Goal: Task Accomplishment & Management: Manage account settings

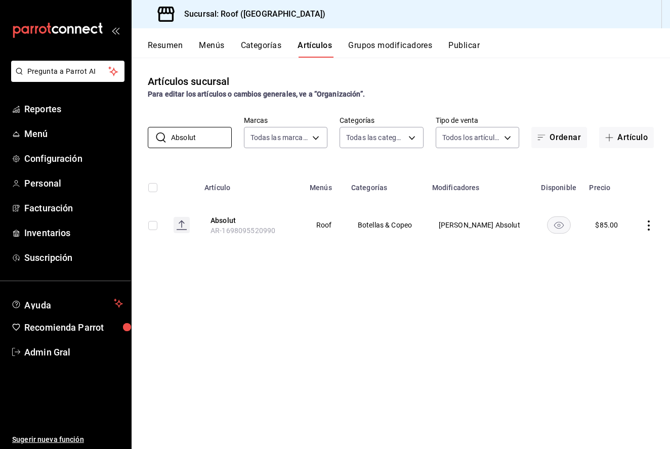
type input "Absolut"
click at [648, 224] on icon "actions" at bounding box center [648, 225] width 10 height 10
click at [624, 250] on span "Editar" at bounding box center [618, 249] width 26 height 11
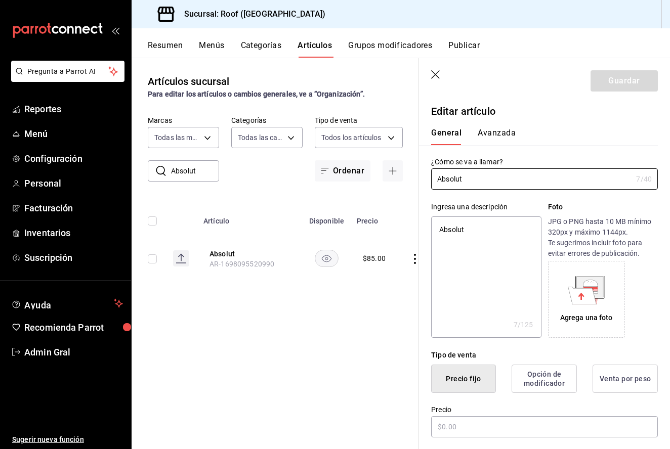
type textarea "x"
type input "$85.00"
click at [451, 426] on input "$85.00" at bounding box center [544, 426] width 227 height 21
type textarea "x"
type input "$8.00"
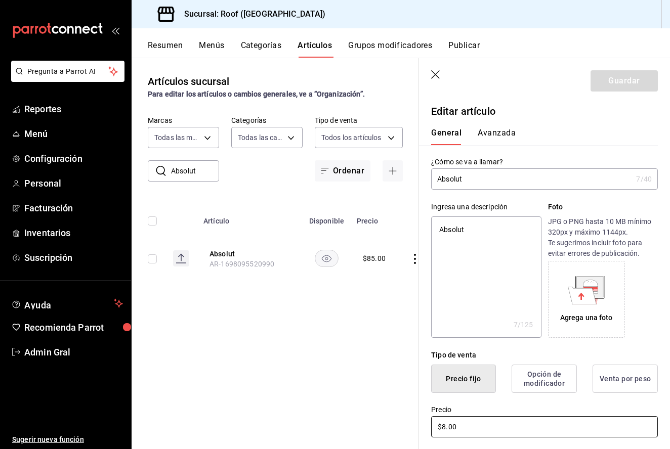
type textarea "x"
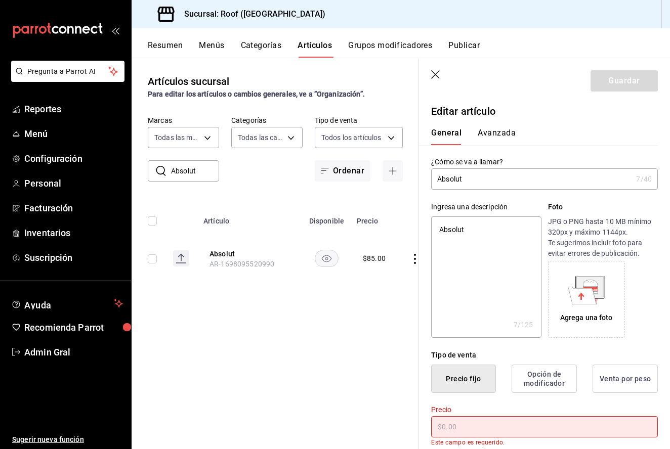
type textarea "x"
type input "$9.00"
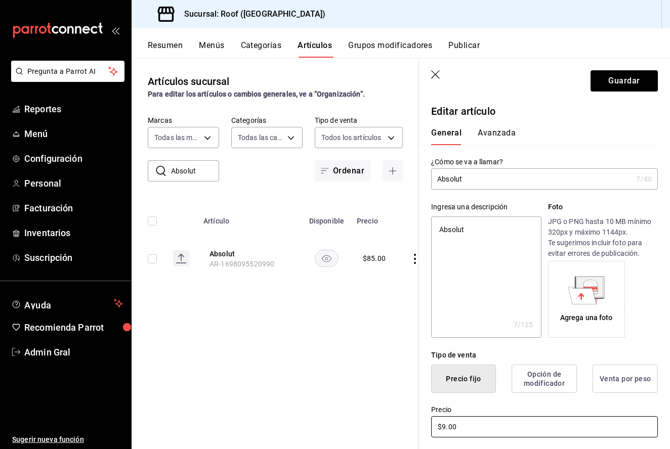
type textarea "x"
type input "$90.00"
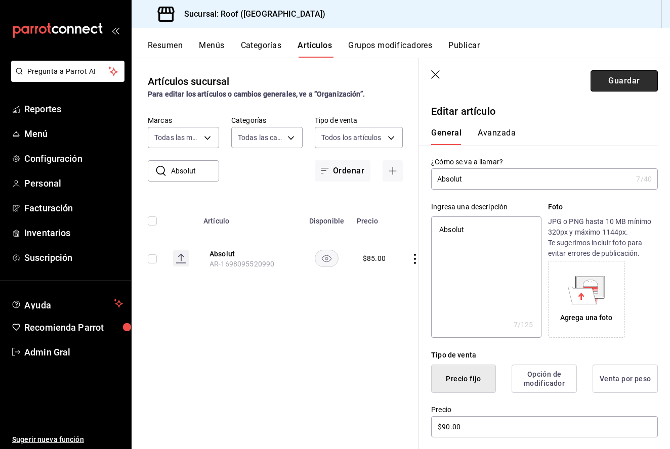
click at [617, 72] on button "Guardar" at bounding box center [623, 80] width 67 height 21
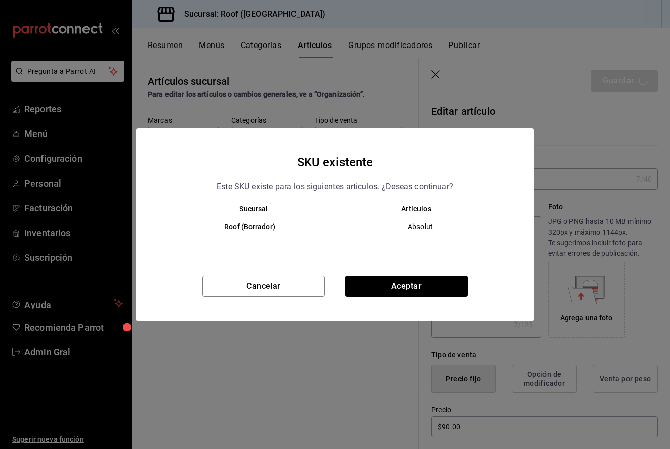
click at [386, 273] on div "SKU existente Este SKU existe para los siguientes articulos. ¿Deseas continuar?…" at bounding box center [334, 224] width 397 height 193
click at [380, 292] on button "Aceptar" at bounding box center [406, 286] width 122 height 21
type textarea "x"
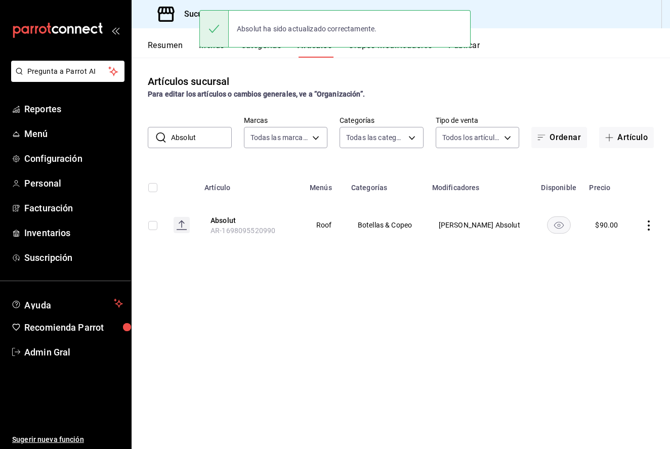
click at [214, 136] on input "Absolut" at bounding box center [201, 137] width 61 height 20
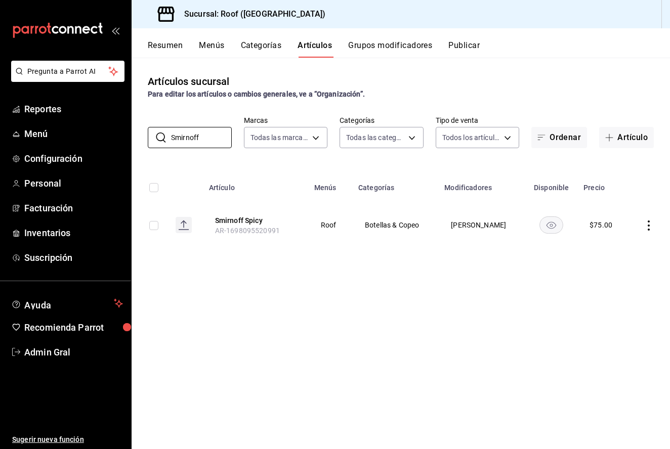
type input "Smirnoff"
click at [647, 227] on icon "actions" at bounding box center [648, 225] width 10 height 10
click at [629, 244] on span "Editar" at bounding box center [618, 249] width 26 height 11
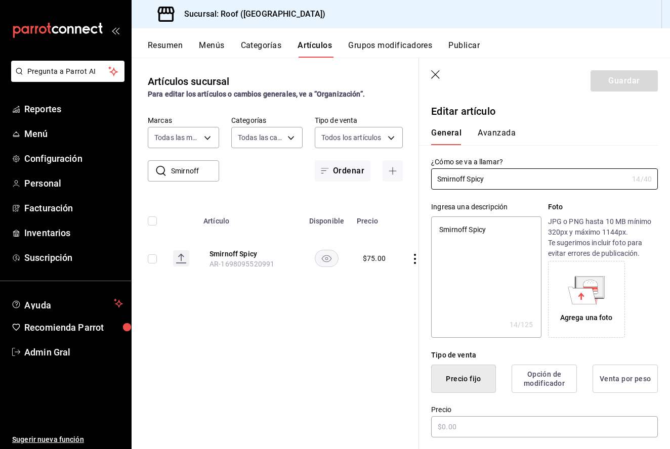
type textarea "x"
type input "$75.00"
click at [447, 426] on input "$75.00" at bounding box center [544, 426] width 227 height 21
type textarea "x"
type input "$7.00"
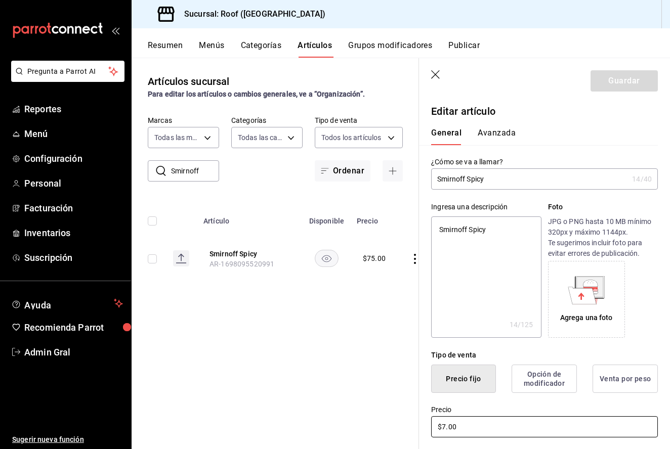
type textarea "x"
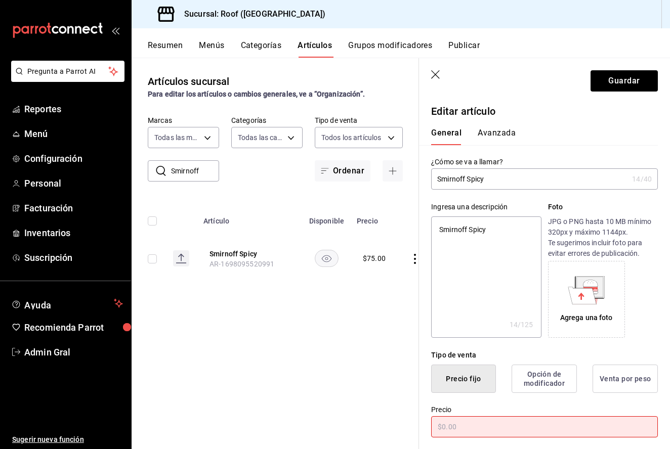
type textarea "x"
type input "$8.00"
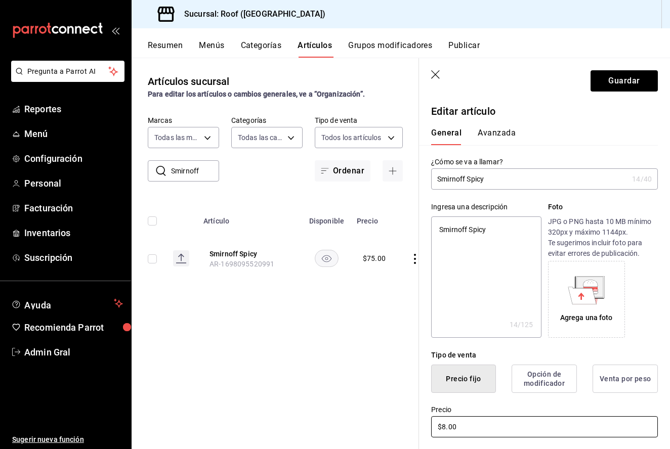
type textarea "x"
type input "$80.00"
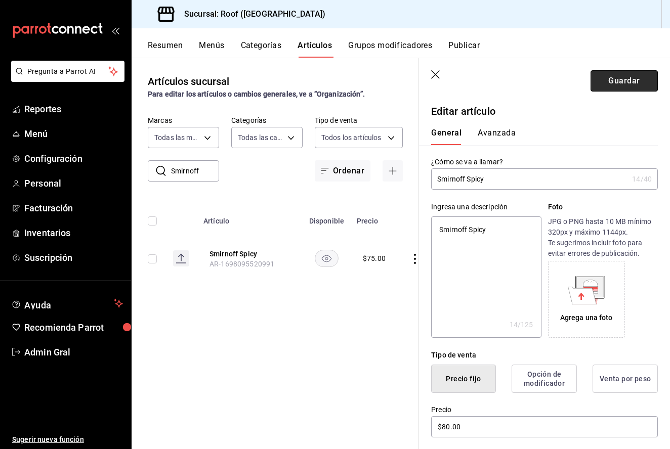
click at [617, 89] on button "Guardar" at bounding box center [623, 80] width 67 height 21
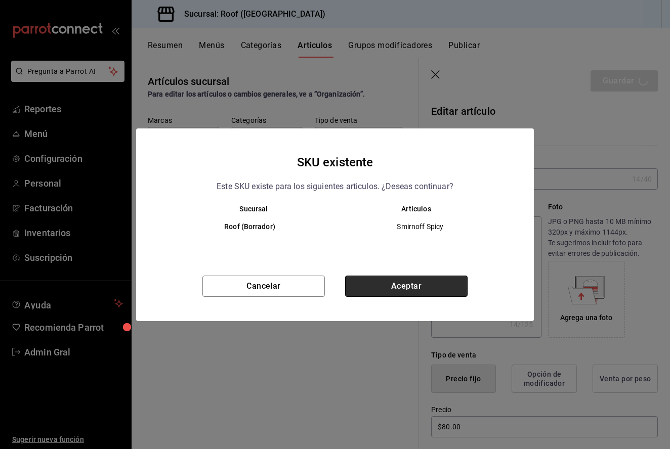
click at [375, 286] on button "Aceptar" at bounding box center [406, 286] width 122 height 21
type textarea "x"
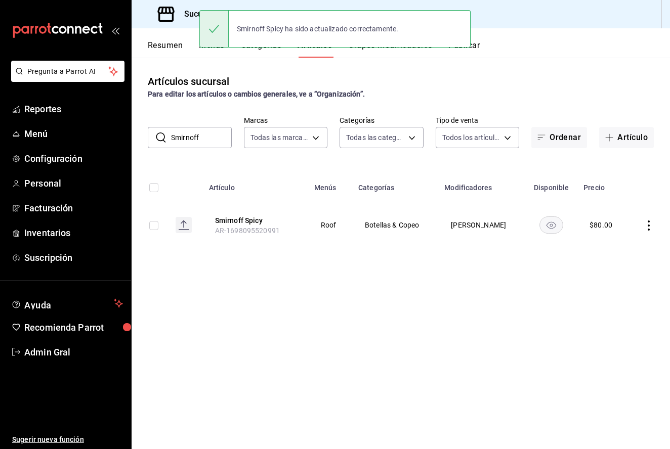
click at [195, 139] on input "Smirnoff" at bounding box center [201, 137] width 61 height 20
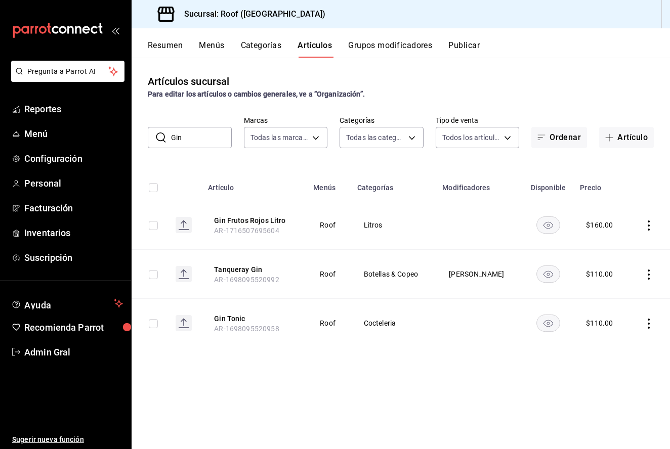
click at [647, 276] on icon "actions" at bounding box center [648, 275] width 10 height 10
click at [508, 382] on div at bounding box center [335, 224] width 670 height 449
click at [200, 134] on input "Gin" at bounding box center [201, 137] width 61 height 20
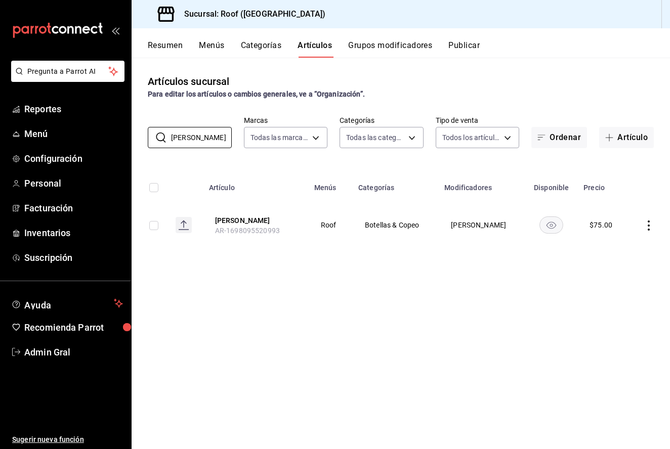
type input "Terry"
click at [651, 226] on icon "actions" at bounding box center [648, 225] width 10 height 10
click at [623, 242] on li "Editar" at bounding box center [609, 249] width 61 height 21
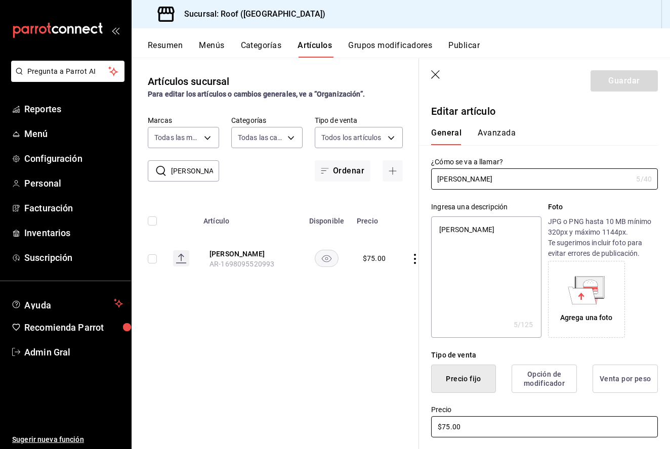
click at [449, 427] on input "$75.00" at bounding box center [544, 426] width 227 height 21
type textarea "x"
type input "$7.00"
type textarea "x"
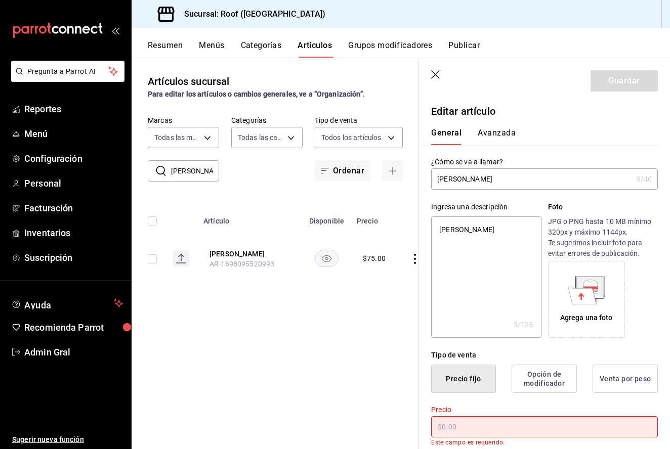
type textarea "x"
type input "$9.00"
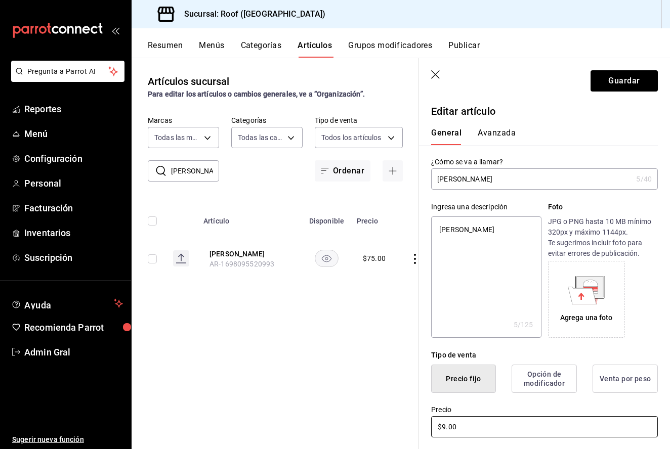
type textarea "x"
type input "$90.00"
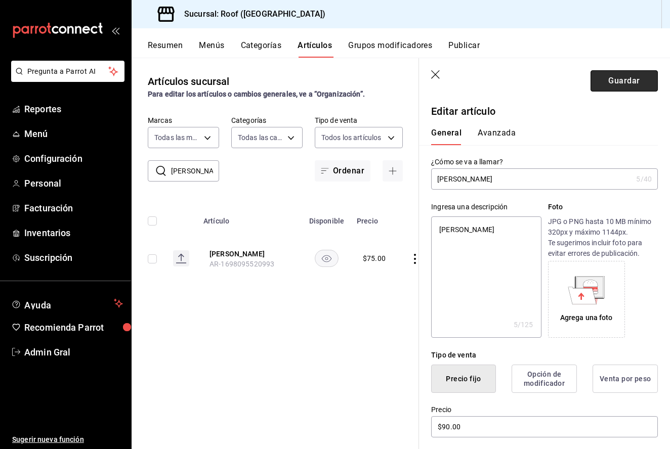
click at [613, 73] on button "Guardar" at bounding box center [623, 80] width 67 height 21
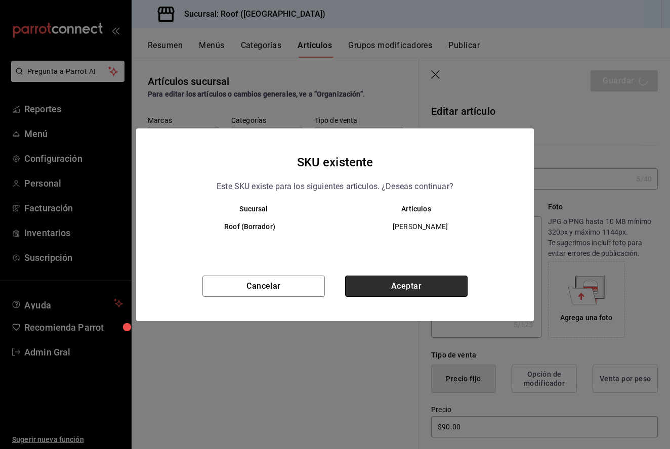
click at [394, 284] on button "Aceptar" at bounding box center [406, 286] width 122 height 21
type textarea "x"
click at [394, 284] on div "Cancelar Aceptar" at bounding box center [334, 299] width 397 height 46
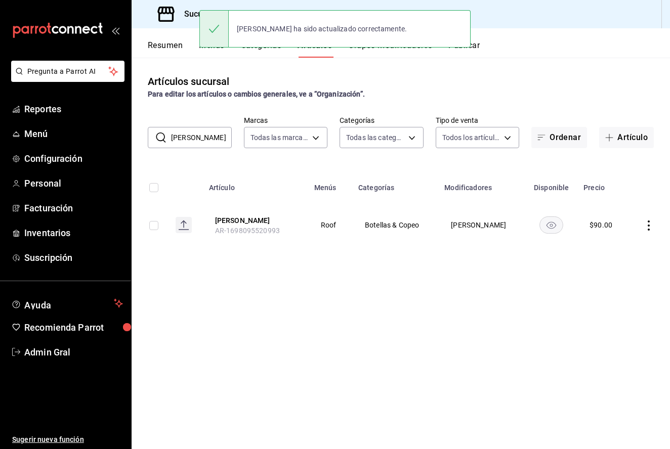
click at [207, 140] on input "Terry" at bounding box center [201, 137] width 61 height 20
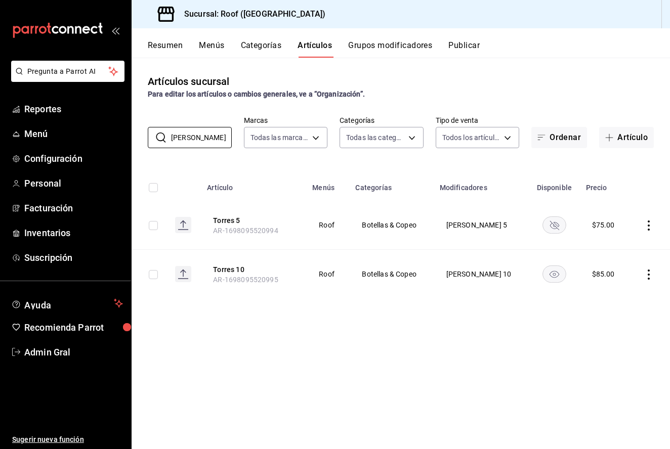
type input "Torres"
click at [647, 272] on icon "actions" at bounding box center [648, 275] width 10 height 10
click at [627, 291] on li "Editar" at bounding box center [609, 298] width 61 height 21
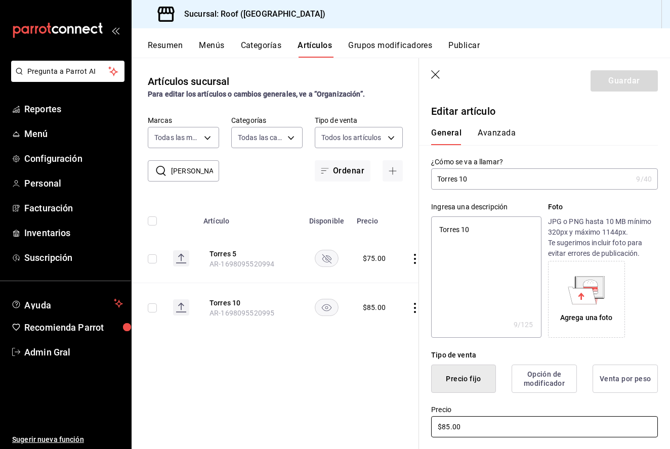
click at [450, 426] on input "$85.00" at bounding box center [544, 426] width 227 height 21
type textarea "x"
type input "$8.00"
type textarea "x"
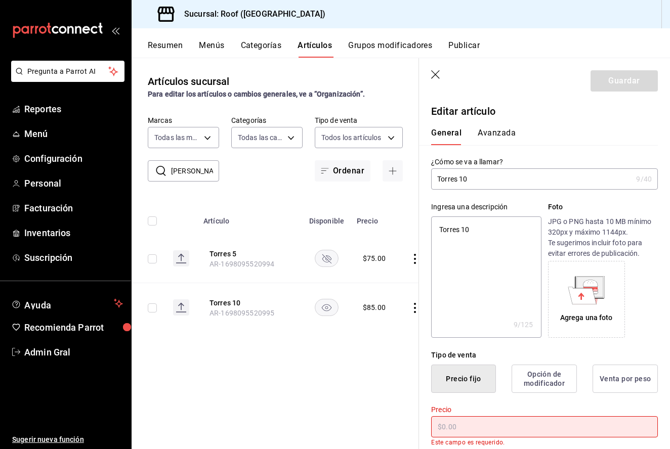
type textarea "x"
type input "$9.00"
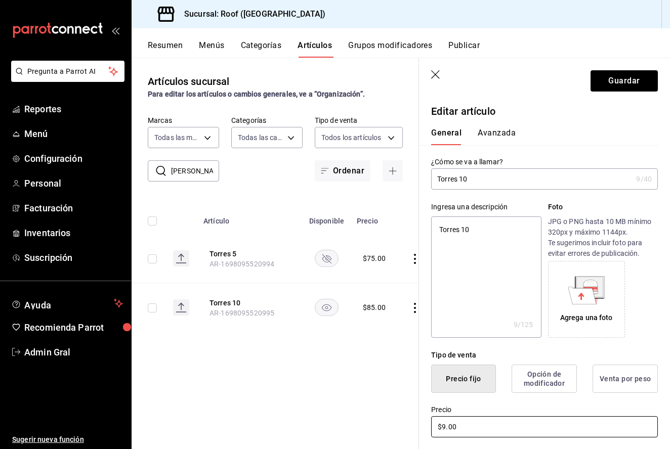
type textarea "x"
type input "$90.00"
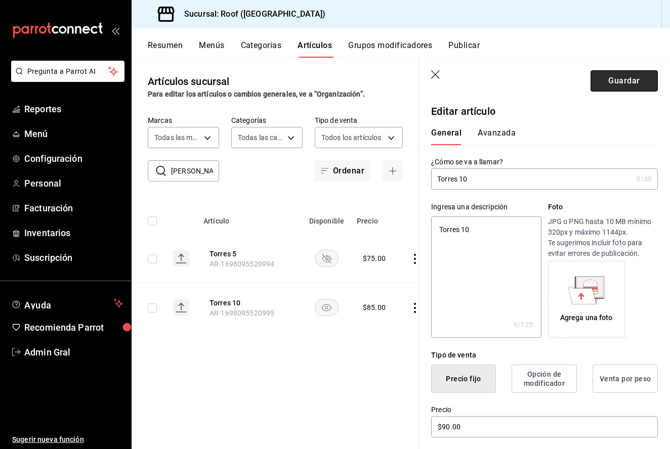
click at [646, 76] on button "Guardar" at bounding box center [623, 80] width 67 height 21
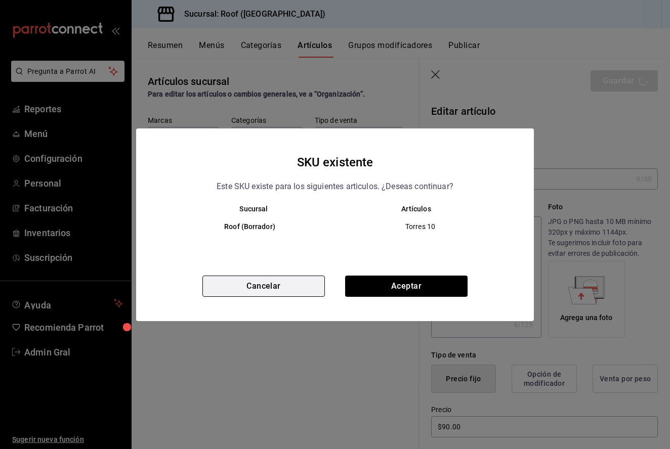
click at [313, 294] on button "Cancelar" at bounding box center [263, 286] width 122 height 21
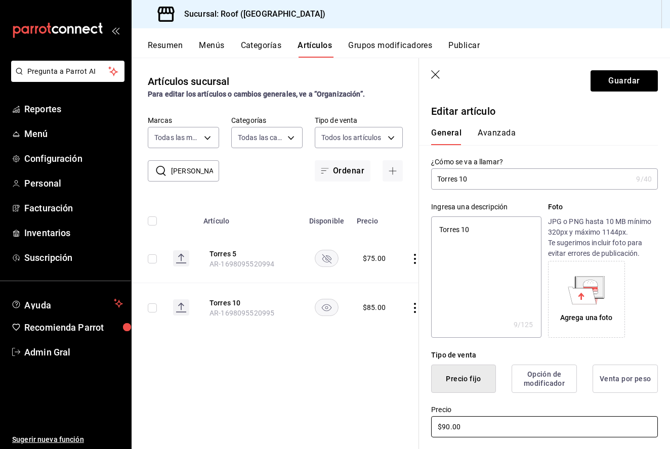
click at [448, 426] on input "$90.00" at bounding box center [544, 426] width 227 height 21
type textarea "x"
type input "$9.00"
type textarea "x"
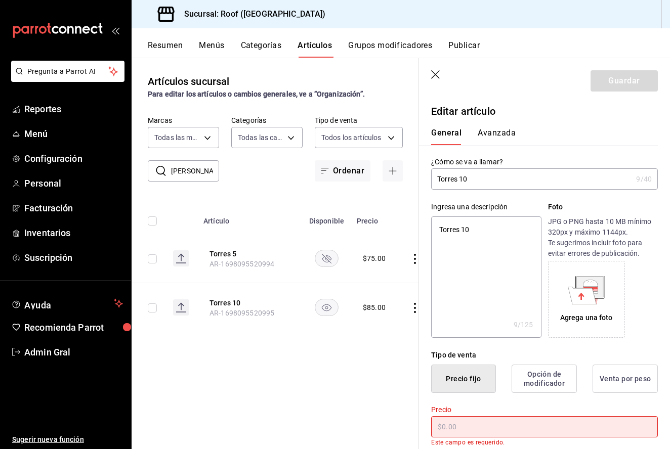
type textarea "x"
type input "$8.00"
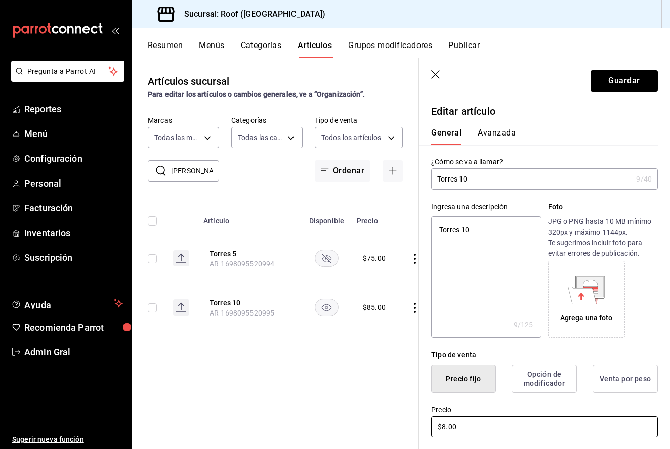
type textarea "x"
type input "$85.00"
type textarea "x"
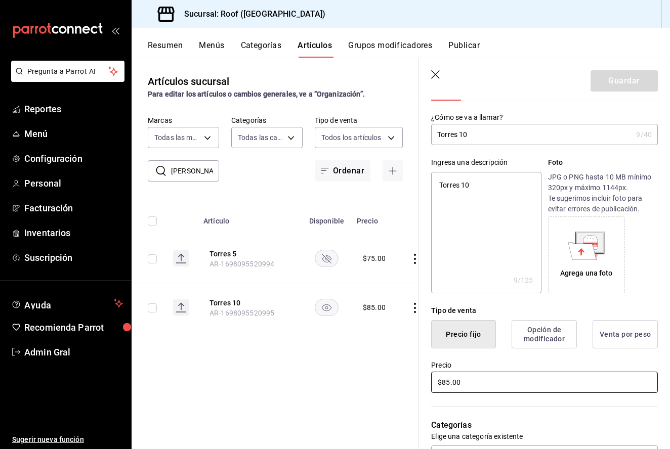
scroll to position [48, 0]
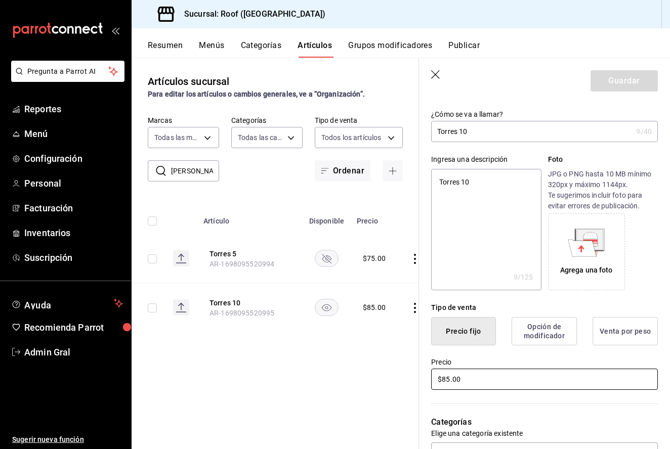
click at [570, 379] on input "$85.00" at bounding box center [544, 379] width 227 height 21
type input "$85.00"
click at [434, 75] on icon "button" at bounding box center [436, 75] width 10 height 10
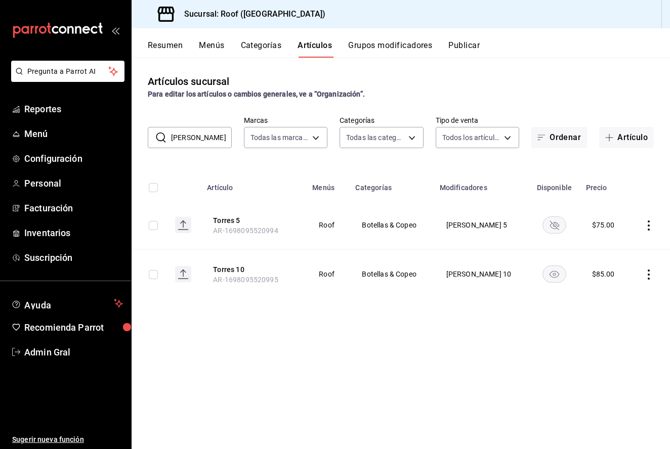
click at [191, 136] on input "Torres" at bounding box center [201, 137] width 61 height 20
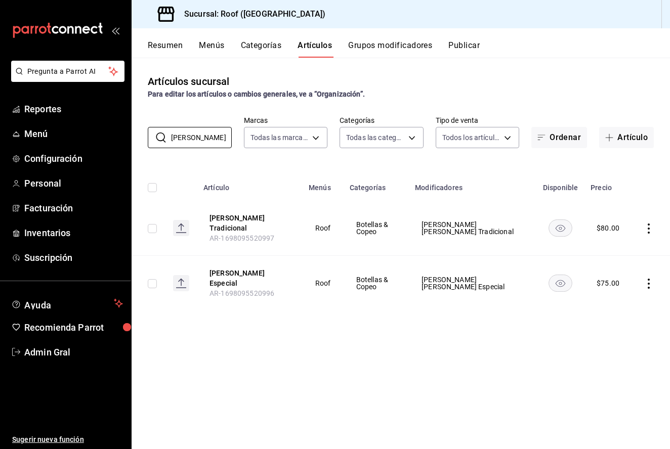
type input "Jose Cuervo"
click at [649, 279] on icon "actions" at bounding box center [648, 284] width 2 height 10
click at [610, 294] on span "Editar" at bounding box center [618, 298] width 26 height 11
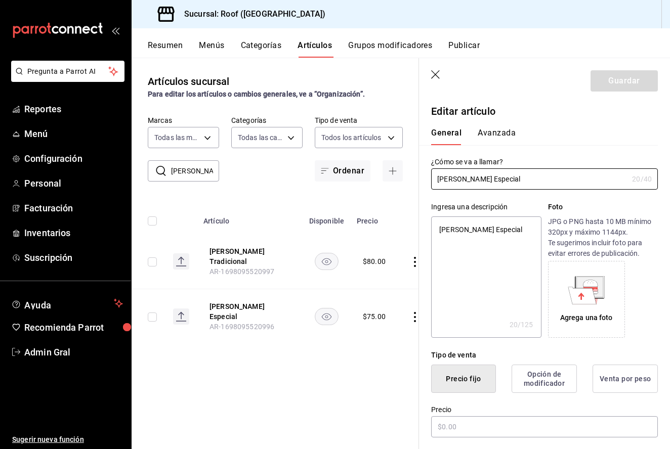
type textarea "x"
type input "$75.00"
click at [449, 430] on input "$75.00" at bounding box center [544, 426] width 227 height 21
type textarea "x"
type input "$7.00"
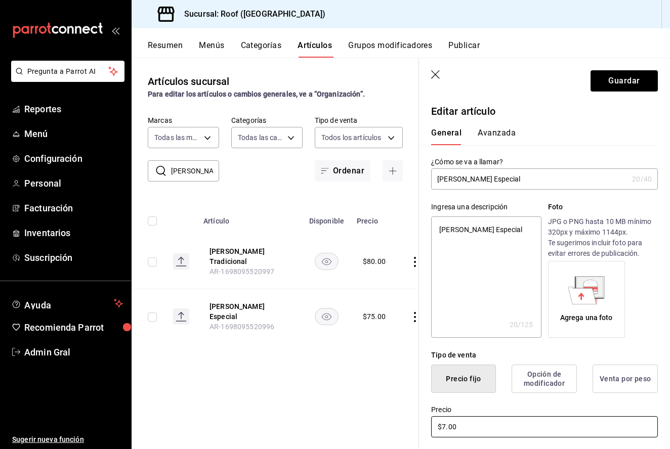
type textarea "x"
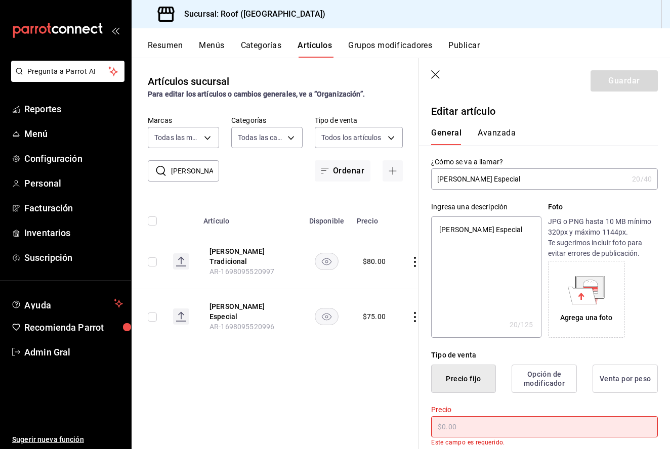
type textarea "x"
type input "$8.00"
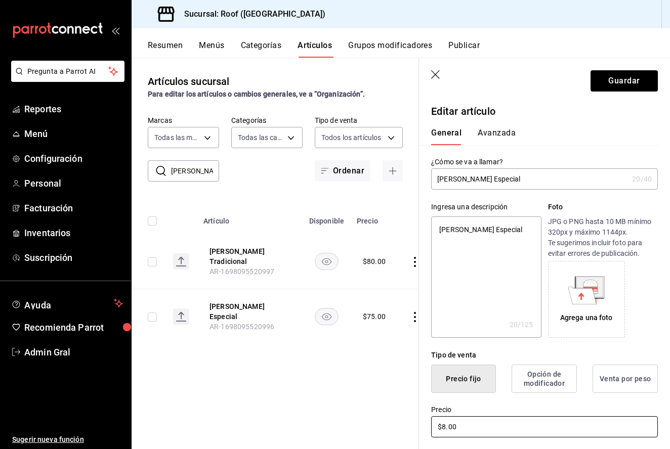
type textarea "x"
type input "$8.00"
type textarea "x"
type input "$80.00"
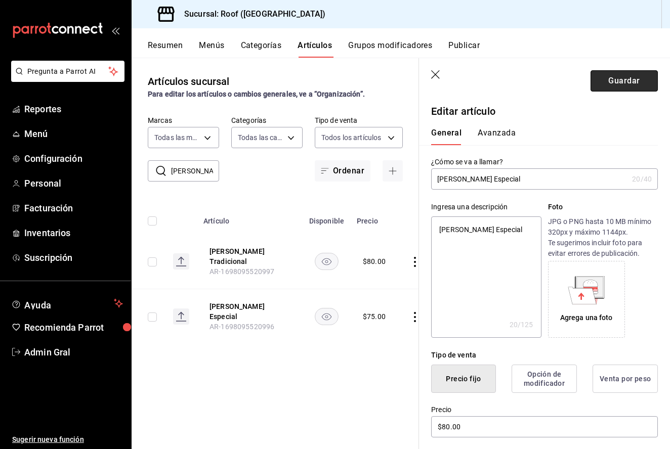
click at [602, 76] on button "Guardar" at bounding box center [623, 80] width 67 height 21
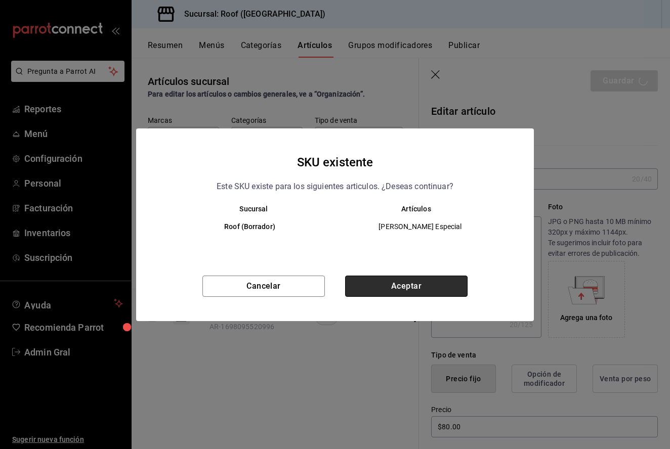
click at [420, 283] on button "Aceptar" at bounding box center [406, 286] width 122 height 21
type textarea "x"
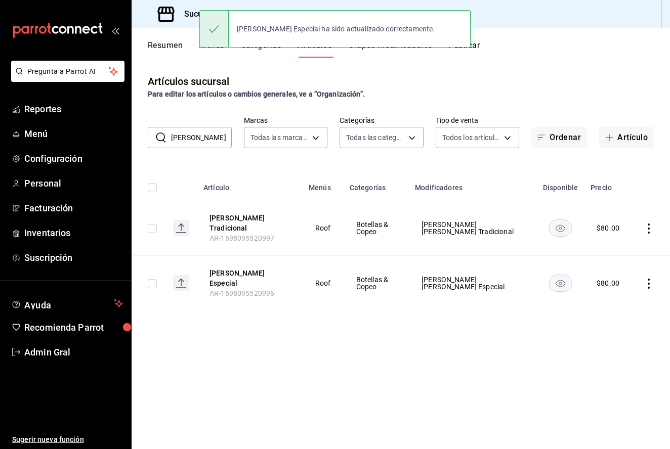
click at [644, 232] on td at bounding box center [650, 228] width 38 height 55
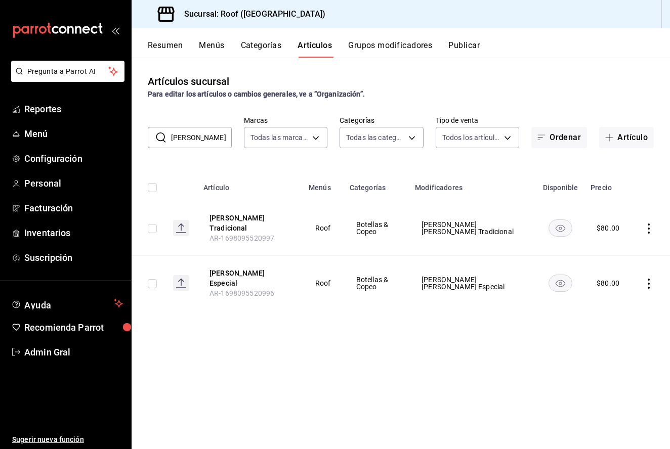
click at [646, 230] on icon "actions" at bounding box center [648, 229] width 10 height 10
click at [616, 247] on span "Editar" at bounding box center [618, 249] width 26 height 11
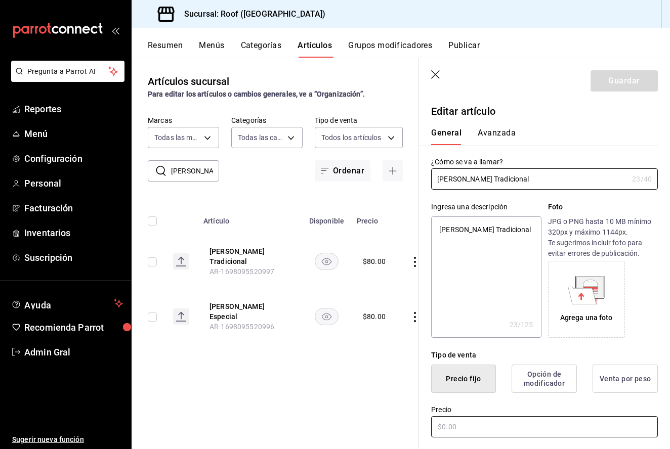
type textarea "x"
type input "$80.00"
click at [448, 427] on input "$80.00" at bounding box center [544, 426] width 227 height 21
type textarea "x"
type input "$8.00"
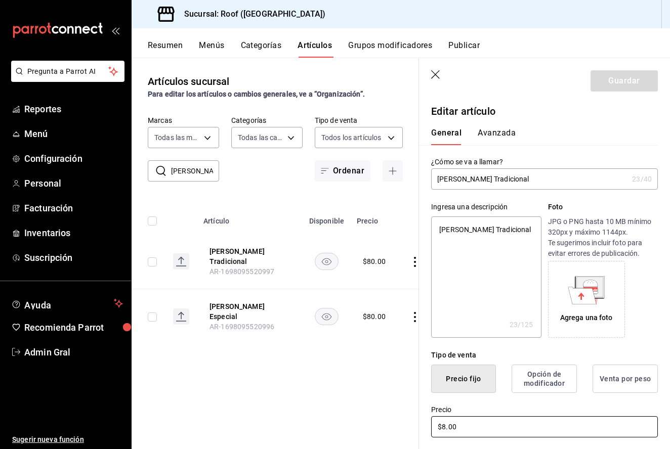
type textarea "x"
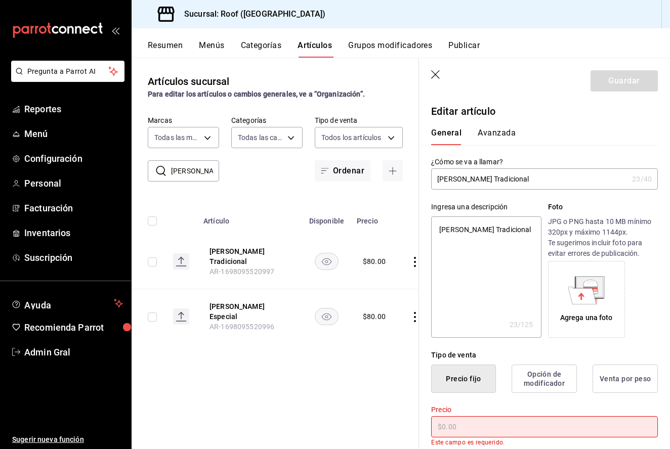
type textarea "x"
type input "$9.00"
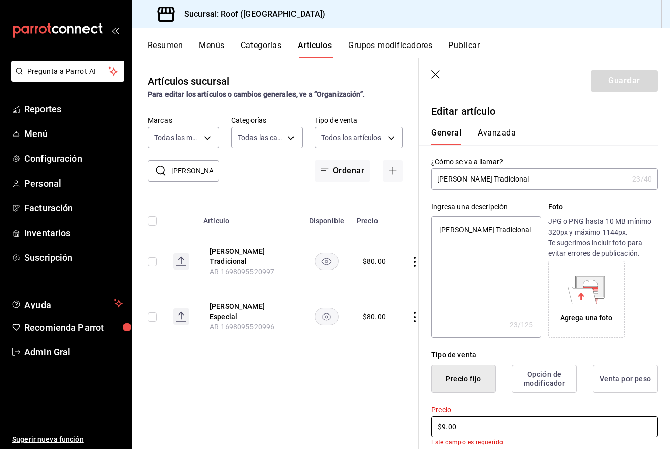
type textarea "x"
type input "$90.00"
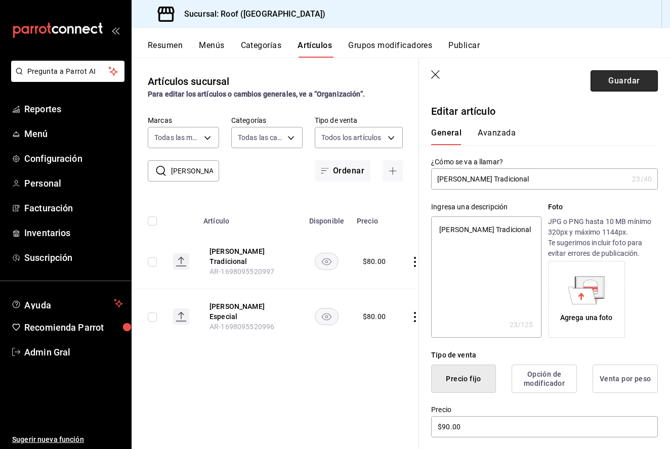
click at [637, 89] on button "Guardar" at bounding box center [623, 80] width 67 height 21
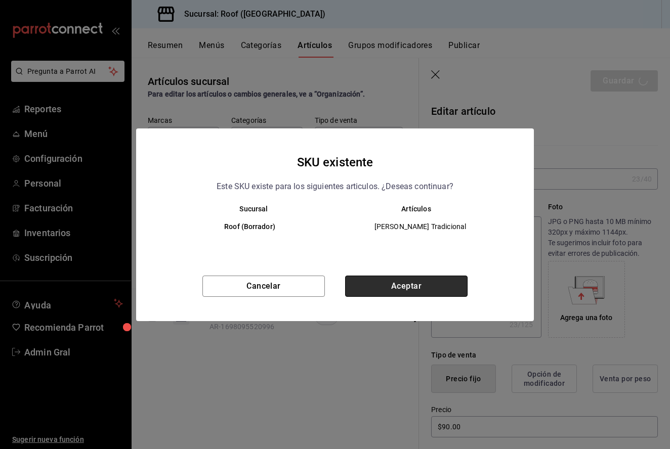
click at [413, 294] on button "Aceptar" at bounding box center [406, 286] width 122 height 21
type textarea "x"
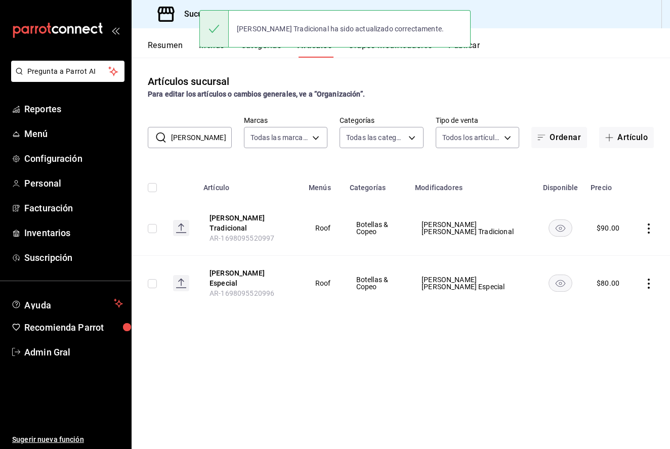
click at [220, 141] on input "Jose Cuervo" at bounding box center [201, 137] width 61 height 20
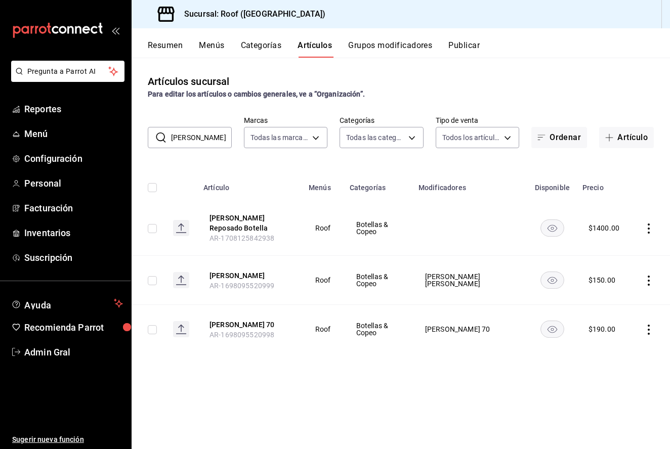
click at [204, 134] on input "Don Julio" at bounding box center [201, 137] width 61 height 20
type input "Don Julio"
click at [646, 334] on icon "actions" at bounding box center [648, 330] width 10 height 10
click at [612, 356] on span "Editar" at bounding box center [618, 353] width 26 height 11
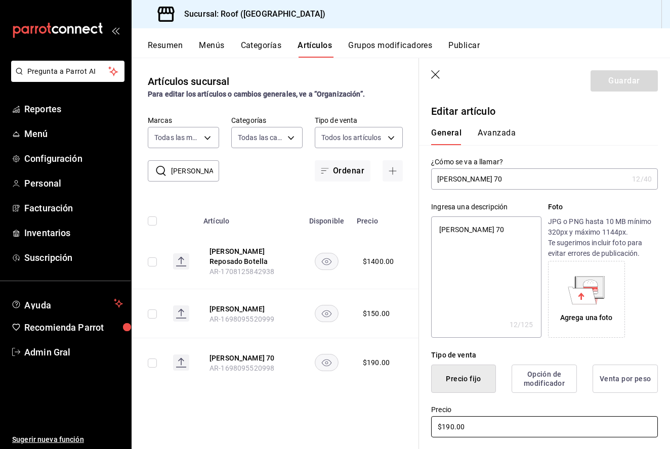
click at [452, 424] on input "$190.00" at bounding box center [544, 426] width 227 height 21
type textarea "x"
type input "$19.00"
type textarea "x"
type input "$1.00"
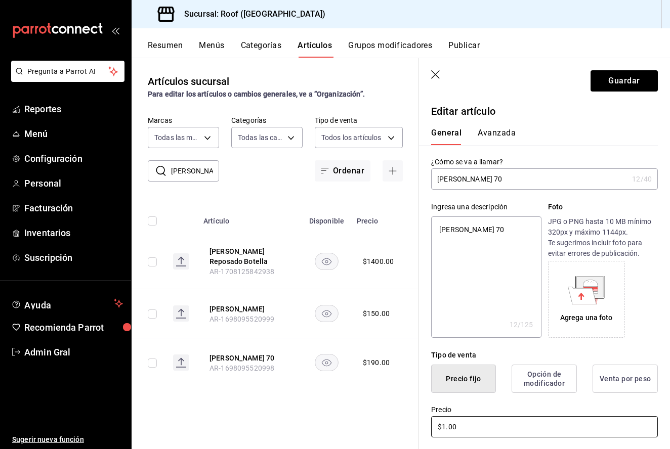
type textarea "x"
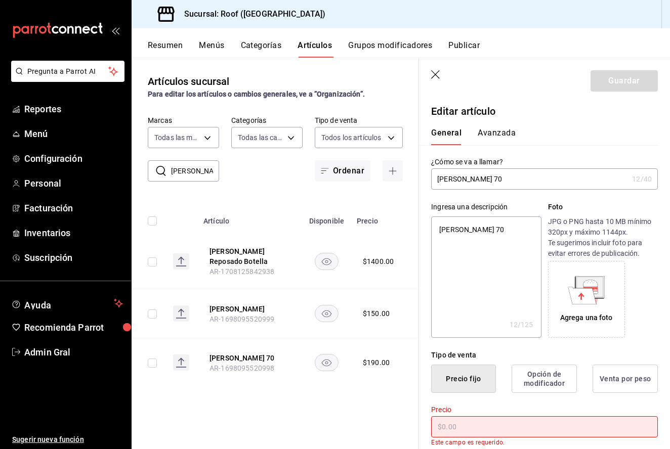
type textarea "x"
type input "$2.00"
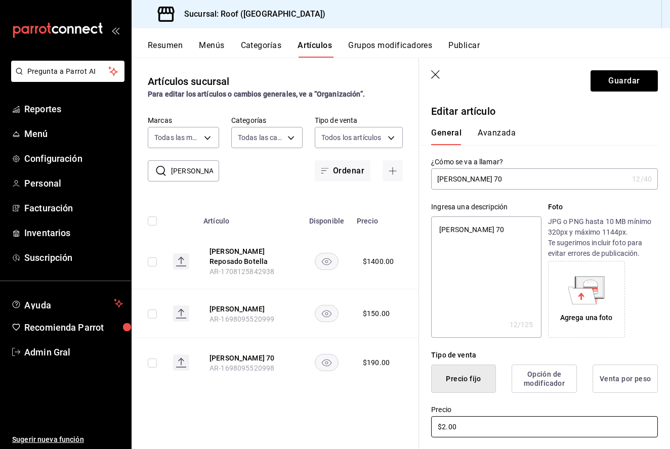
type textarea "x"
type input "$20.00"
type textarea "x"
type input "$200.00"
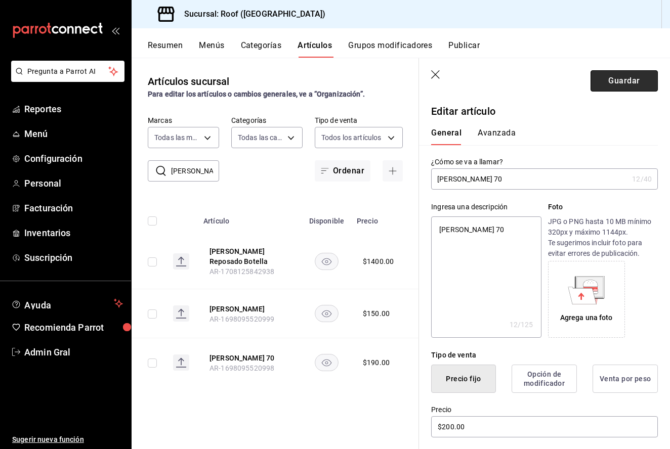
click at [633, 74] on button "Guardar" at bounding box center [623, 80] width 67 height 21
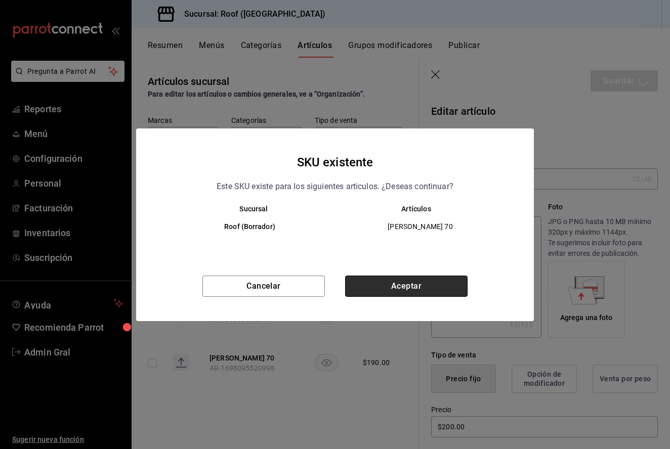
click at [360, 286] on button "Aceptar" at bounding box center [406, 286] width 122 height 21
type textarea "x"
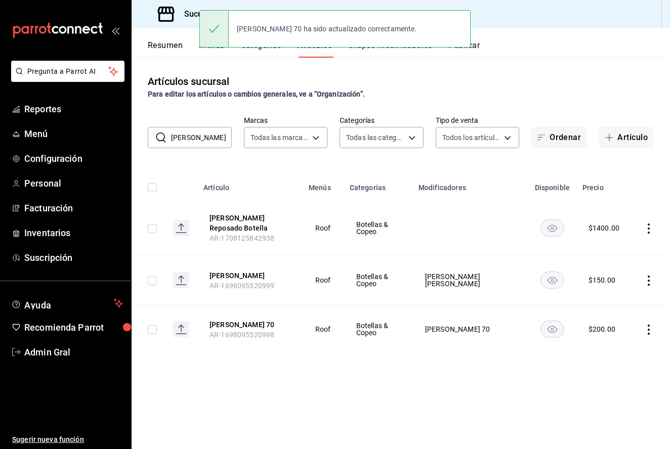
click at [648, 283] on icon "actions" at bounding box center [648, 281] width 10 height 10
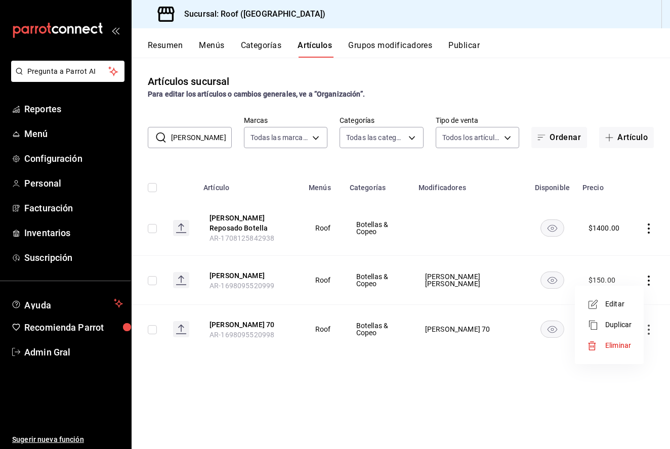
click at [613, 310] on li "Editar" at bounding box center [609, 304] width 61 height 21
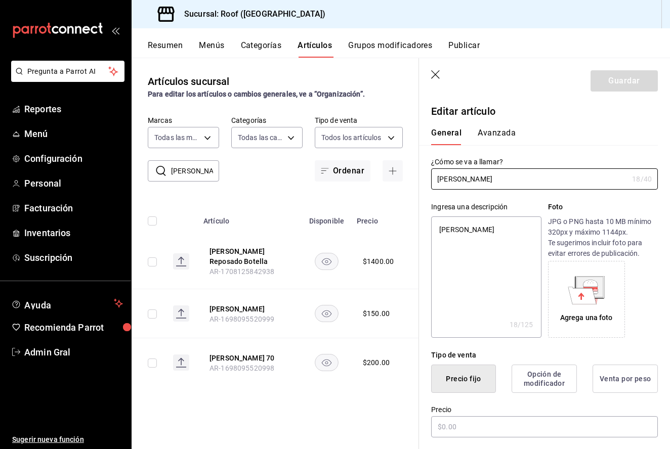
type textarea "x"
type input "$150.00"
click at [454, 421] on input "$150.00" at bounding box center [544, 426] width 227 height 21
type textarea "x"
type input "$10.00"
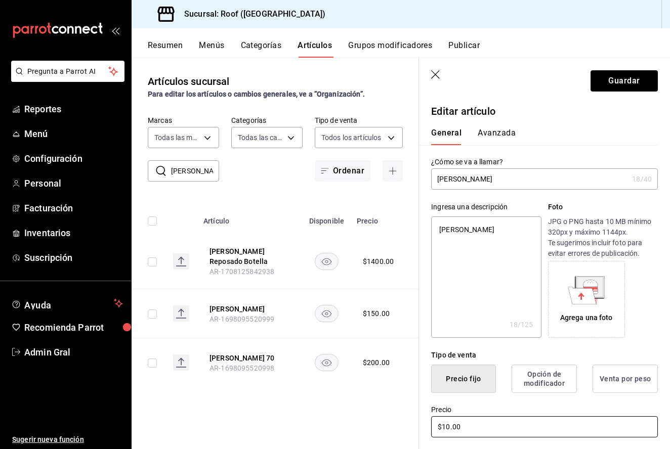
type textarea "x"
type input "$190.00"
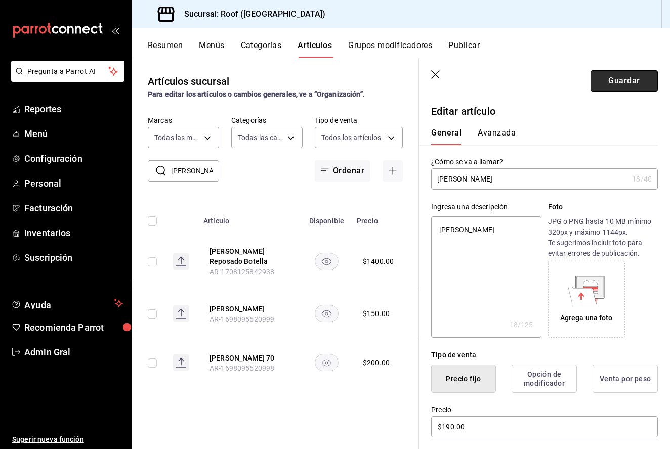
click at [630, 78] on button "Guardar" at bounding box center [623, 80] width 67 height 21
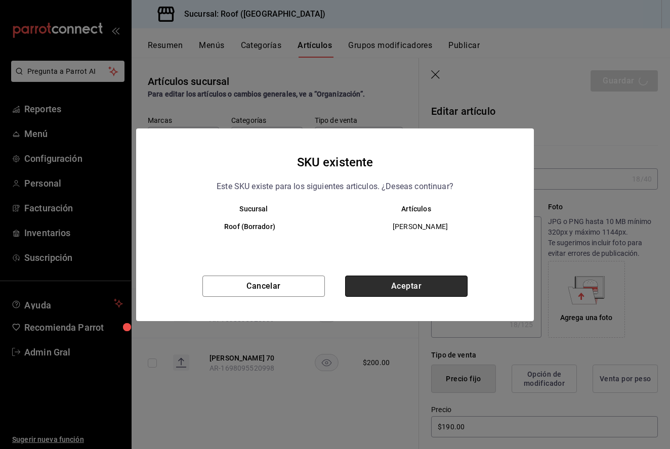
click at [371, 292] on button "Aceptar" at bounding box center [406, 286] width 122 height 21
type textarea "x"
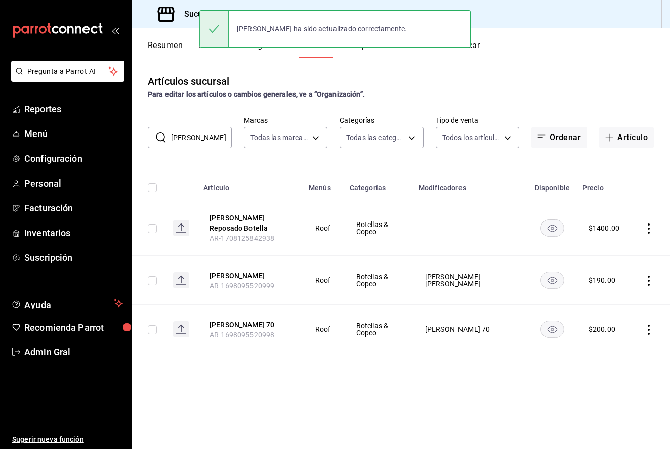
click at [649, 227] on icon "actions" at bounding box center [648, 229] width 10 height 10
click at [622, 246] on li "Editar" at bounding box center [609, 252] width 61 height 21
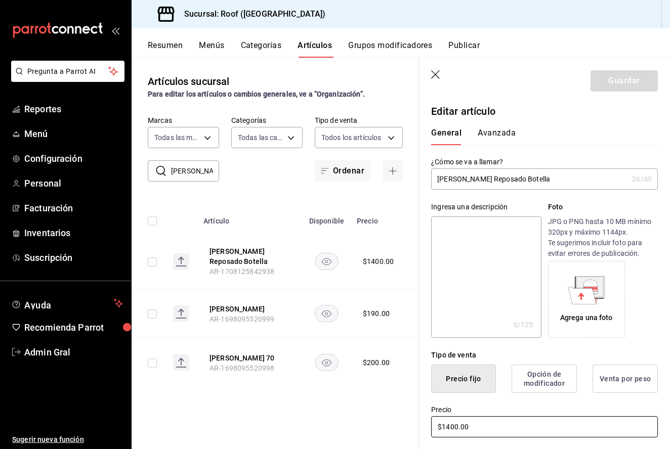
click at [456, 428] on input "$1400.00" at bounding box center [544, 426] width 227 height 21
type input "$1800.00"
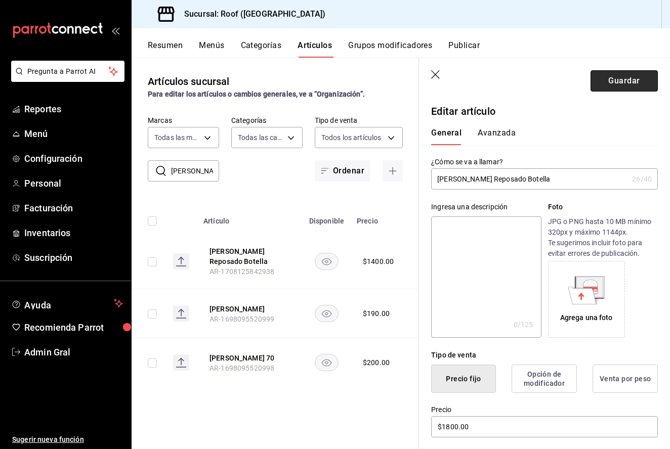
click at [616, 77] on button "Guardar" at bounding box center [623, 80] width 67 height 21
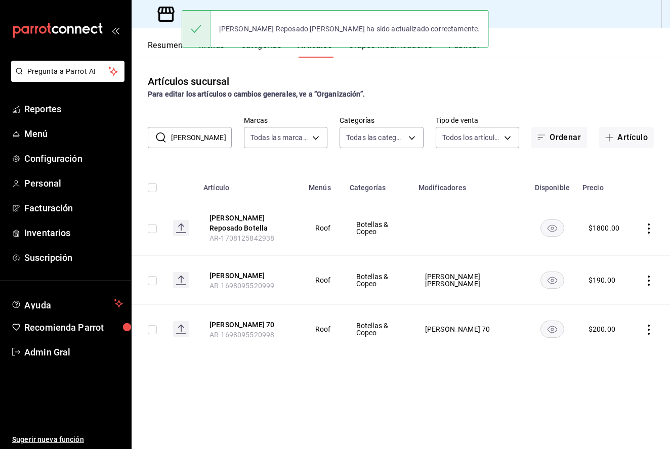
click at [207, 140] on input "Don Julio" at bounding box center [201, 137] width 61 height 20
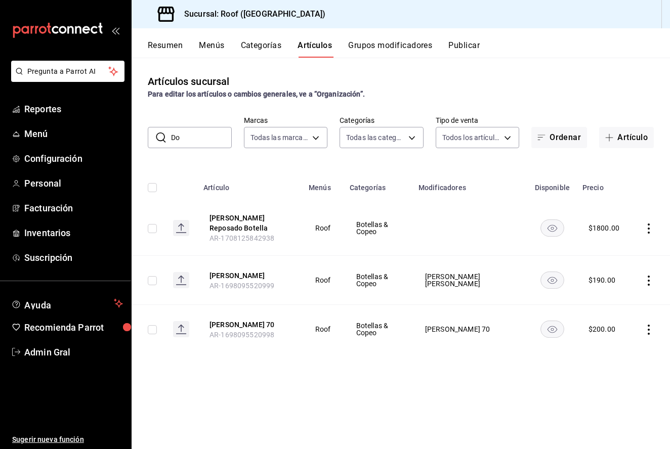
type input "D"
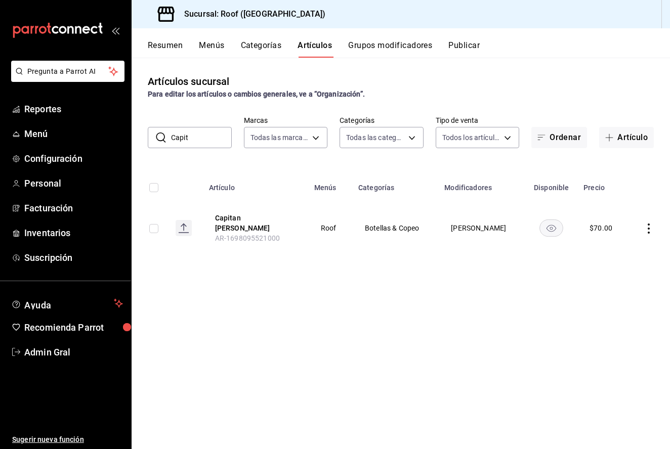
click at [647, 224] on icon "actions" at bounding box center [648, 229] width 10 height 10
click at [477, 285] on div at bounding box center [335, 224] width 670 height 449
click at [213, 135] on input "Capit" at bounding box center [201, 137] width 61 height 20
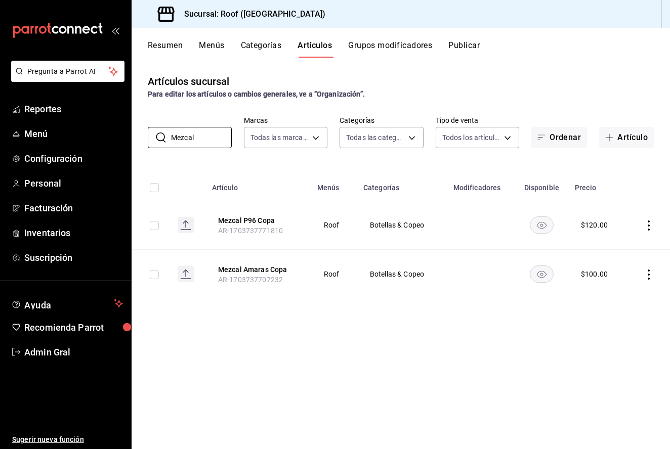
click at [650, 223] on icon "actions" at bounding box center [648, 225] width 10 height 10
click at [617, 297] on li "Eliminar" at bounding box center [609, 290] width 61 height 21
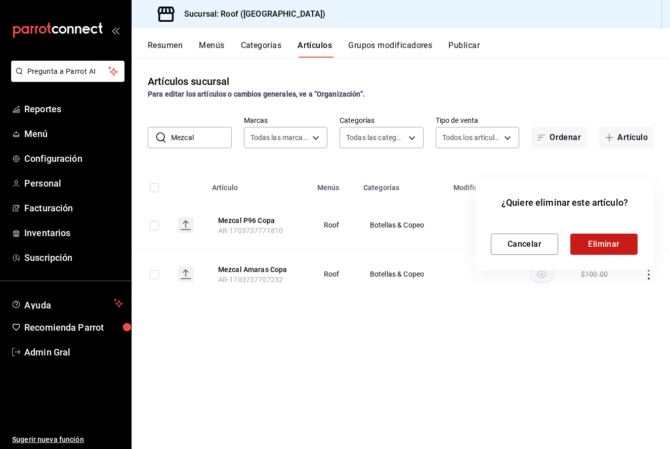
click at [606, 243] on button "Eliminar" at bounding box center [603, 244] width 67 height 21
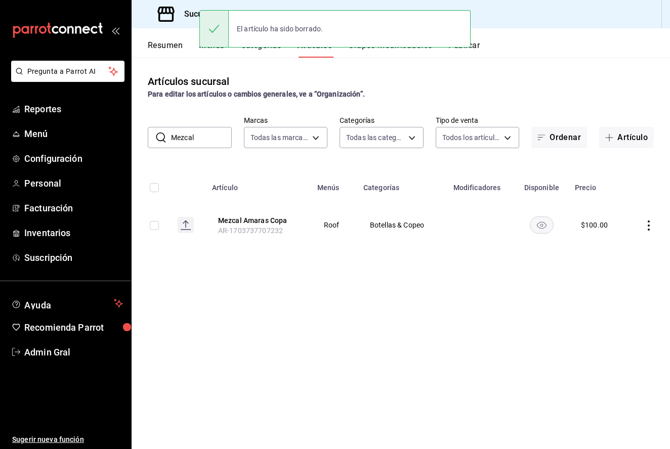
click at [224, 137] on input "Mezcal" at bounding box center [201, 137] width 61 height 20
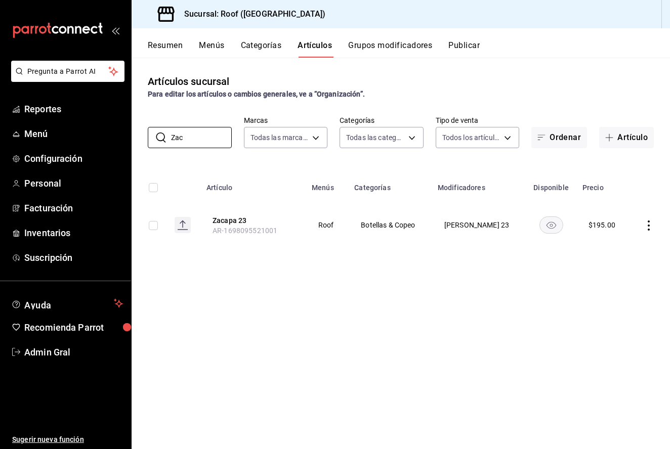
type input "Zac"
click at [649, 227] on icon "actions" at bounding box center [648, 225] width 10 height 10
click at [632, 243] on li "Editar" at bounding box center [609, 249] width 61 height 21
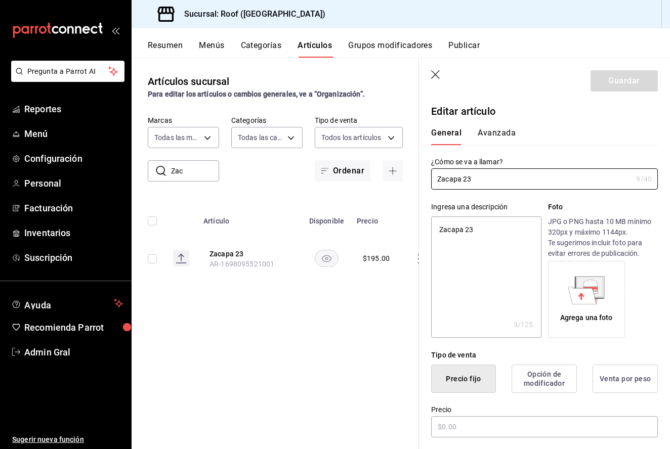
type textarea "x"
type input "$195.00"
click at [452, 427] on input "$195.00" at bounding box center [544, 426] width 227 height 21
type textarea "x"
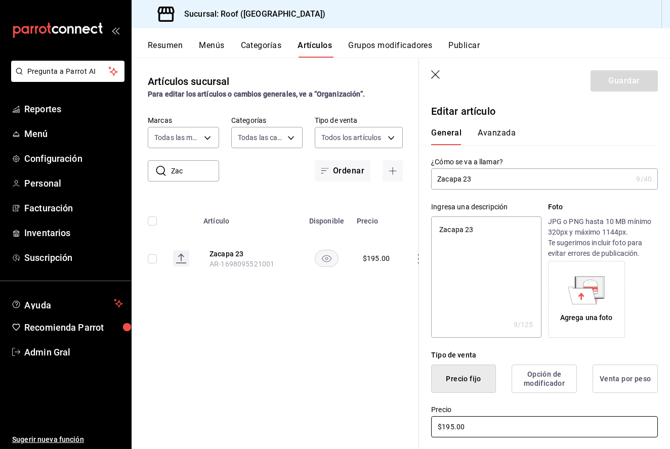
type input "$195.00"
type textarea "x"
type input "$19.00"
type textarea "x"
type input "$1.00"
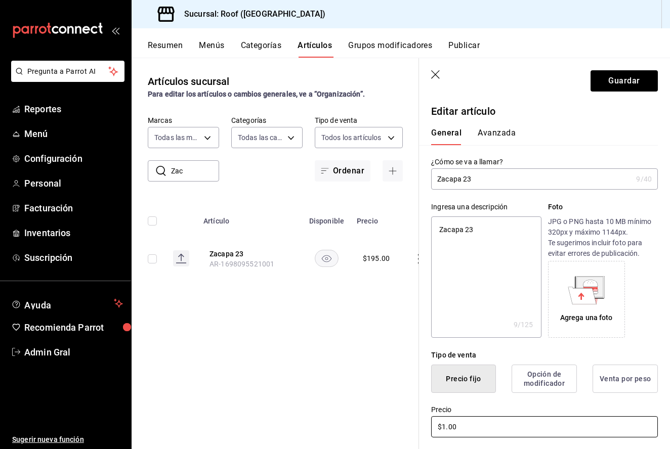
type textarea "x"
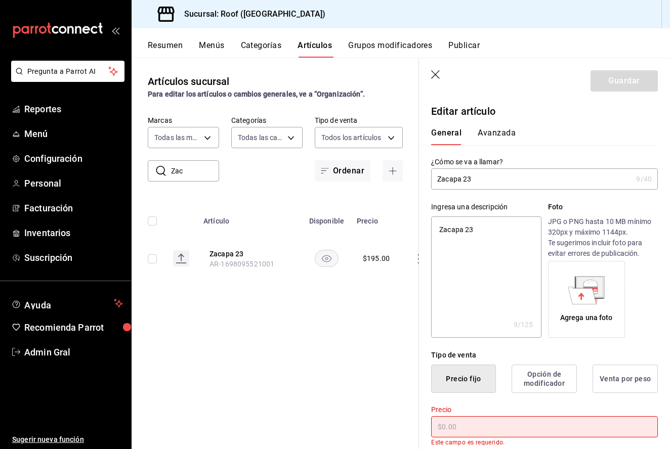
type textarea "x"
type input "$2.00"
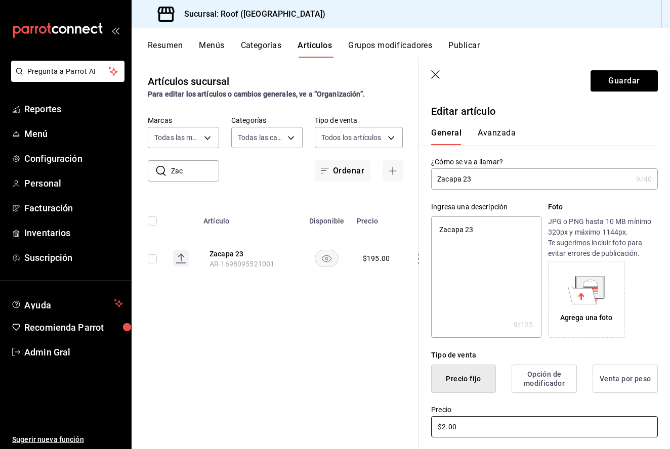
type textarea "x"
type input "$23.00"
type textarea "x"
type input "$230.00"
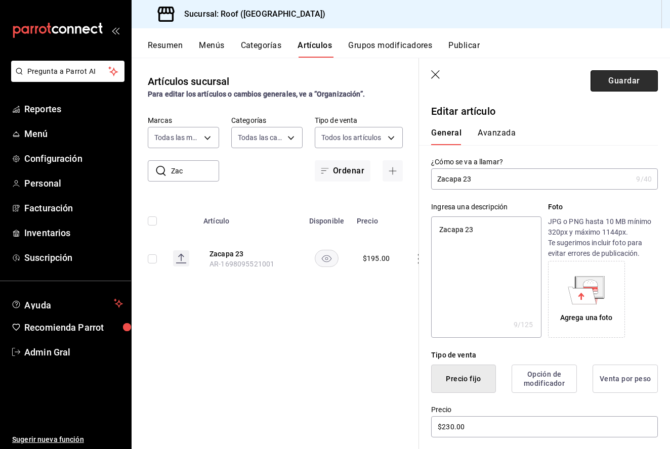
click at [620, 84] on button "Guardar" at bounding box center [623, 80] width 67 height 21
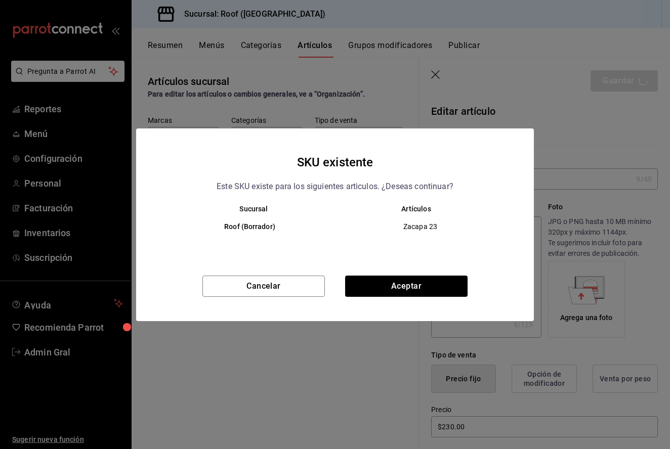
click at [399, 300] on div "Cancelar Aceptar" at bounding box center [334, 299] width 397 height 46
click at [399, 298] on div "Cancelar Aceptar" at bounding box center [334, 299] width 397 height 46
click at [399, 290] on button "Aceptar" at bounding box center [406, 286] width 122 height 21
type textarea "x"
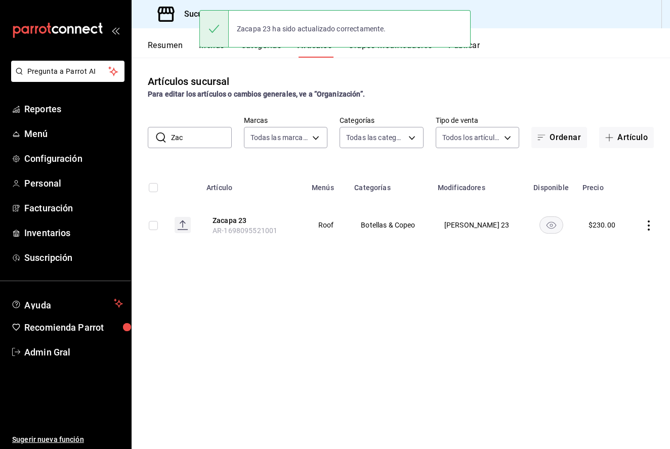
click at [207, 139] on input "Zac" at bounding box center [201, 137] width 61 height 20
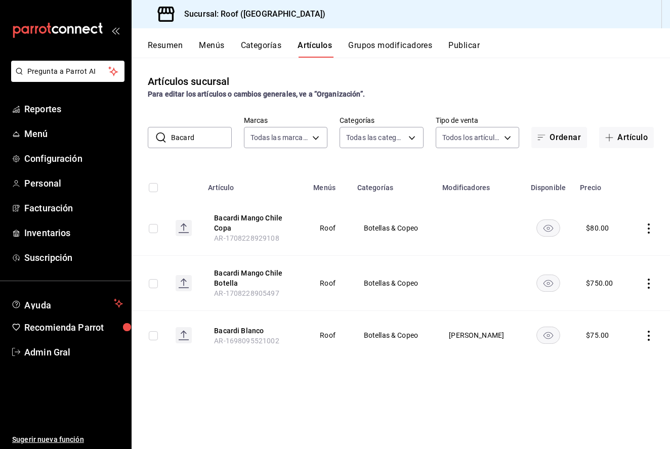
click at [650, 342] on td at bounding box center [649, 335] width 41 height 49
click at [648, 338] on icon "actions" at bounding box center [648, 336] width 10 height 10
click at [649, 284] on div at bounding box center [335, 224] width 670 height 449
click at [653, 220] on td at bounding box center [649, 228] width 41 height 55
click at [202, 140] on input "Bacard" at bounding box center [201, 137] width 61 height 20
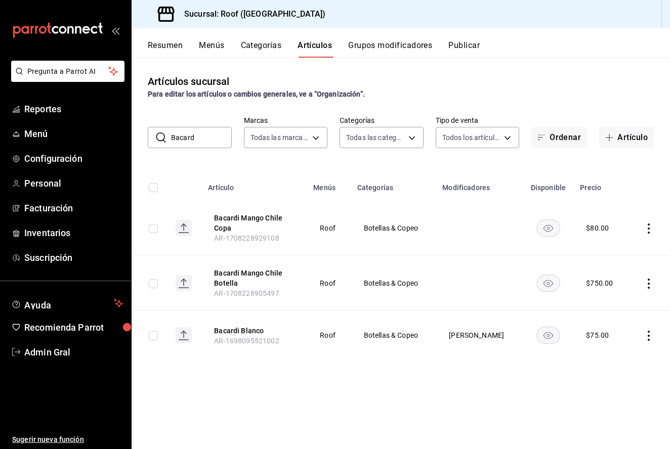
click at [202, 140] on input "Bacard" at bounding box center [201, 137] width 61 height 20
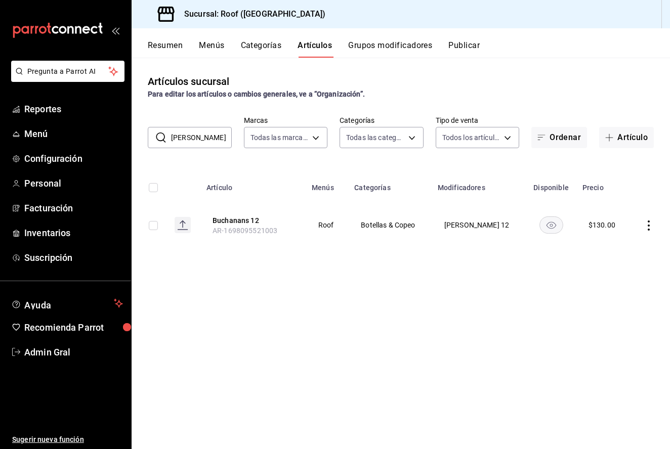
click at [650, 224] on icon "actions" at bounding box center [648, 225] width 10 height 10
click at [192, 137] on div at bounding box center [335, 224] width 670 height 449
click at [192, 137] on body "Pregunta a Parrot AI Reportes Menú Configuración Personal Facturación Inventari…" at bounding box center [335, 224] width 670 height 449
click at [192, 137] on input "Buch" at bounding box center [201, 137] width 61 height 20
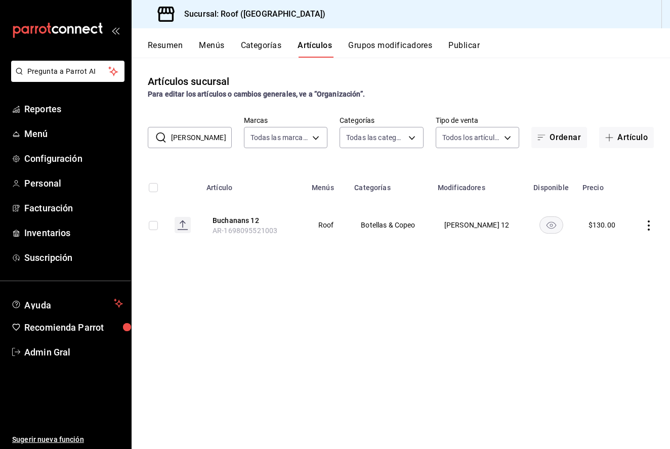
click at [192, 137] on input "Buch" at bounding box center [201, 137] width 61 height 20
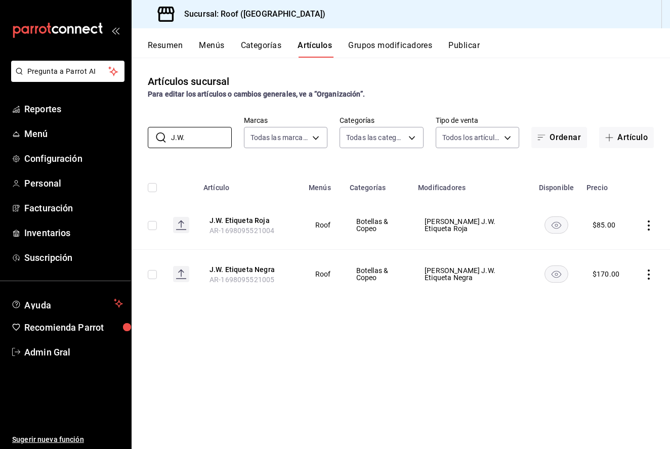
type input "J.W."
click at [653, 230] on icon "actions" at bounding box center [648, 225] width 10 height 10
click at [621, 248] on span "Editar" at bounding box center [618, 249] width 26 height 11
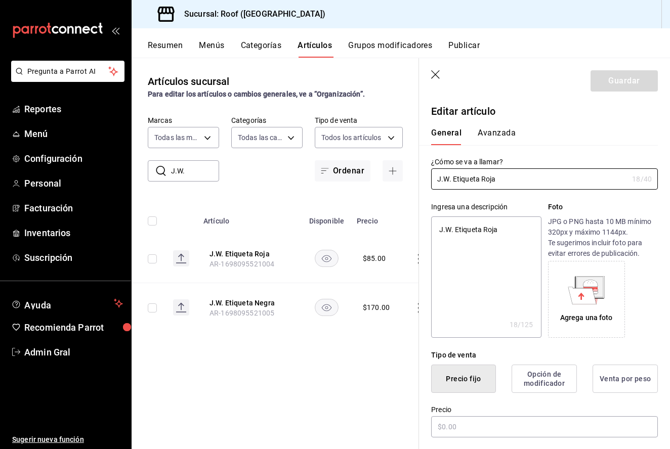
type textarea "x"
type input "$85.00"
click at [450, 429] on input "$85.00" at bounding box center [544, 426] width 227 height 21
type textarea "x"
type input "$8.00"
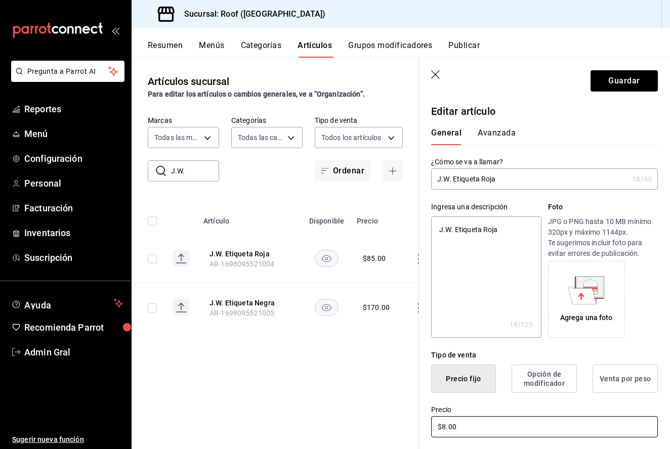
type textarea "x"
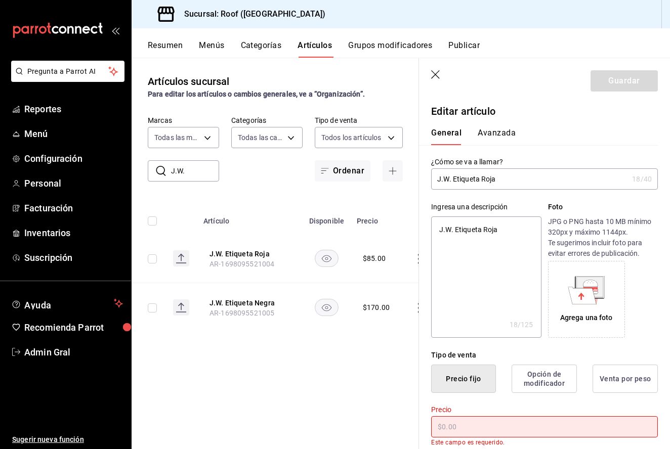
type textarea "x"
type input "$9.00"
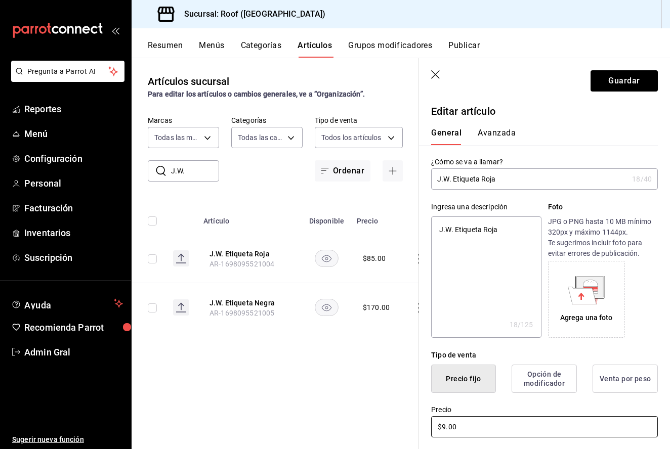
type textarea "x"
type input "$95.00"
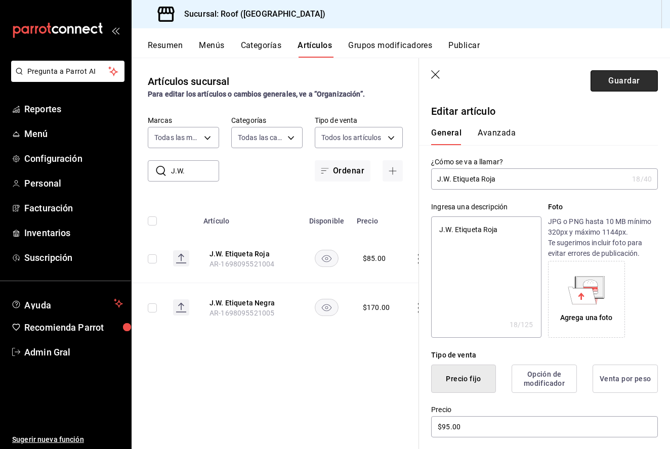
click at [628, 74] on button "Guardar" at bounding box center [623, 80] width 67 height 21
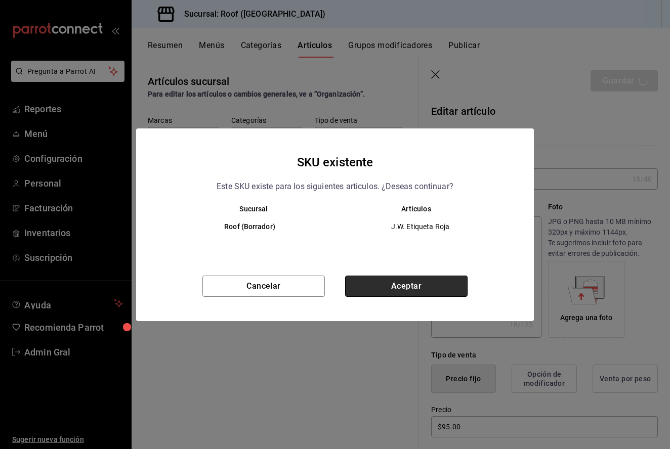
click at [427, 286] on button "Aceptar" at bounding box center [406, 286] width 122 height 21
type textarea "x"
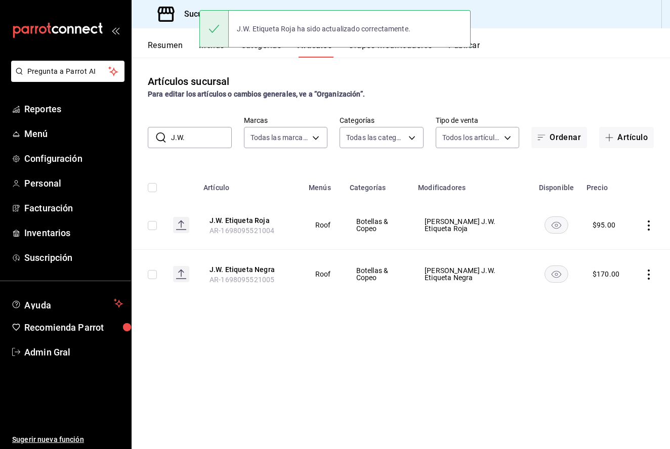
click at [648, 274] on icon "actions" at bounding box center [648, 275] width 2 height 10
click at [612, 295] on span "Editar" at bounding box center [618, 298] width 26 height 11
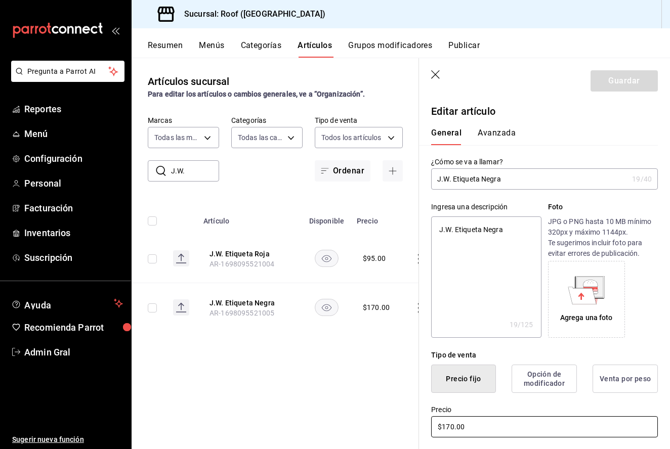
click at [451, 429] on input "$170.00" at bounding box center [544, 426] width 227 height 21
type textarea "x"
type input "$10.00"
type textarea "x"
type input "$0.00"
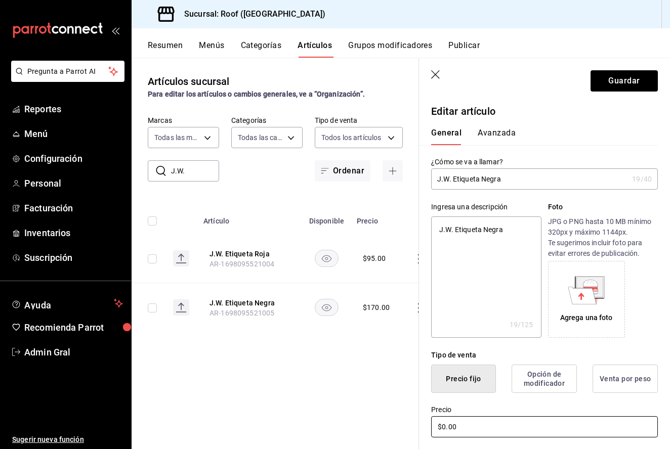
type textarea "x"
type input "$20.00"
type textarea "x"
type input "$240.00"
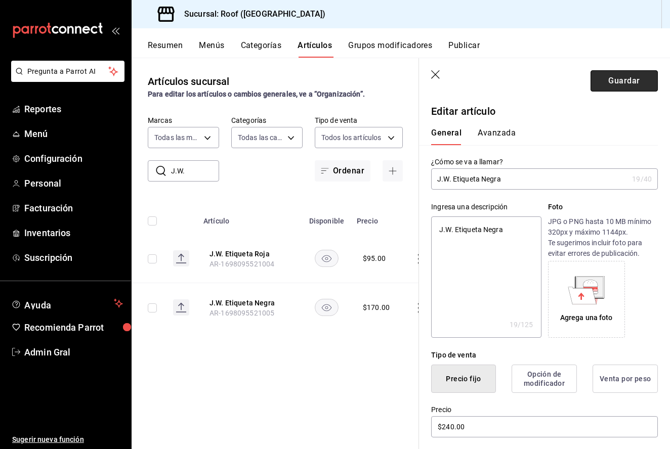
click at [622, 83] on button "Guardar" at bounding box center [623, 80] width 67 height 21
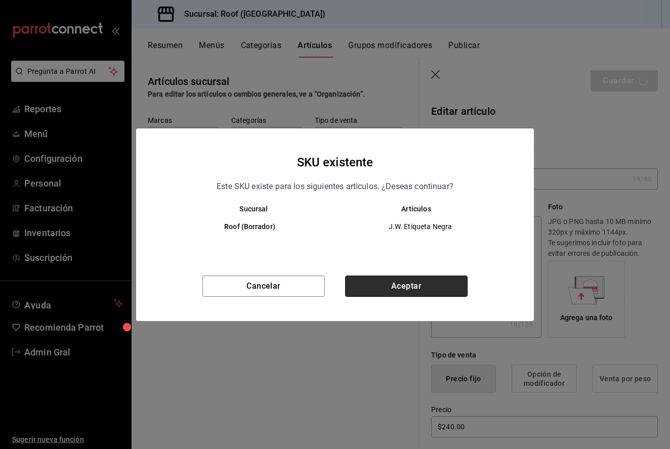
click at [397, 296] on button "Aceptar" at bounding box center [406, 286] width 122 height 21
type textarea "x"
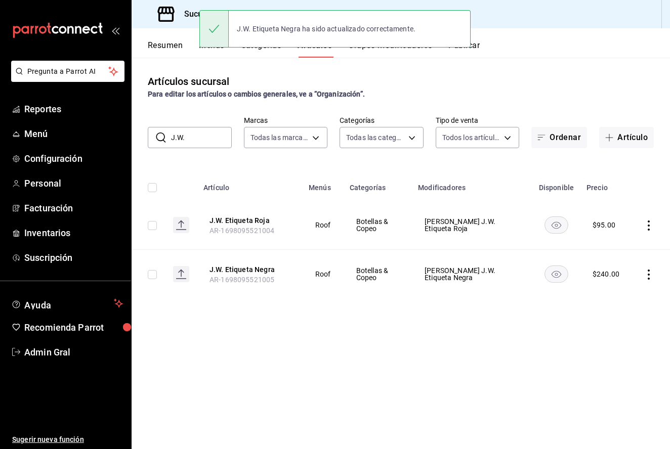
click at [203, 130] on input "J.W." at bounding box center [201, 137] width 61 height 20
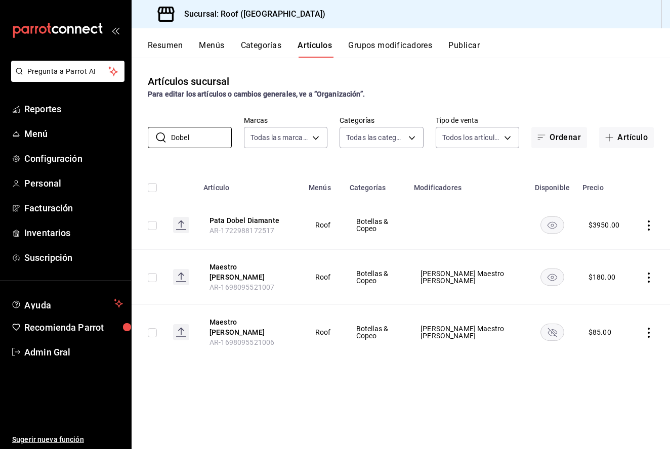
type input "Dobel"
click at [645, 276] on icon "actions" at bounding box center [648, 278] width 10 height 10
click at [614, 292] on li "Editar" at bounding box center [609, 298] width 61 height 21
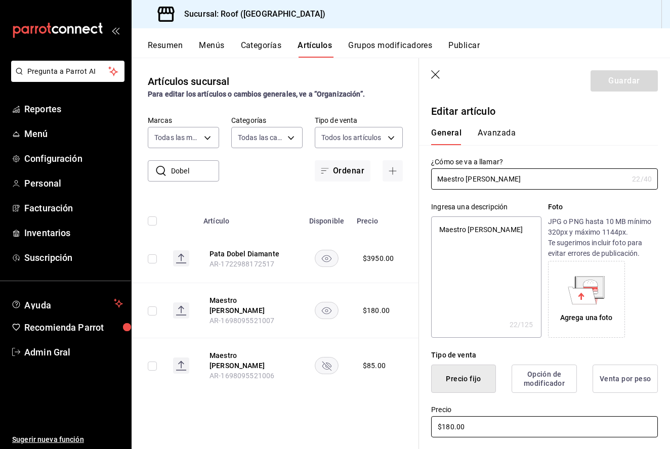
click at [450, 425] on input "$180.00" at bounding box center [544, 426] width 227 height 21
type textarea "x"
type input "$10.00"
type textarea "x"
type input "$0.00"
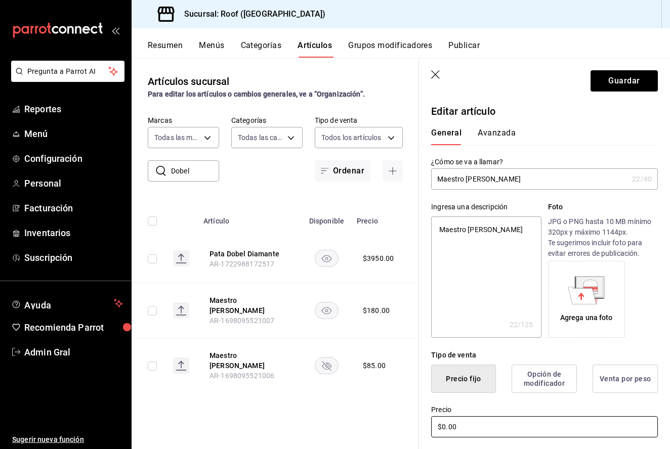
type textarea "x"
type input "$20.00"
type textarea "x"
type input "$210.00"
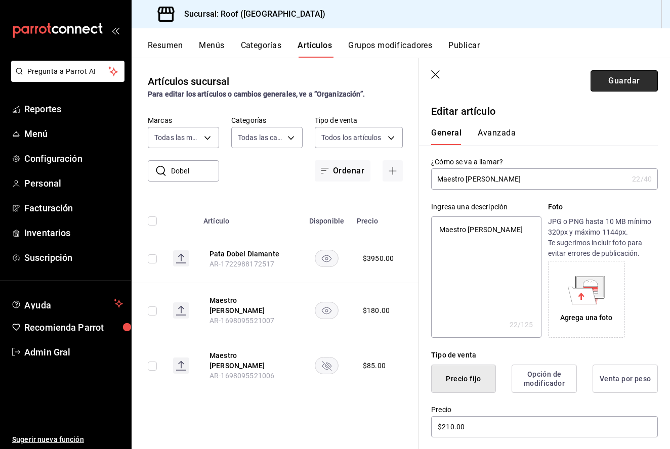
click at [637, 78] on button "Guardar" at bounding box center [623, 80] width 67 height 21
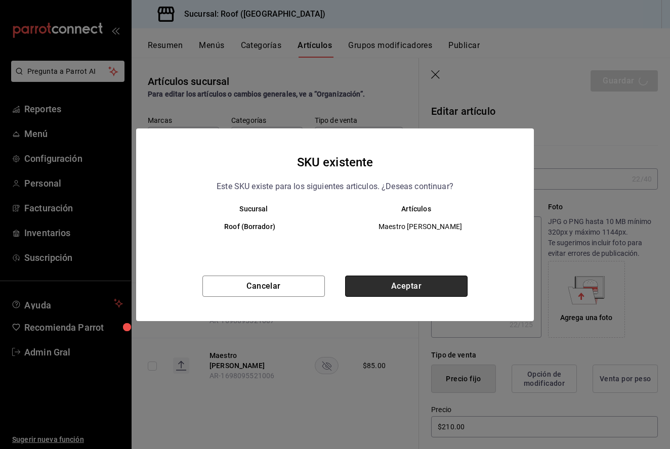
click at [438, 278] on button "Aceptar" at bounding box center [406, 286] width 122 height 21
type textarea "x"
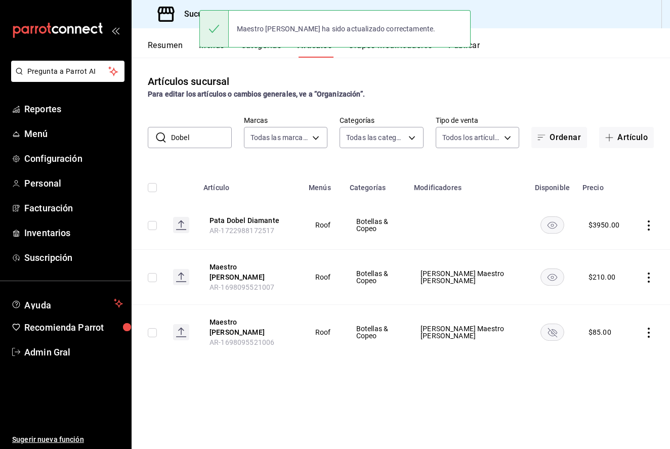
click at [639, 328] on td at bounding box center [650, 332] width 38 height 55
click at [651, 328] on icon "actions" at bounding box center [648, 333] width 10 height 10
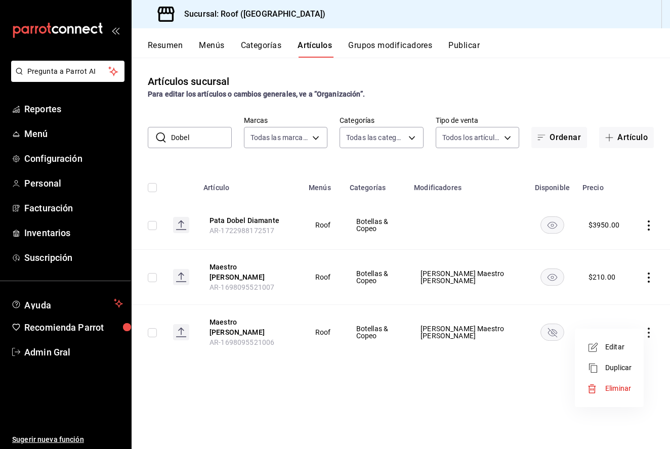
click at [620, 383] on li "Eliminar" at bounding box center [609, 388] width 61 height 21
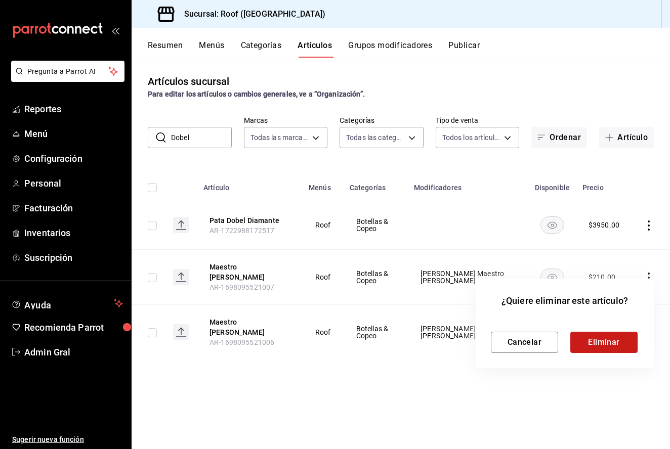
click at [602, 348] on button "Eliminar" at bounding box center [603, 342] width 67 height 21
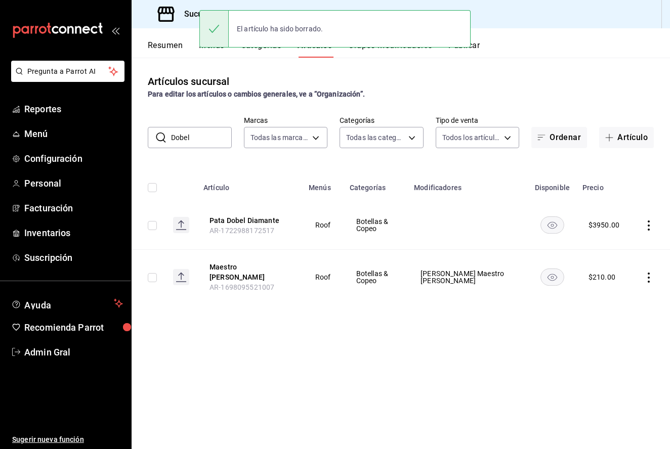
click at [209, 139] on input "Dobel" at bounding box center [201, 137] width 61 height 20
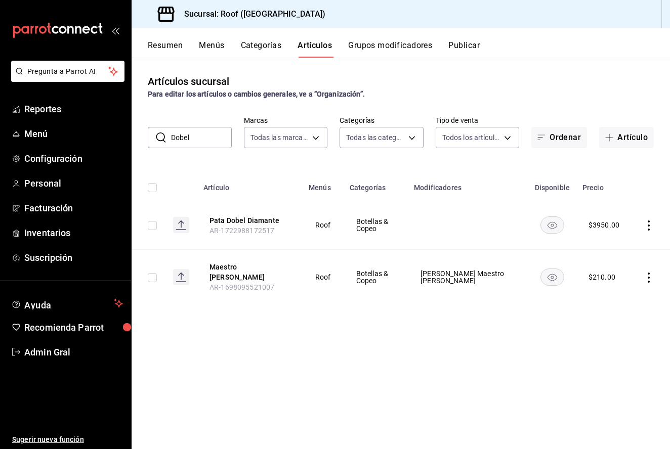
click at [209, 139] on input "Dobel" at bounding box center [201, 137] width 61 height 20
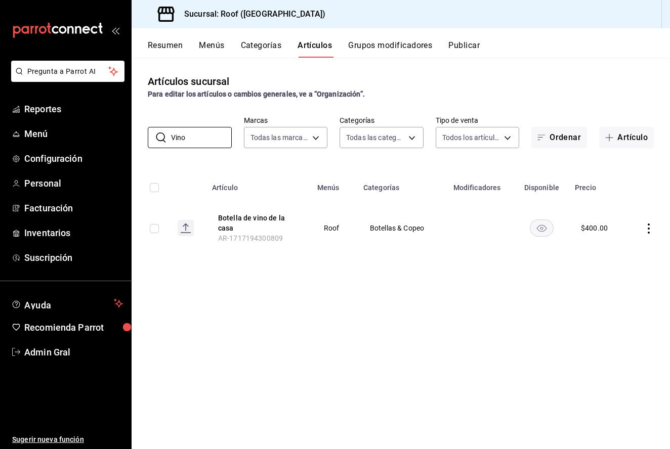
type input "Vino"
click at [649, 230] on icon "actions" at bounding box center [648, 229] width 10 height 10
click at [618, 258] on li "Editar" at bounding box center [609, 252] width 61 height 21
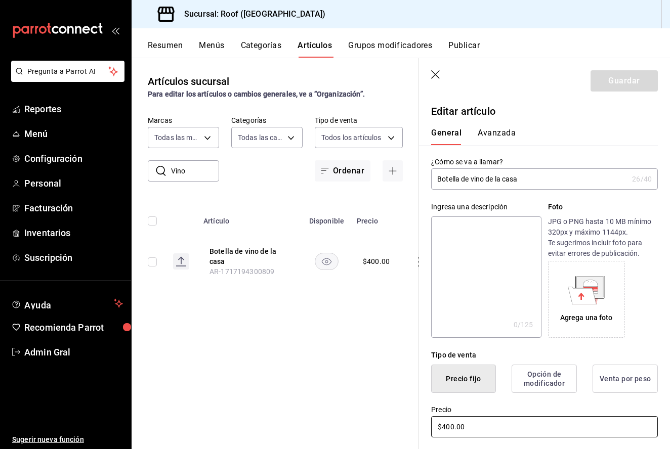
click at [451, 427] on input "$400.00" at bounding box center [544, 426] width 227 height 21
type input "$600.00"
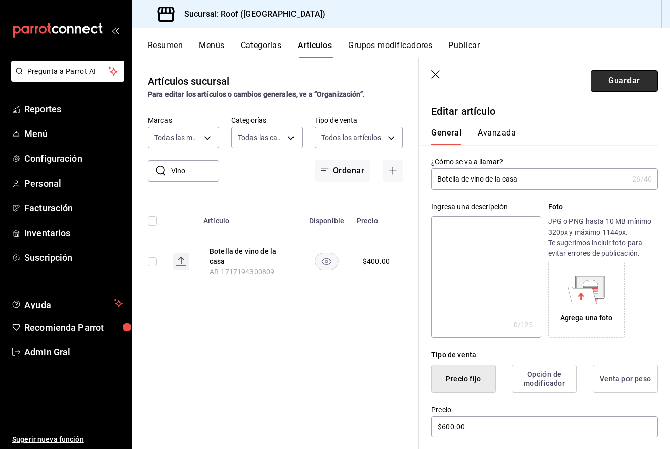
click at [613, 78] on button "Guardar" at bounding box center [623, 80] width 67 height 21
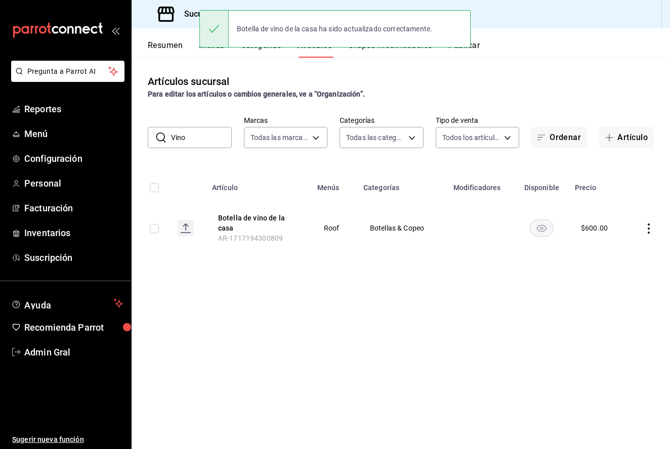
click at [199, 136] on input "Vino" at bounding box center [201, 137] width 61 height 20
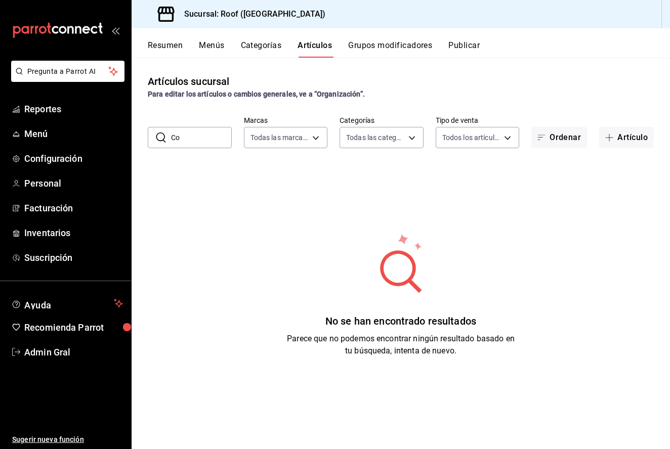
type input "C"
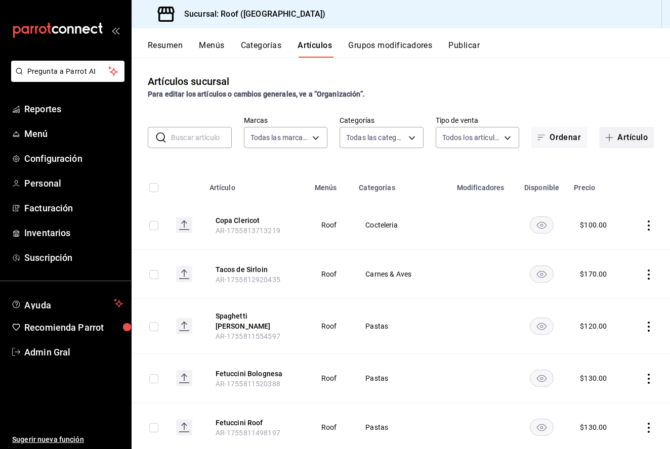
click at [616, 144] on button "Artículo" at bounding box center [626, 137] width 55 height 21
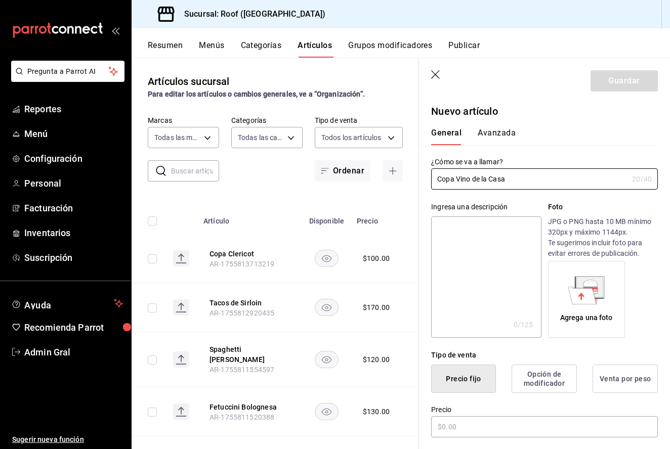
type input "Copa Vino de la Casa"
click at [480, 415] on div "Precio" at bounding box center [544, 422] width 227 height 34
click at [474, 432] on input "text" at bounding box center [544, 426] width 227 height 21
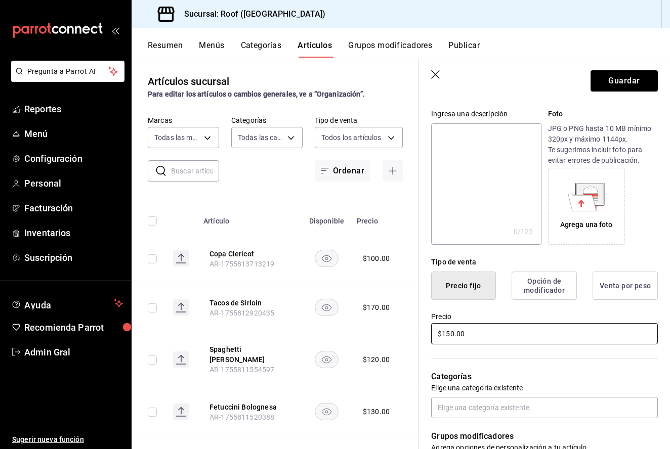
scroll to position [117, 0]
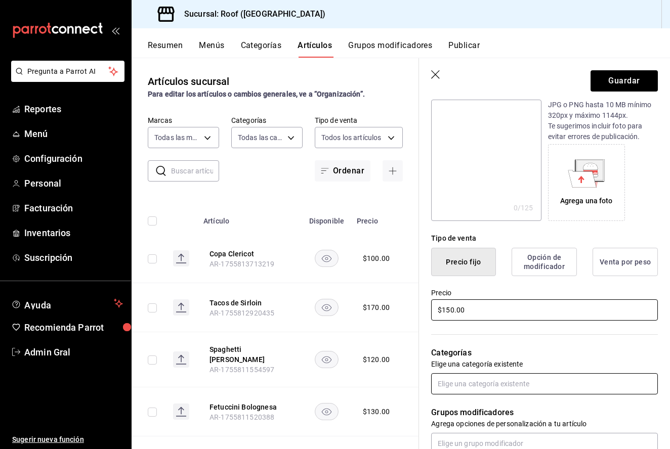
type input "$150.00"
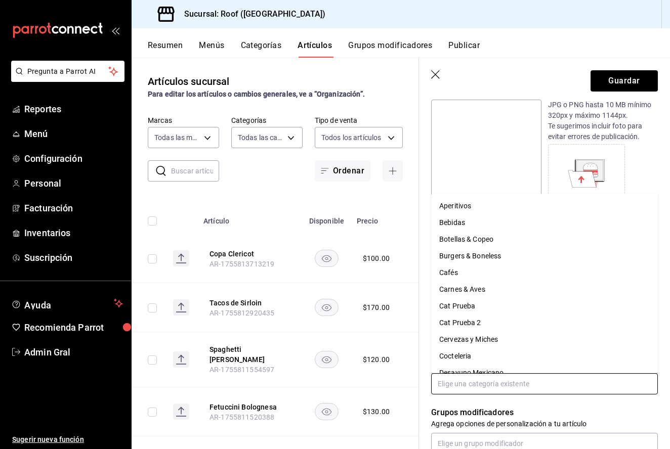
click at [491, 389] on input "text" at bounding box center [544, 383] width 227 height 21
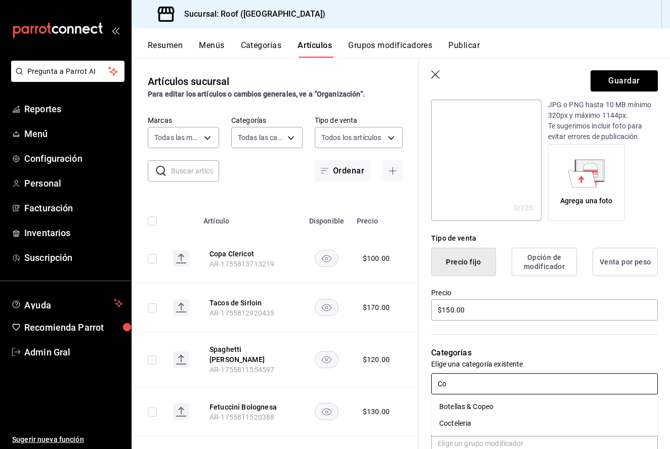
type input "Cop"
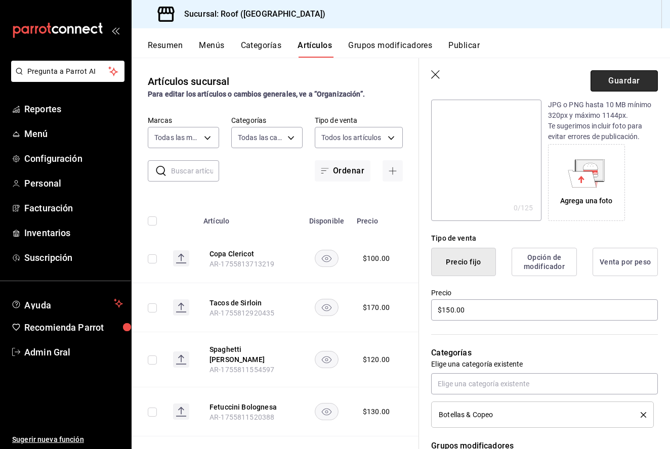
click at [636, 86] on button "Guardar" at bounding box center [623, 80] width 67 height 21
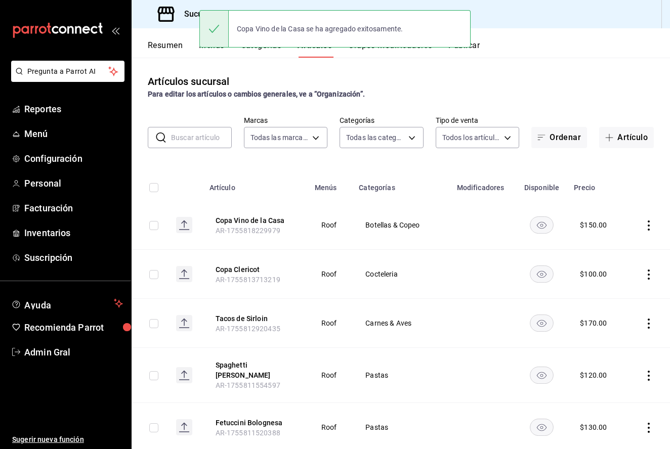
click at [220, 141] on input "text" at bounding box center [201, 137] width 61 height 20
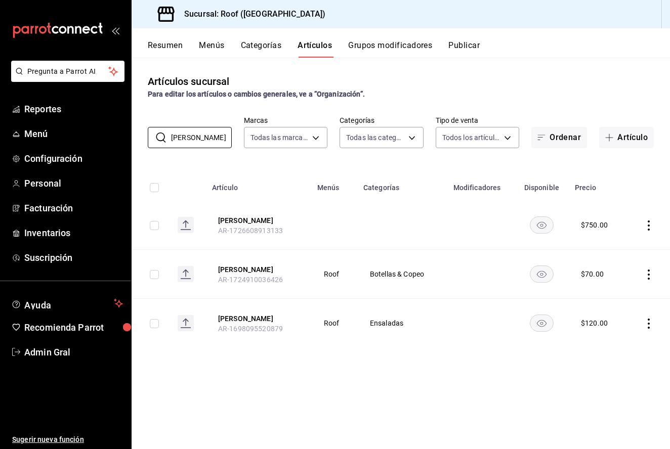
type input "Magno"
click at [649, 227] on icon "actions" at bounding box center [648, 225] width 10 height 10
click at [626, 246] on span "Editar" at bounding box center [618, 249] width 26 height 11
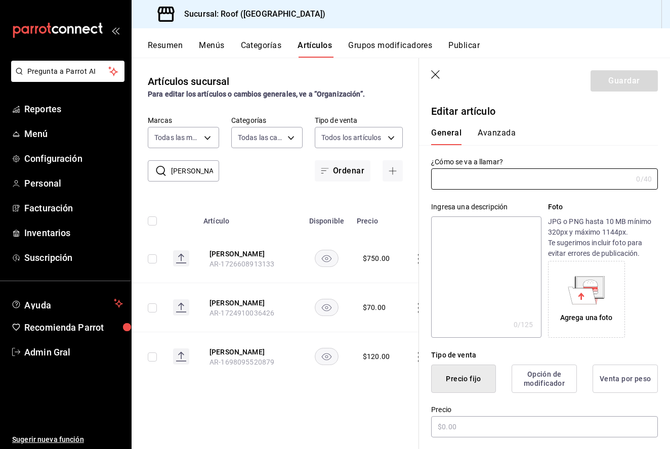
type input "[PERSON_NAME]"
type input "$750.00"
type input "AR-1726608913133"
click at [449, 426] on input "$750.00" at bounding box center [544, 426] width 227 height 21
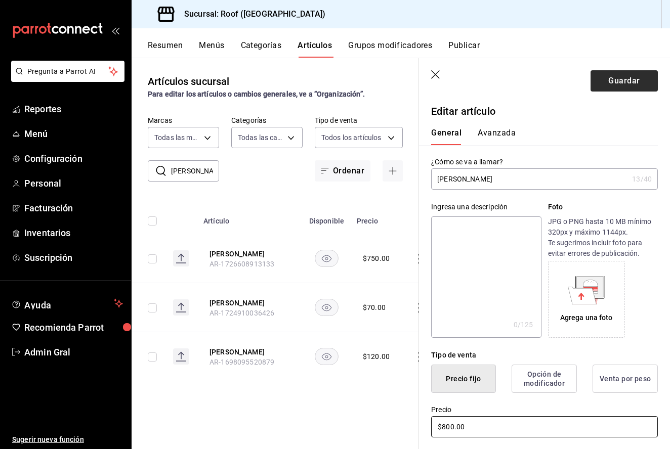
type input "$800.00"
click at [631, 73] on button "Guardar" at bounding box center [623, 80] width 67 height 21
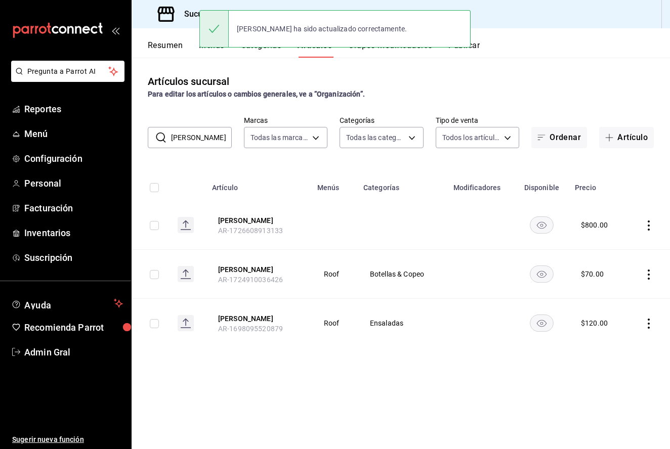
click at [655, 220] on td at bounding box center [647, 225] width 43 height 49
click at [652, 222] on icon "actions" at bounding box center [648, 225] width 10 height 10
click at [626, 241] on li "Editar" at bounding box center [609, 249] width 61 height 21
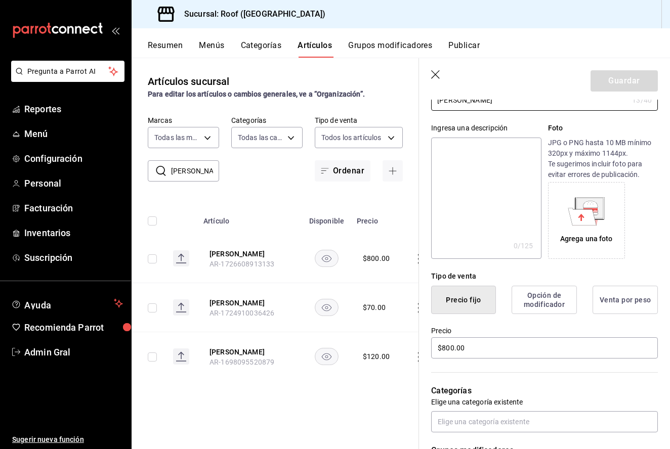
scroll to position [80, 0]
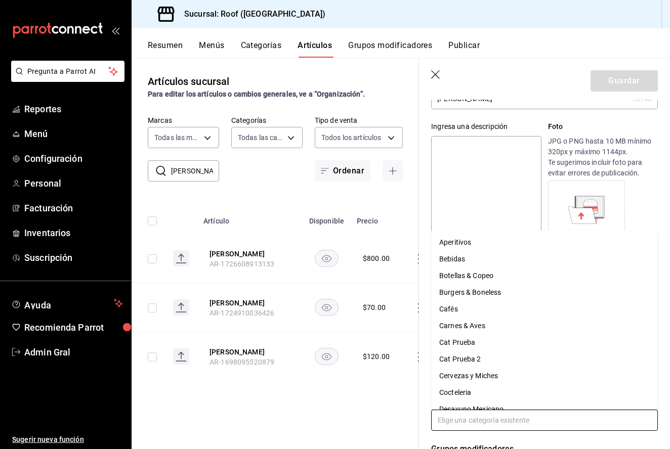
click at [478, 429] on input "text" at bounding box center [544, 420] width 227 height 21
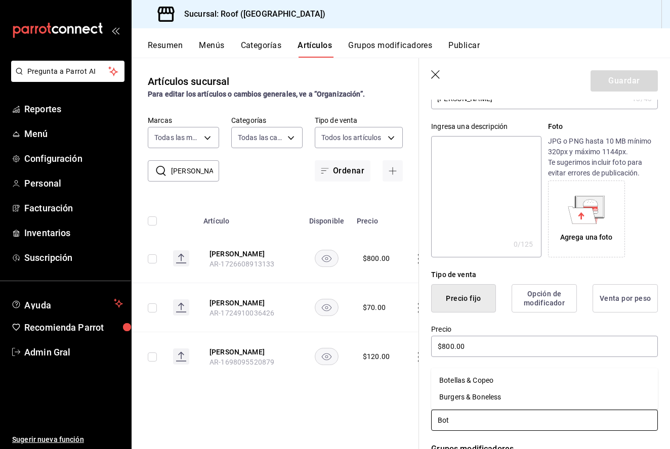
type input "Bote"
click at [495, 394] on li "Botellas & Copeo" at bounding box center [544, 397] width 227 height 17
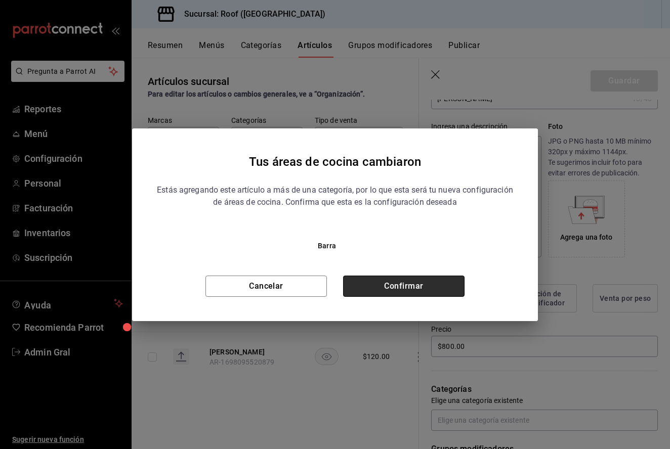
click at [419, 290] on button "Confirmar" at bounding box center [403, 286] width 121 height 21
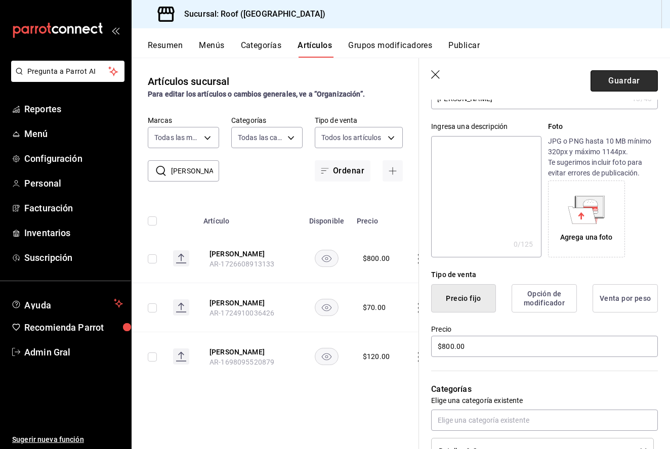
click at [644, 83] on button "Guardar" at bounding box center [623, 80] width 67 height 21
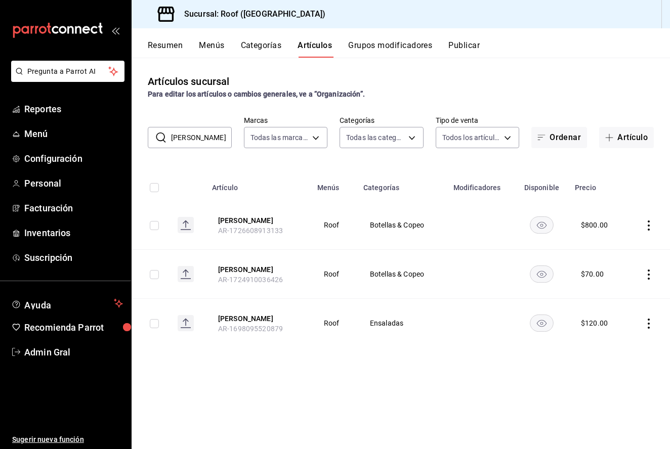
click at [647, 274] on icon "actions" at bounding box center [648, 275] width 10 height 10
click at [620, 295] on span "Editar" at bounding box center [618, 298] width 26 height 11
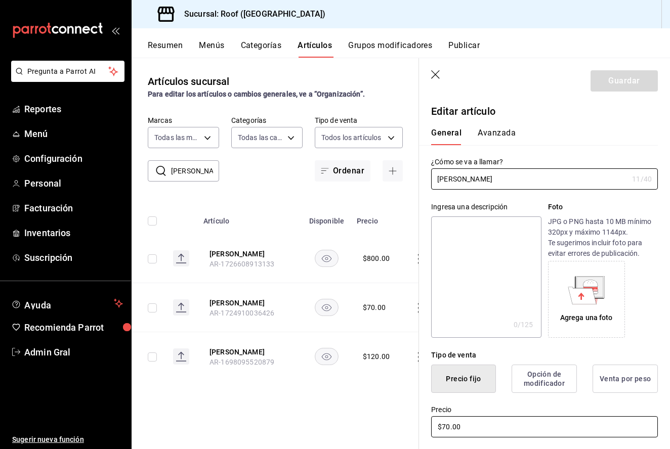
click at [450, 422] on input "$70.00" at bounding box center [544, 426] width 227 height 21
type input "$75.00"
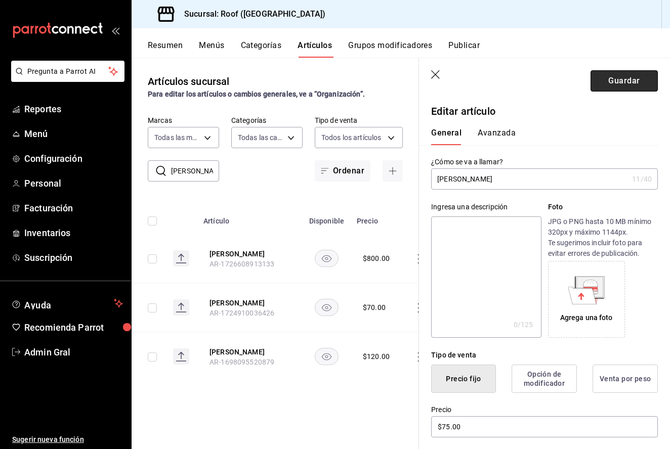
click at [618, 76] on button "Guardar" at bounding box center [623, 80] width 67 height 21
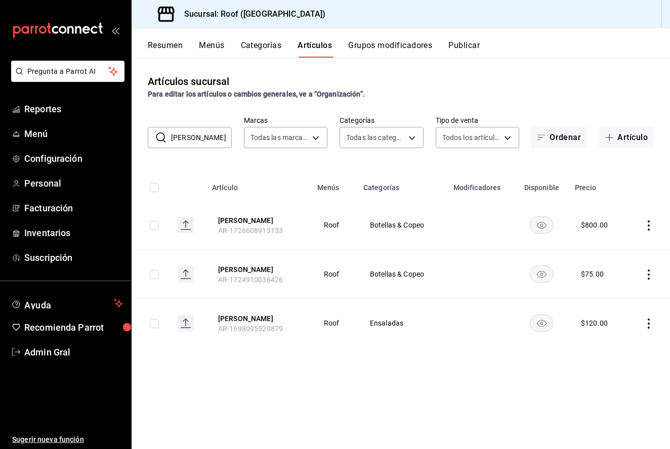
click at [208, 133] on input "Magno" at bounding box center [201, 137] width 61 height 20
type input "JB"
click at [647, 229] on icon "actions" at bounding box center [648, 225] width 10 height 10
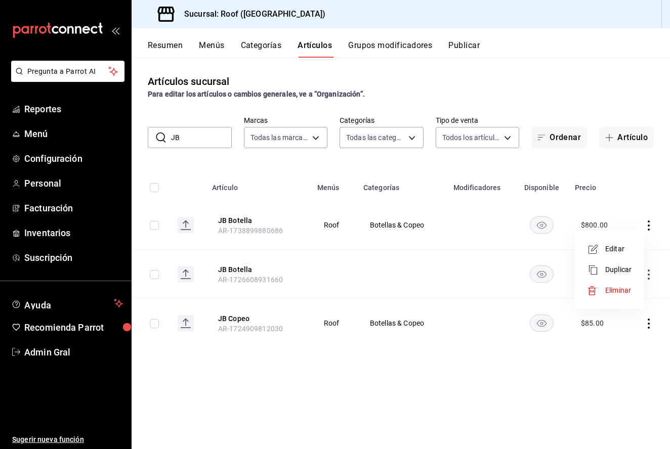
click at [607, 245] on span "Editar" at bounding box center [618, 249] width 26 height 11
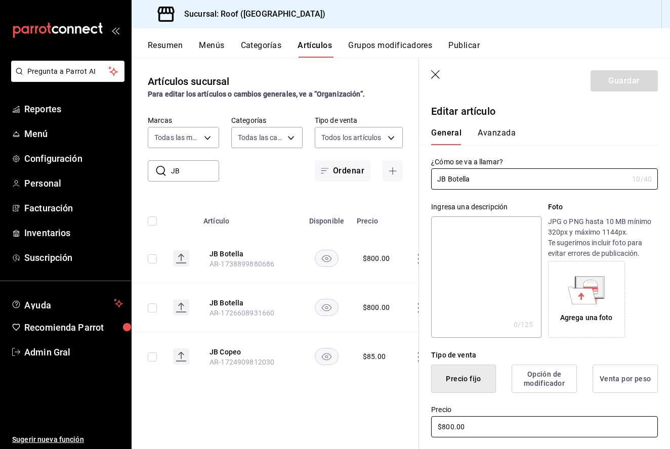
click at [449, 426] on input "$800.00" at bounding box center [544, 426] width 227 height 21
type input "$750.00"
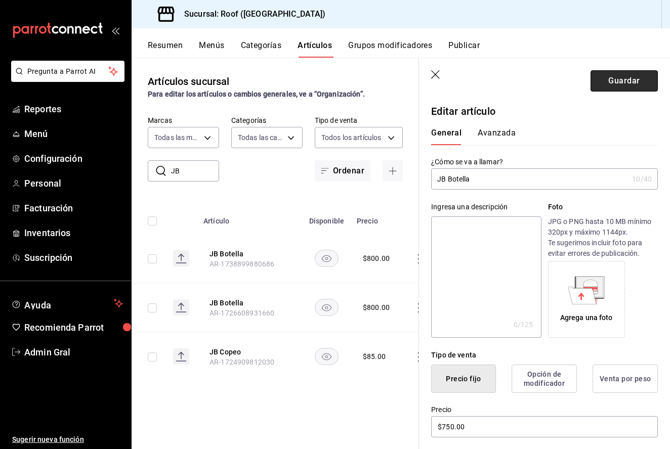
click at [609, 87] on button "Guardar" at bounding box center [623, 80] width 67 height 21
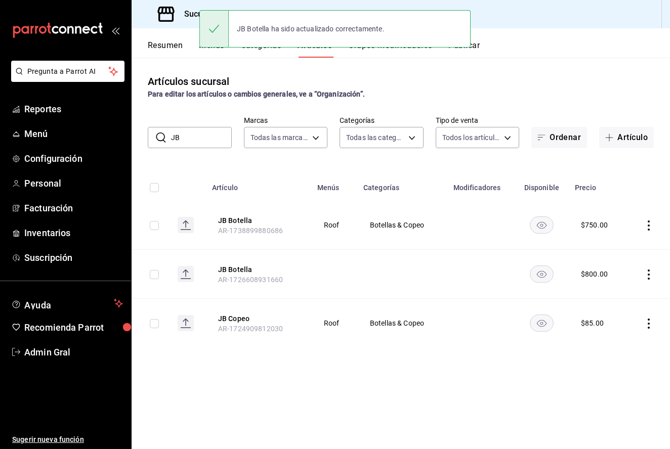
click at [649, 282] on td at bounding box center [647, 274] width 43 height 49
click at [649, 280] on td at bounding box center [647, 274] width 43 height 49
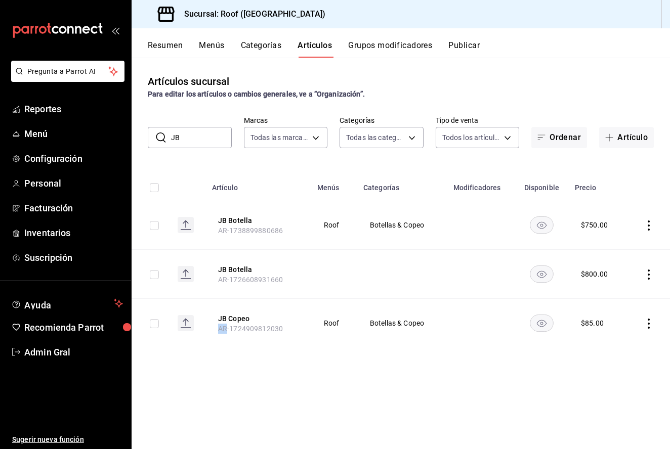
click at [649, 280] on td at bounding box center [647, 274] width 43 height 49
click at [647, 274] on icon "actions" at bounding box center [648, 275] width 10 height 10
click at [596, 338] on icon at bounding box center [592, 340] width 10 height 10
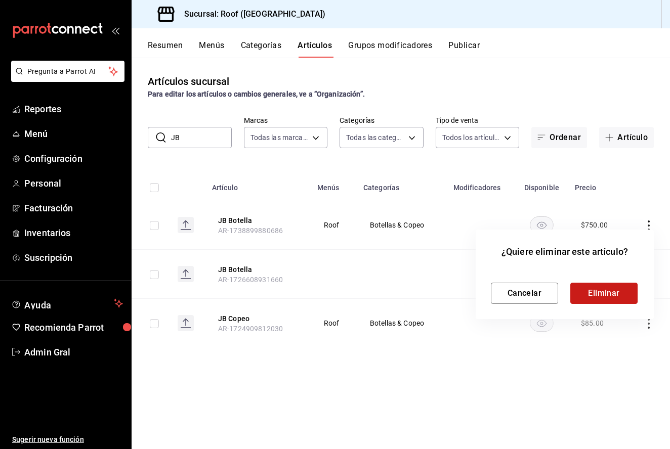
click at [589, 286] on button "Eliminar" at bounding box center [603, 293] width 67 height 21
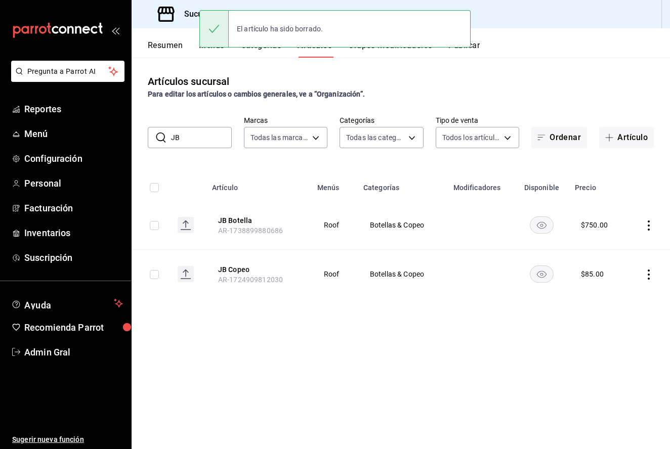
click at [647, 277] on icon "actions" at bounding box center [648, 275] width 10 height 10
click at [621, 295] on span "Editar" at bounding box center [618, 298] width 26 height 11
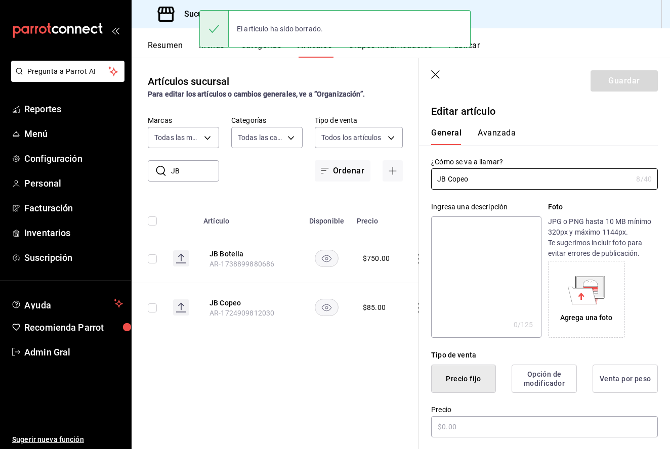
type input "$85.00"
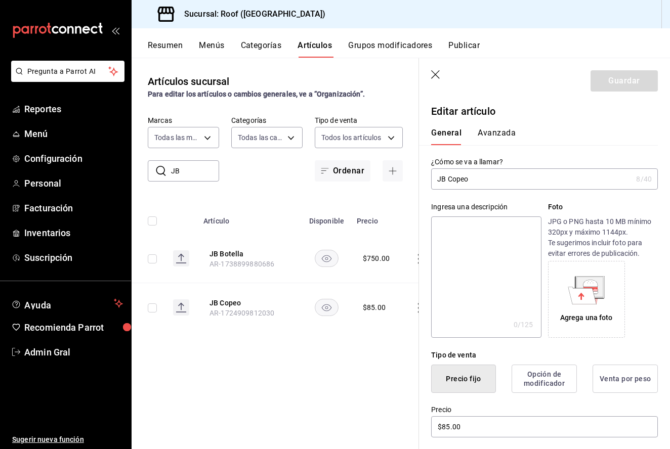
click at [433, 76] on icon "button" at bounding box center [435, 74] width 9 height 9
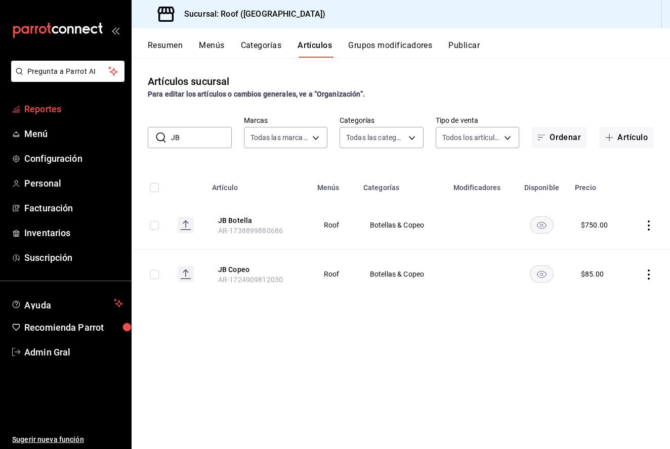
click at [52, 119] on link "Reportes" at bounding box center [65, 109] width 131 height 22
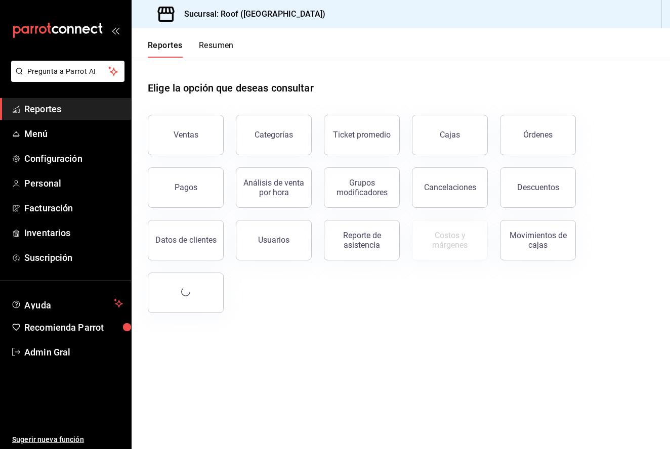
click at [236, 42] on header "Reportes Resumen" at bounding box center [400, 42] width 538 height 29
click at [221, 43] on button "Resumen" at bounding box center [216, 48] width 35 height 17
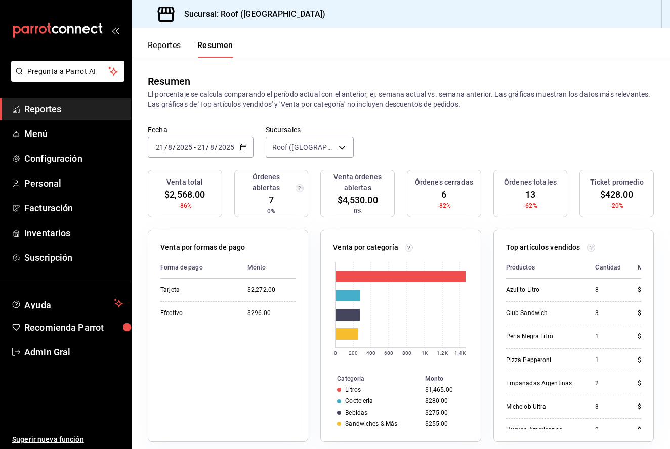
click at [154, 50] on button "Reportes" at bounding box center [164, 48] width 33 height 17
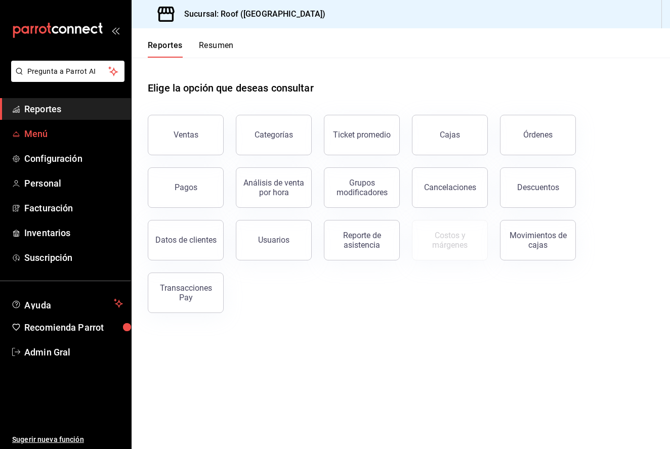
click at [77, 140] on span "Menú" at bounding box center [73, 134] width 99 height 14
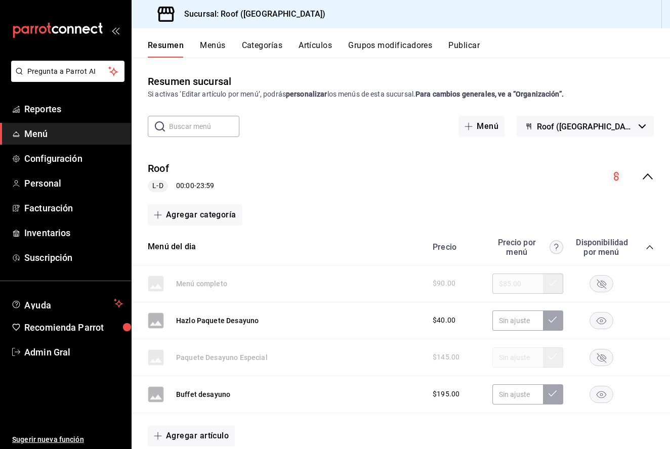
click at [301, 43] on button "Artículos" at bounding box center [314, 48] width 33 height 17
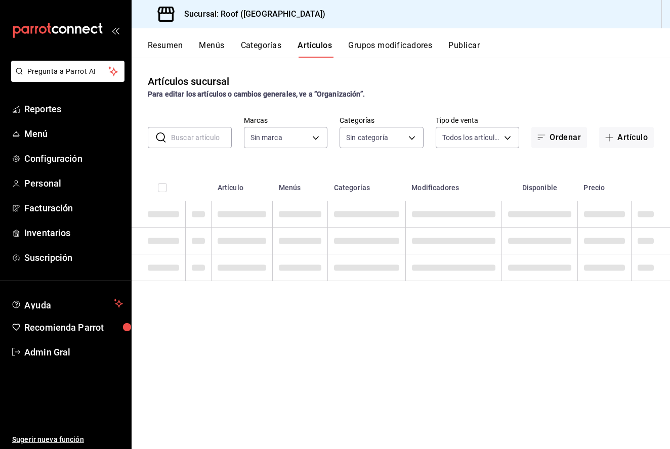
click at [322, 55] on button "Artículos" at bounding box center [314, 48] width 34 height 17
type input "f955a4cd-8b55-4cf0-a58d-af3b50c6e45e"
type input "947ffdbc-cc80-4cb2-9811-b80ab4296b39,9d7db79b-6f27-410c-b83c-dcc6ff9c6244,e6891…"
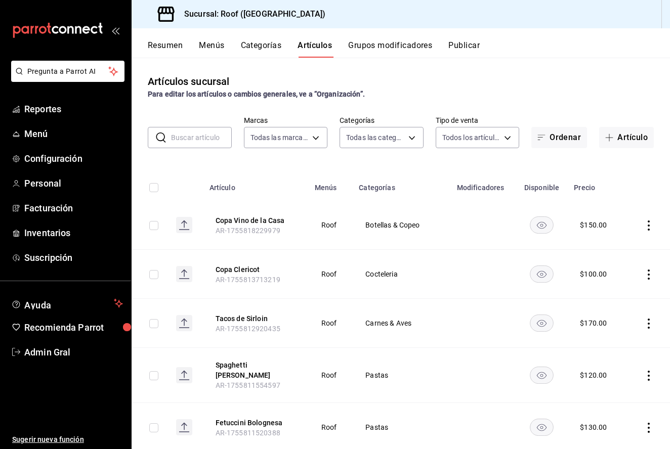
click at [212, 140] on input "text" at bounding box center [201, 137] width 61 height 20
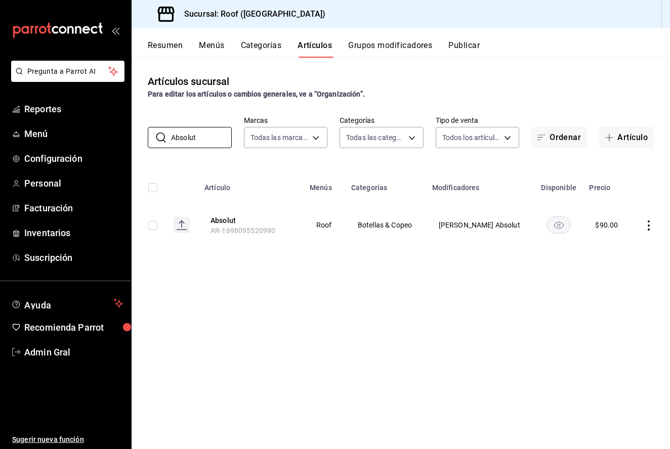
type input "Absolut"
click at [646, 223] on icon "actions" at bounding box center [648, 225] width 10 height 10
click at [629, 240] on li "Editar" at bounding box center [609, 249] width 61 height 21
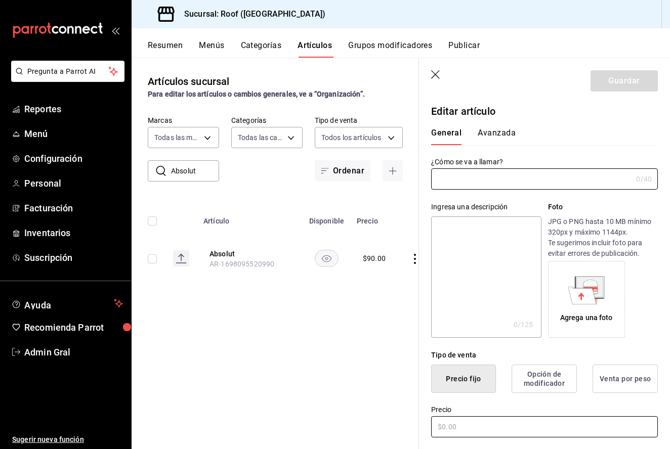
type input "Absolut"
type textarea "Absolut"
type textarea "x"
type input "$90.00"
type input "AR-1698095520990"
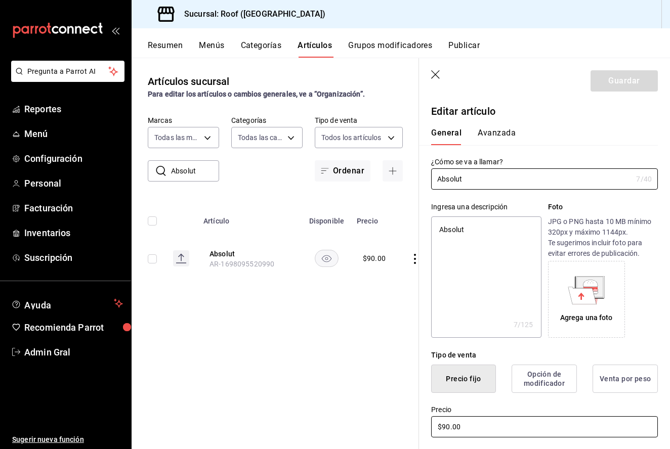
click at [448, 427] on input "$90.00" at bounding box center [544, 426] width 227 height 21
type textarea "x"
type input "$0.00"
type textarea "x"
type input "$10.00"
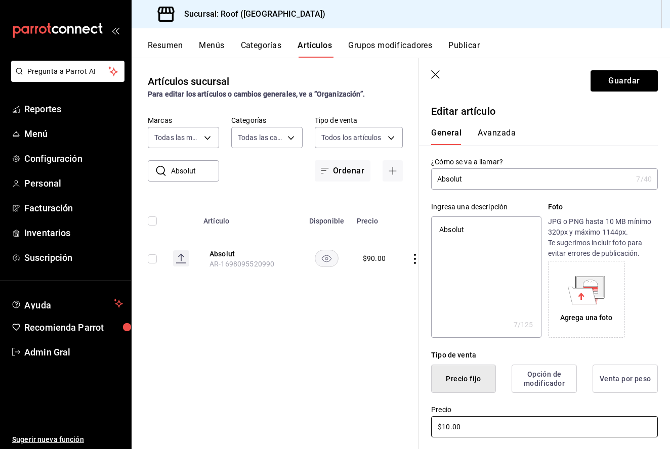
type textarea "x"
type input "$105.00"
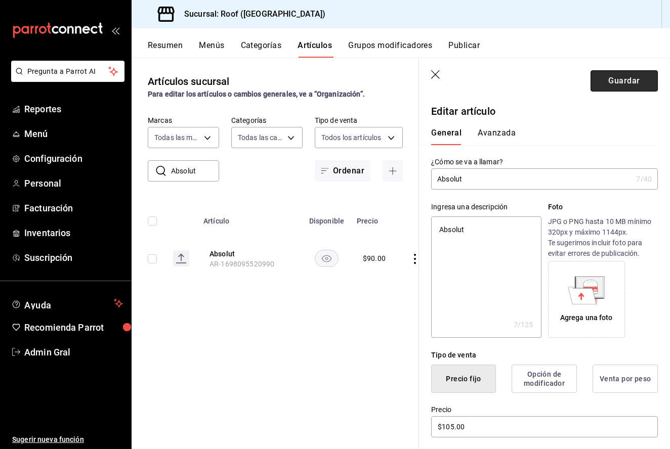
click at [621, 78] on button "Guardar" at bounding box center [623, 80] width 67 height 21
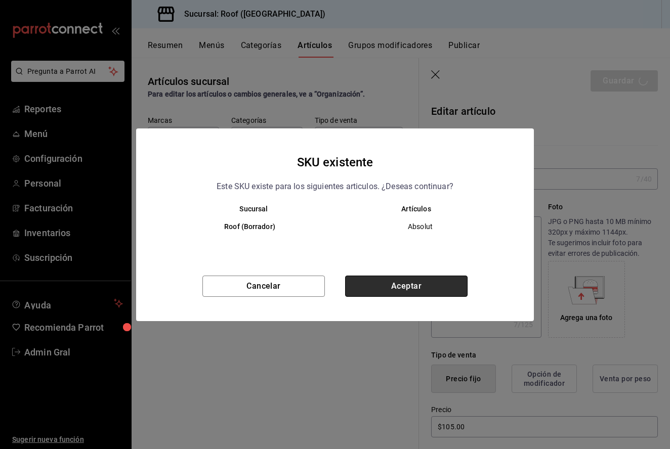
click at [403, 279] on button "Aceptar" at bounding box center [406, 286] width 122 height 21
type textarea "x"
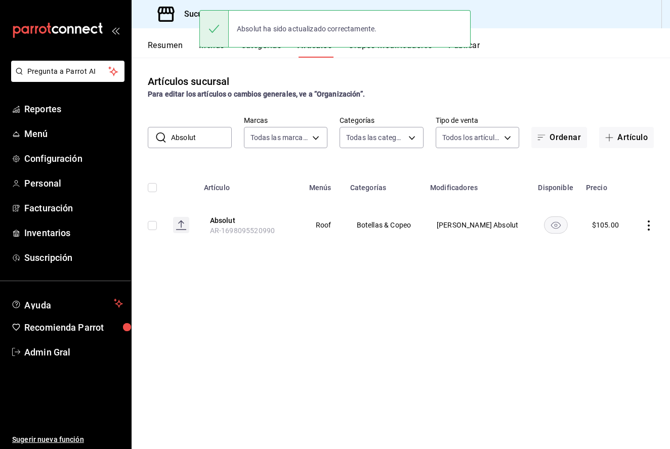
click at [217, 122] on div "​ Absolut ​ Marcas Todas las marcas, Sin marca f955a4cd-8b55-4cf0-a58d-af3b50c6…" at bounding box center [400, 132] width 538 height 32
click at [217, 133] on input "Absolut" at bounding box center [201, 137] width 61 height 20
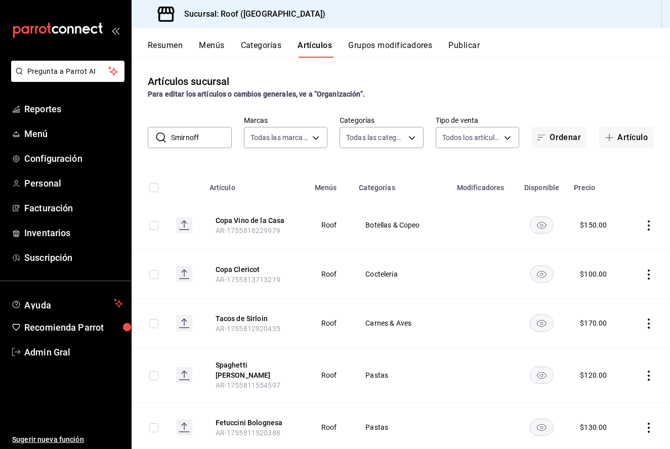
type input "Smirnoff"
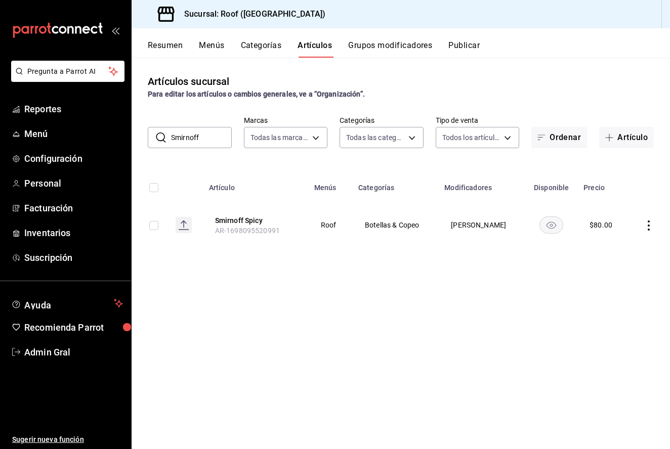
click at [649, 225] on icon "actions" at bounding box center [648, 225] width 2 height 10
click at [605, 247] on span "Editar" at bounding box center [618, 249] width 26 height 11
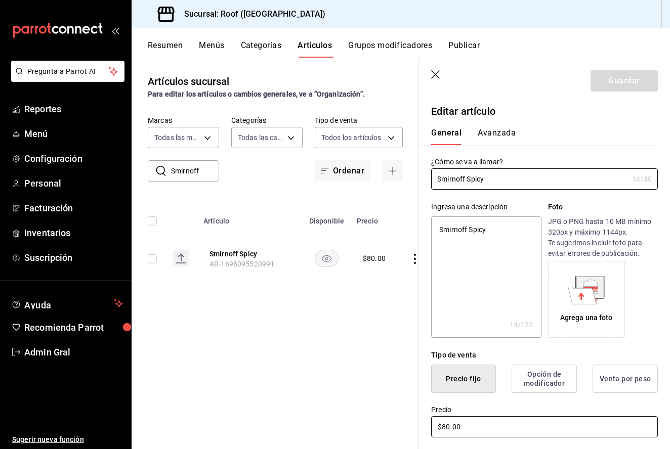
click at [447, 428] on input "$80.00" at bounding box center [544, 426] width 227 height 21
type textarea "x"
type input "$8.00"
type textarea "x"
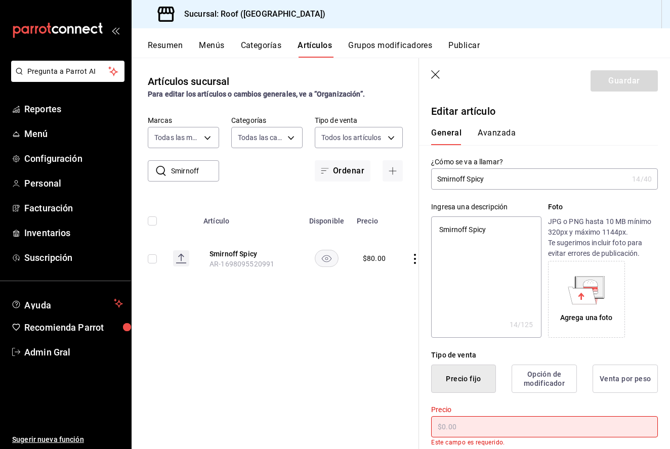
type textarea "x"
type input "$9.00"
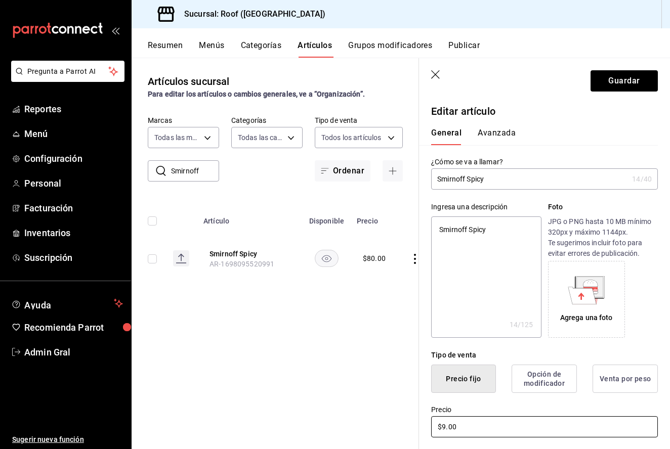
type textarea "x"
type input "$95.00"
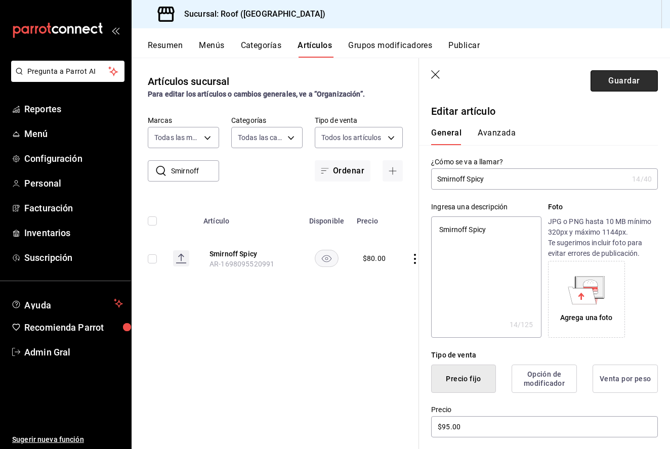
click at [616, 87] on button "Guardar" at bounding box center [623, 80] width 67 height 21
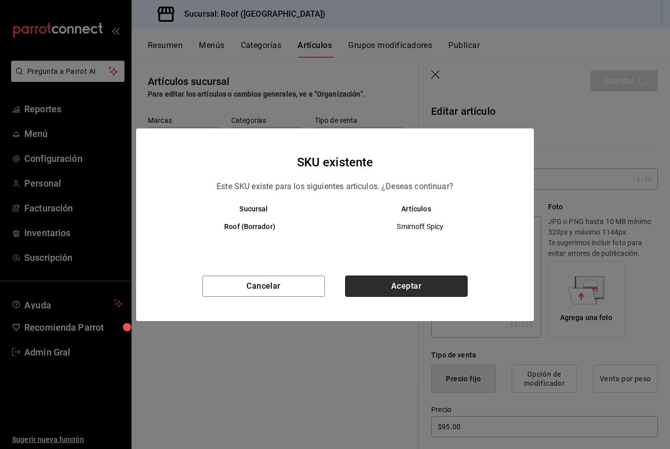
click at [406, 285] on button "Aceptar" at bounding box center [406, 286] width 122 height 21
type textarea "x"
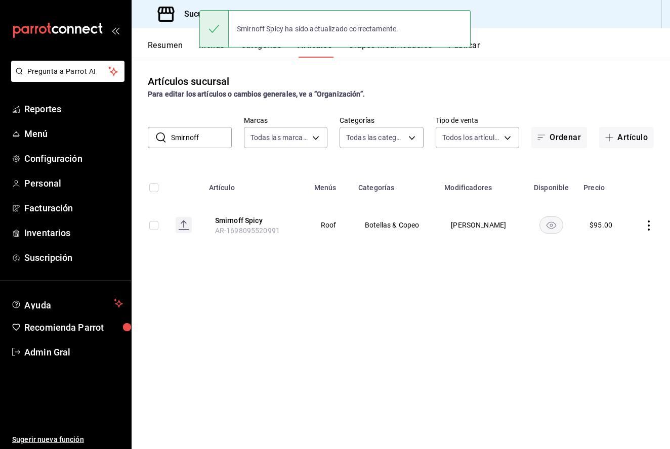
click at [199, 139] on input "Smirnoff" at bounding box center [201, 137] width 61 height 20
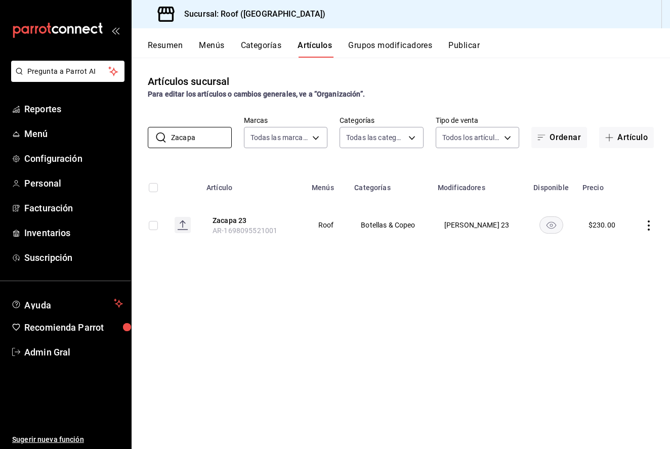
type input "Zacapa"
drag, startPoint x: 669, startPoint y: 223, endPoint x: 651, endPoint y: 228, distance: 18.9
click at [651, 228] on icon "actions" at bounding box center [648, 225] width 10 height 10
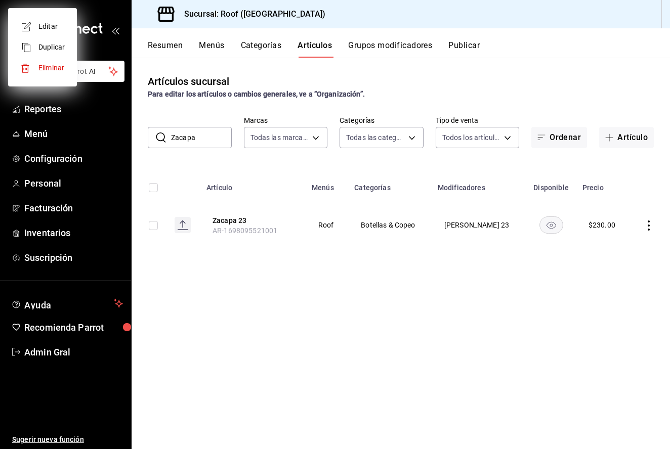
click at [653, 225] on div at bounding box center [335, 224] width 670 height 449
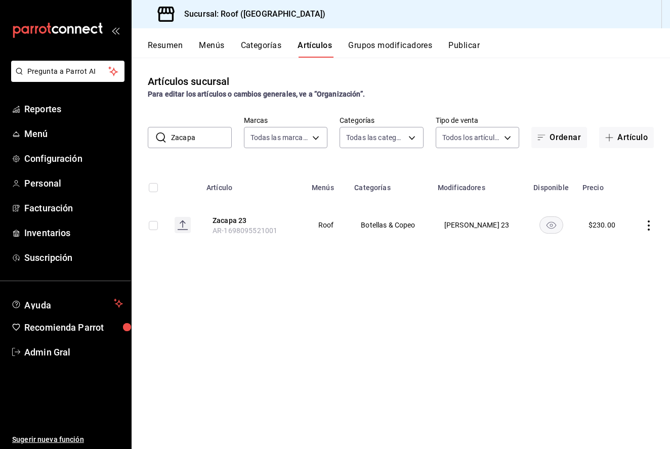
click at [650, 225] on icon "actions" at bounding box center [648, 225] width 10 height 10
click at [650, 225] on div at bounding box center [335, 224] width 670 height 449
click at [646, 224] on icon "actions" at bounding box center [648, 225] width 10 height 10
click at [625, 248] on span "Editar" at bounding box center [618, 249] width 26 height 11
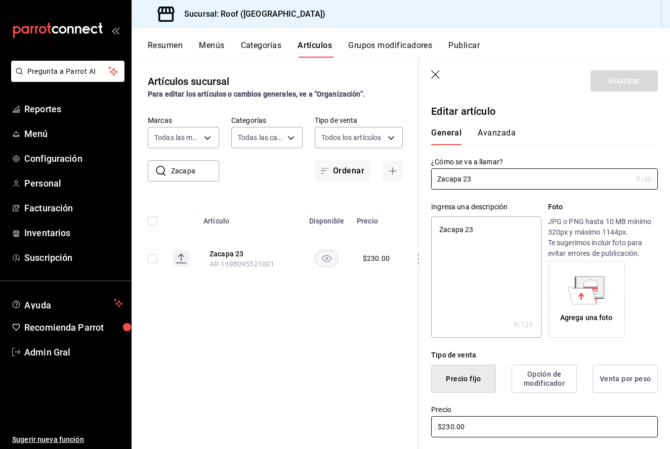
click at [450, 426] on input "$230.00" at bounding box center [544, 426] width 227 height 21
type textarea "x"
type input "$20.00"
type textarea "x"
type input "$220.00"
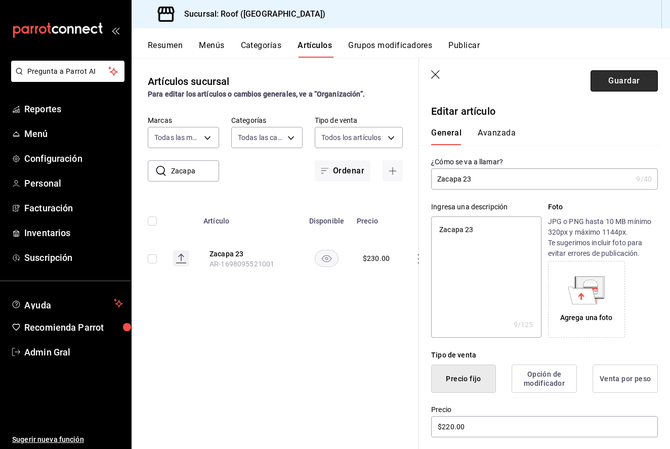
click at [619, 87] on button "Guardar" at bounding box center [623, 80] width 67 height 21
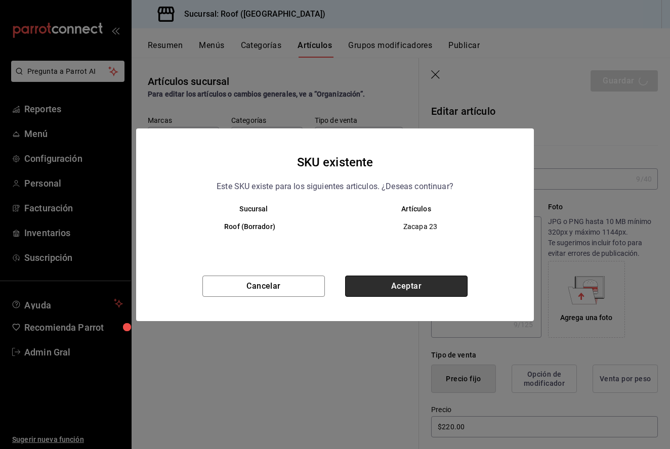
click at [401, 291] on button "Aceptar" at bounding box center [406, 286] width 122 height 21
type textarea "x"
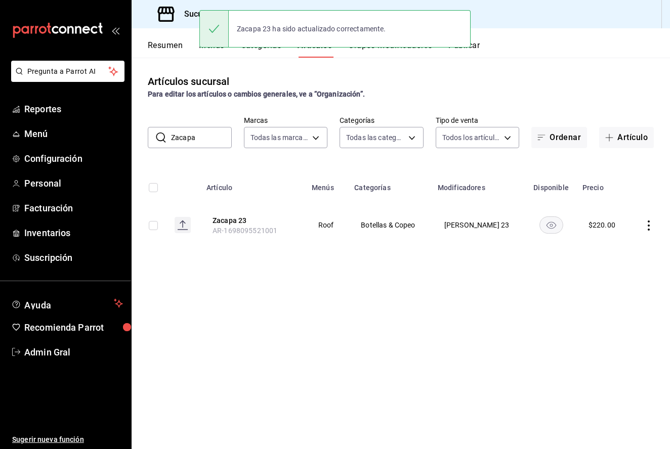
click at [196, 139] on input "Zacapa" at bounding box center [201, 137] width 61 height 20
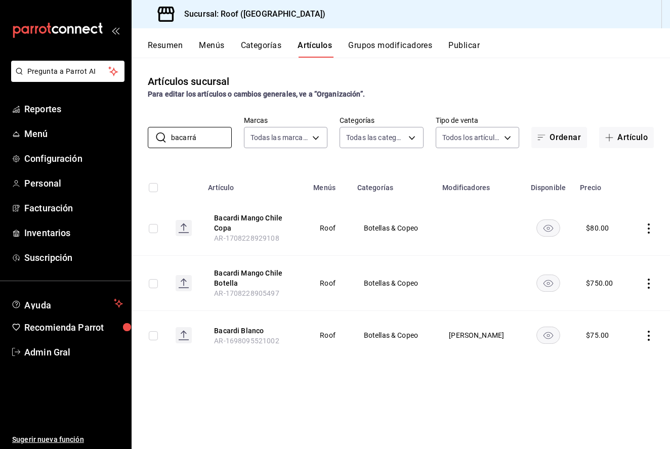
drag, startPoint x: 211, startPoint y: 146, endPoint x: 647, endPoint y: 340, distance: 477.5
click at [647, 340] on icon "actions" at bounding box center [648, 336] width 10 height 10
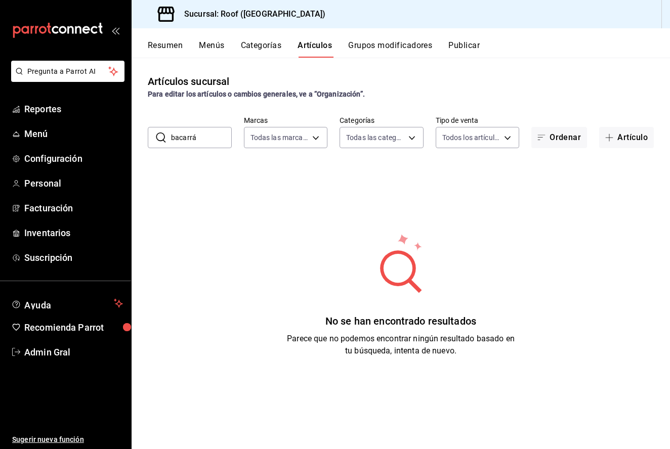
click at [199, 135] on input "bacarrá" at bounding box center [201, 137] width 61 height 20
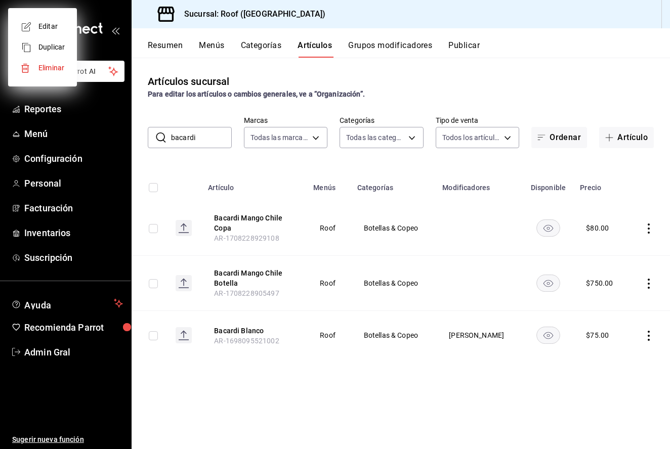
click at [646, 333] on div at bounding box center [335, 224] width 670 height 449
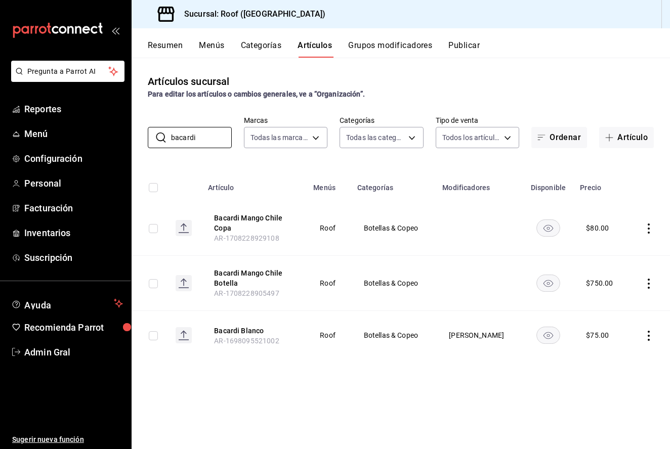
click at [648, 334] on icon "actions" at bounding box center [648, 336] width 10 height 10
click at [619, 354] on span "Editar" at bounding box center [618, 359] width 26 height 11
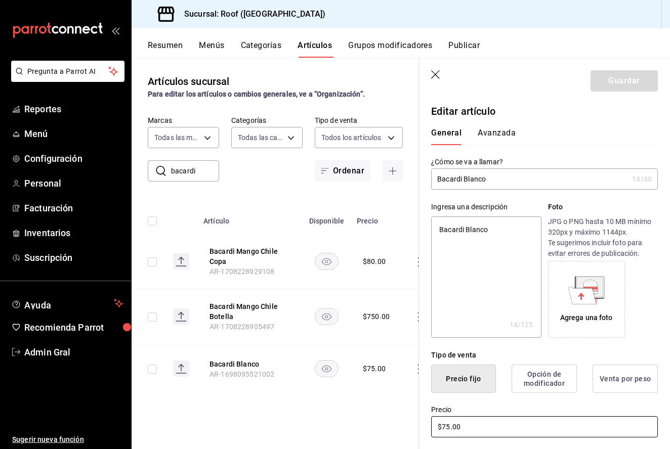
click at [449, 422] on input "$75.00" at bounding box center [544, 426] width 227 height 21
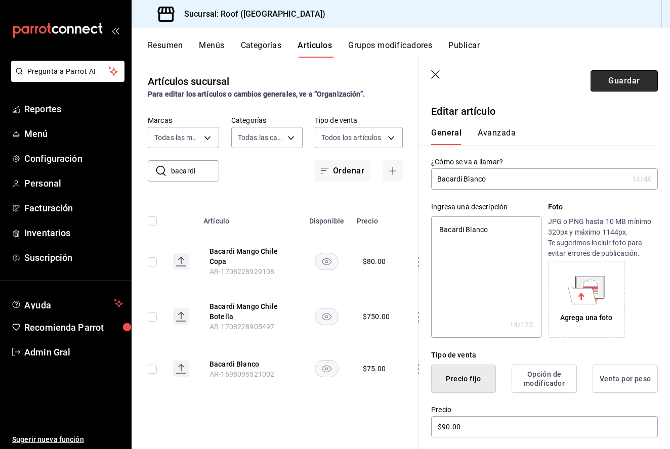
click at [640, 86] on button "Guardar" at bounding box center [623, 80] width 67 height 21
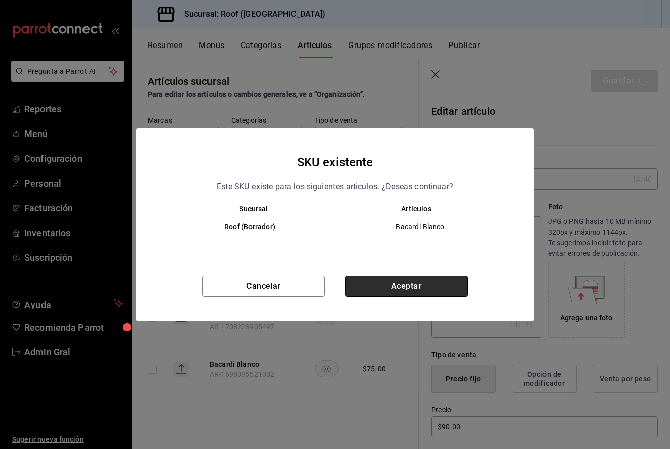
click at [405, 286] on button "Aceptar" at bounding box center [406, 286] width 122 height 21
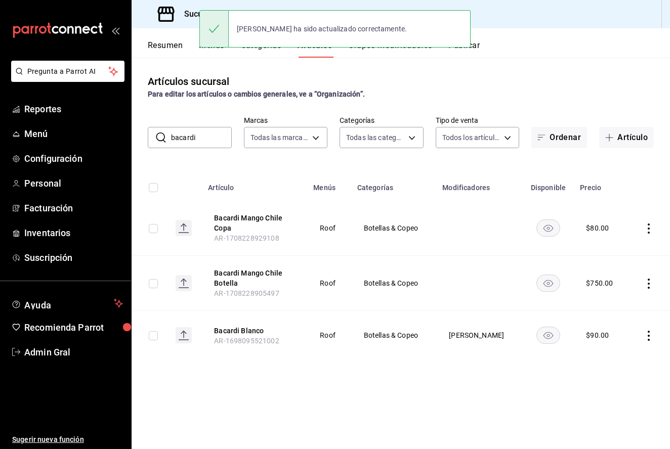
click at [209, 134] on input "bacardi" at bounding box center [201, 137] width 61 height 20
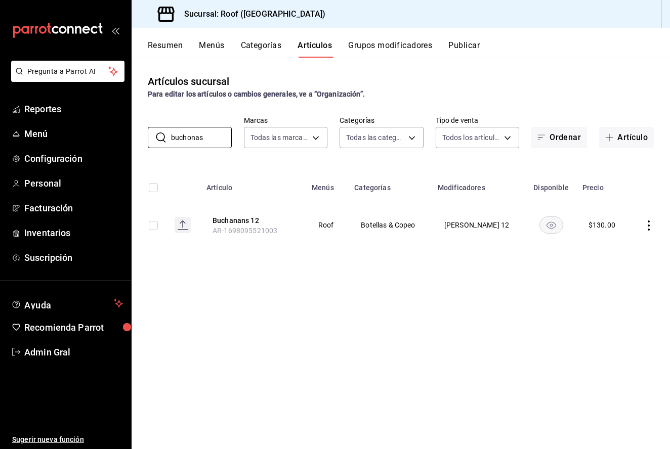
drag, startPoint x: 209, startPoint y: 134, endPoint x: 651, endPoint y: 225, distance: 450.8
click at [651, 225] on icon "actions" at bounding box center [648, 225] width 10 height 10
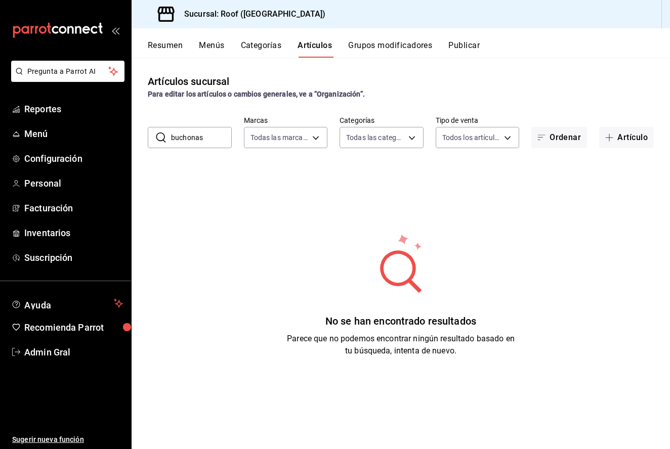
click at [206, 144] on input "buchonas" at bounding box center [201, 137] width 61 height 20
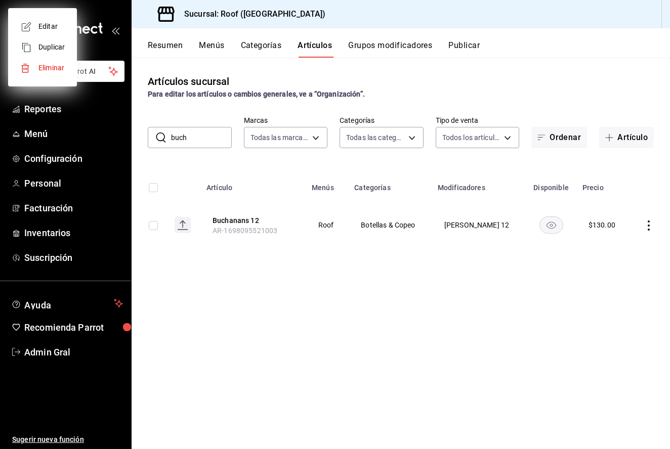
click at [652, 225] on div at bounding box center [335, 224] width 670 height 449
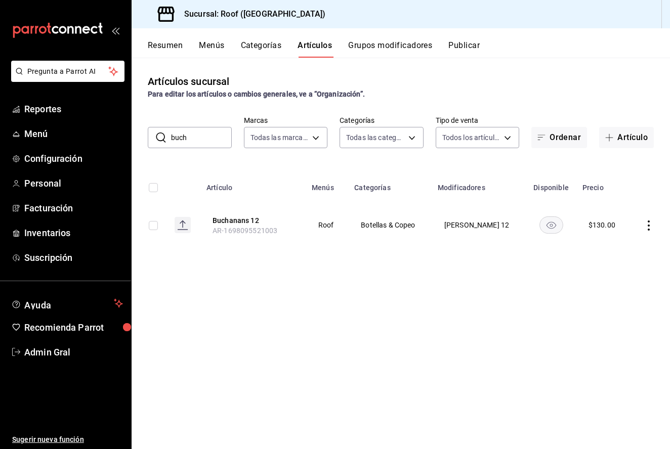
click at [646, 225] on icon "actions" at bounding box center [648, 225] width 10 height 10
click at [613, 251] on span "Editar" at bounding box center [618, 249] width 26 height 11
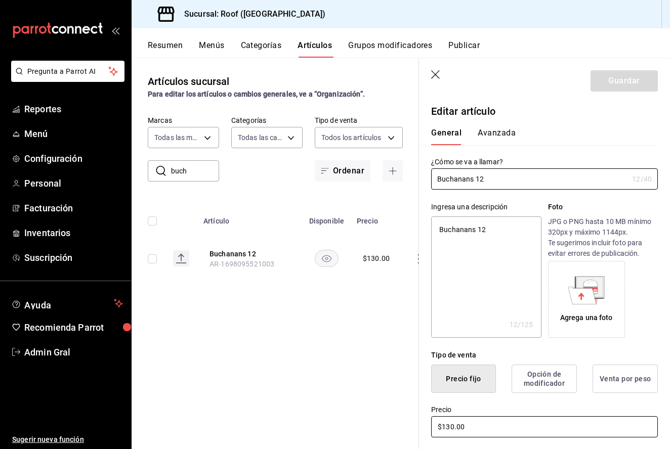
click at [452, 424] on input "$130.00" at bounding box center [544, 426] width 227 height 21
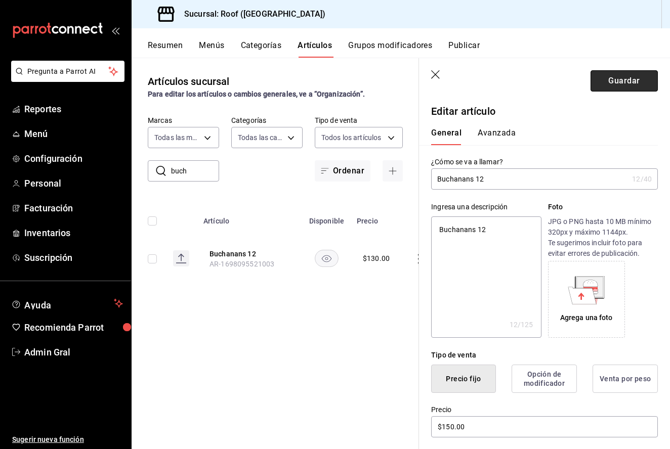
click at [603, 78] on button "Guardar" at bounding box center [623, 80] width 67 height 21
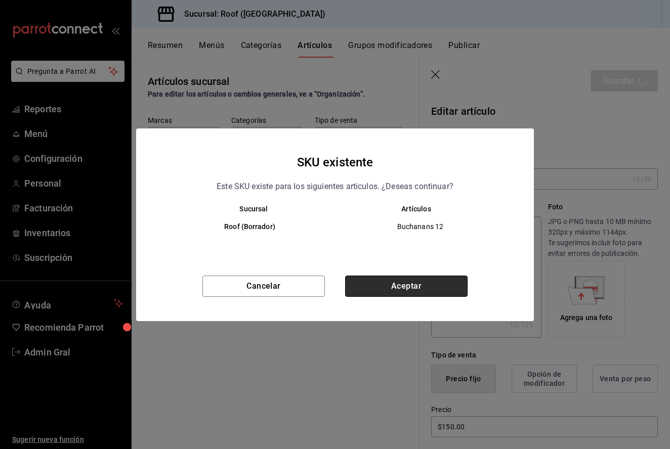
click at [358, 285] on button "Aceptar" at bounding box center [406, 286] width 122 height 21
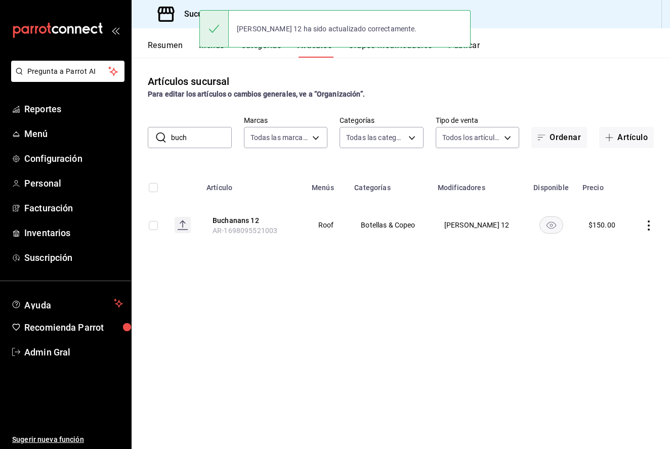
click at [203, 141] on input "buch" at bounding box center [201, 137] width 61 height 20
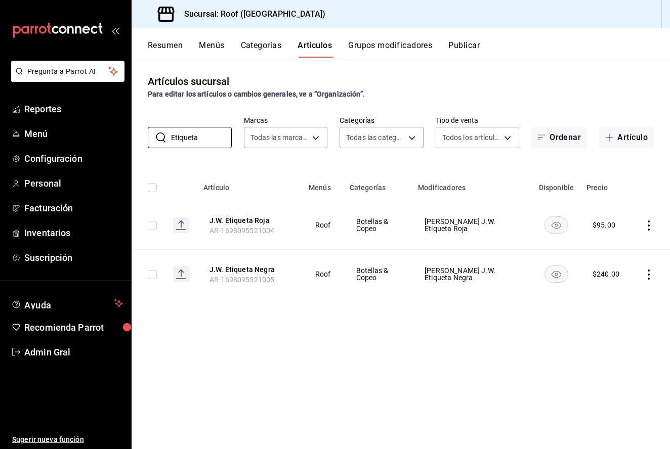
click at [651, 219] on td at bounding box center [650, 225] width 38 height 49
click at [650, 223] on icon "actions" at bounding box center [648, 225] width 10 height 10
click at [608, 252] on span "Editar" at bounding box center [618, 249] width 26 height 11
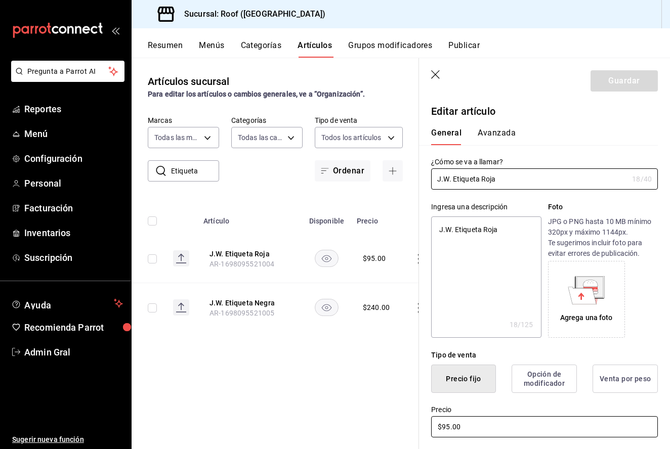
click at [450, 428] on input "$95.00" at bounding box center [544, 426] width 227 height 21
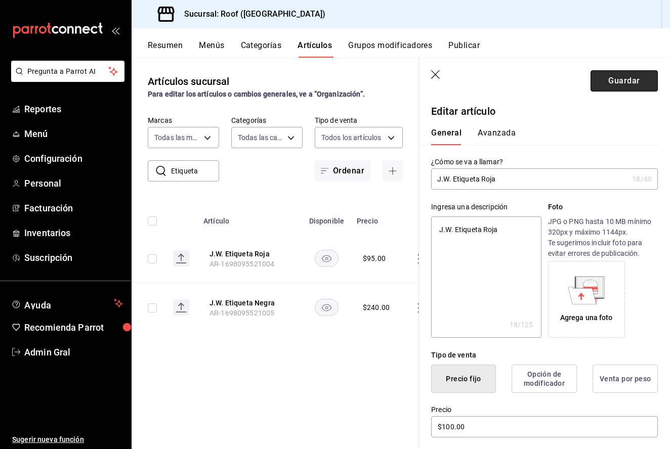
click at [620, 91] on button "Guardar" at bounding box center [623, 80] width 67 height 21
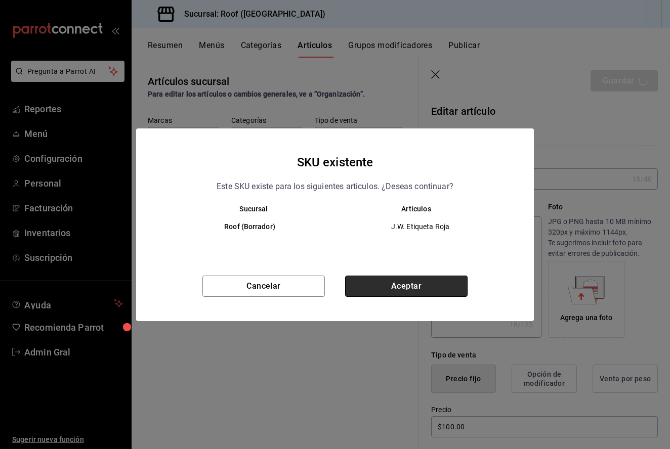
click at [399, 283] on button "Aceptar" at bounding box center [406, 286] width 122 height 21
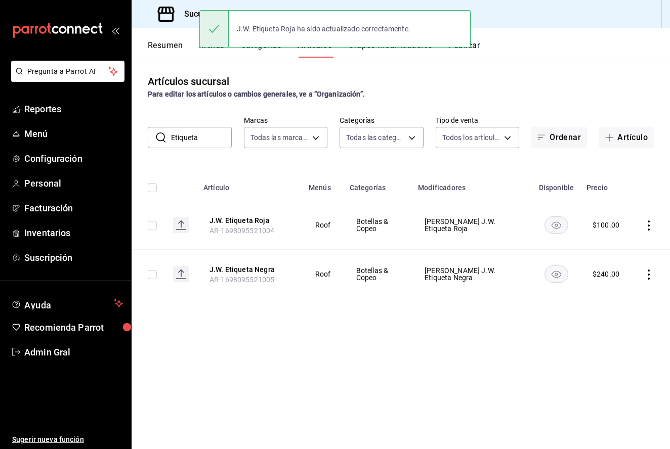
click at [644, 273] on icon "actions" at bounding box center [648, 275] width 10 height 10
click at [615, 296] on span "Editar" at bounding box center [618, 298] width 26 height 11
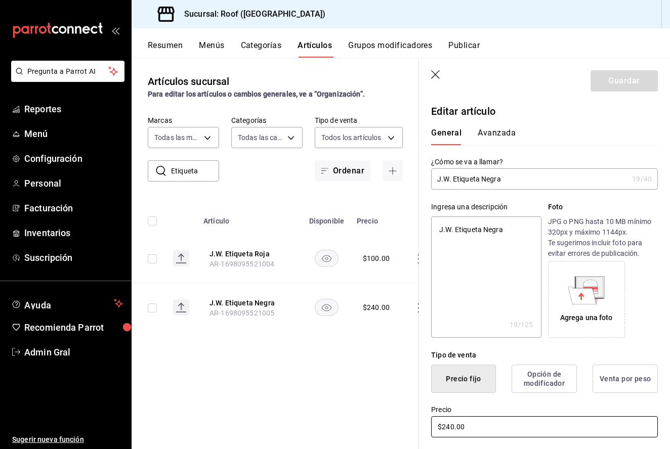
click at [450, 423] on input "$240.00" at bounding box center [544, 426] width 227 height 21
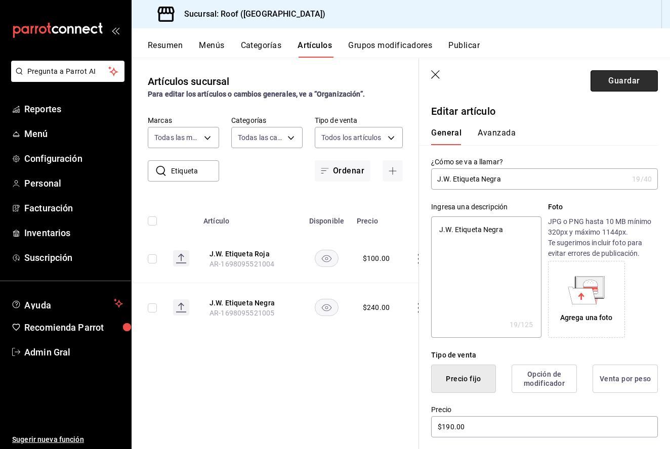
click at [640, 91] on button "Guardar" at bounding box center [623, 80] width 67 height 21
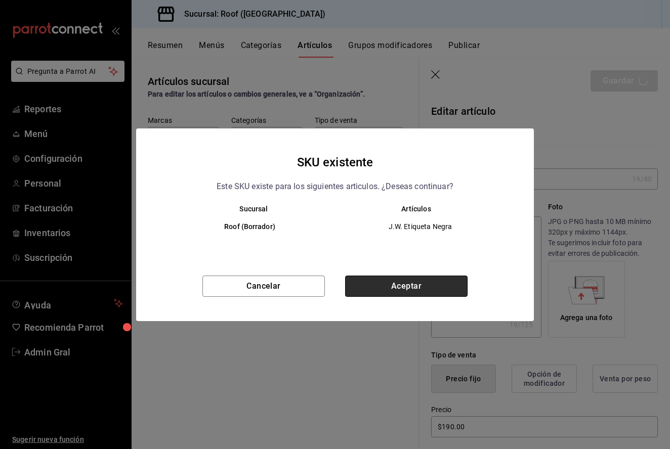
click at [376, 287] on button "Aceptar" at bounding box center [406, 286] width 122 height 21
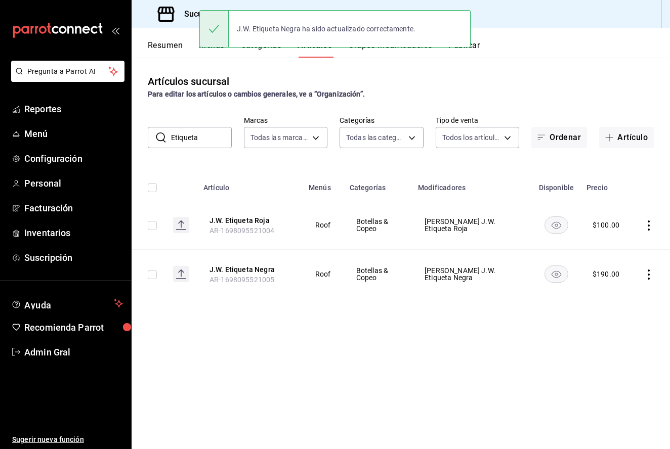
click at [199, 137] on input "Etiqueta" at bounding box center [201, 137] width 61 height 20
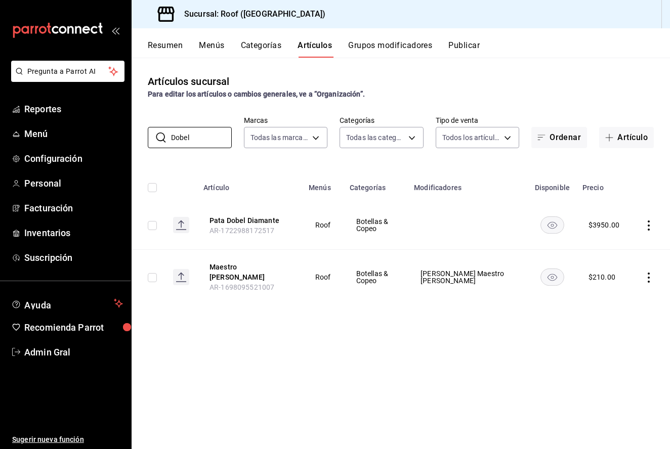
click at [645, 274] on icon "actions" at bounding box center [648, 278] width 10 height 10
click at [605, 303] on span "Editar" at bounding box center [618, 298] width 26 height 11
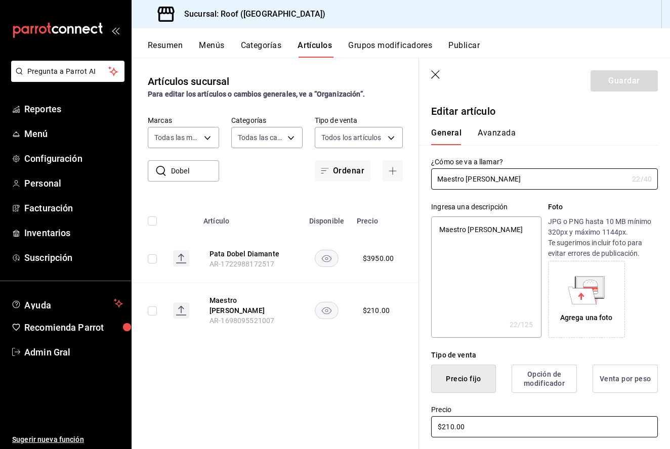
click at [452, 420] on input "$210.00" at bounding box center [544, 426] width 227 height 21
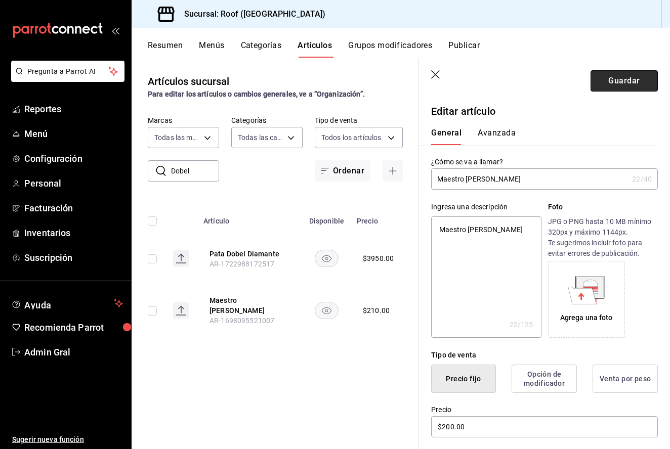
click at [613, 83] on button "Guardar" at bounding box center [623, 80] width 67 height 21
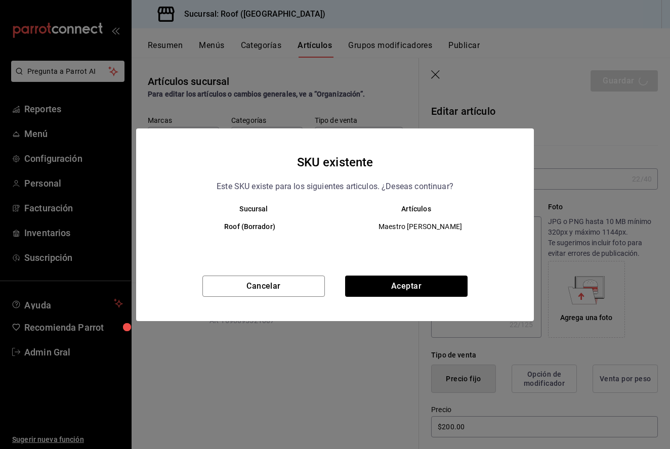
click at [400, 302] on div "Cancelar Aceptar" at bounding box center [334, 299] width 397 height 46
click at [405, 289] on button "Aceptar" at bounding box center [406, 286] width 122 height 21
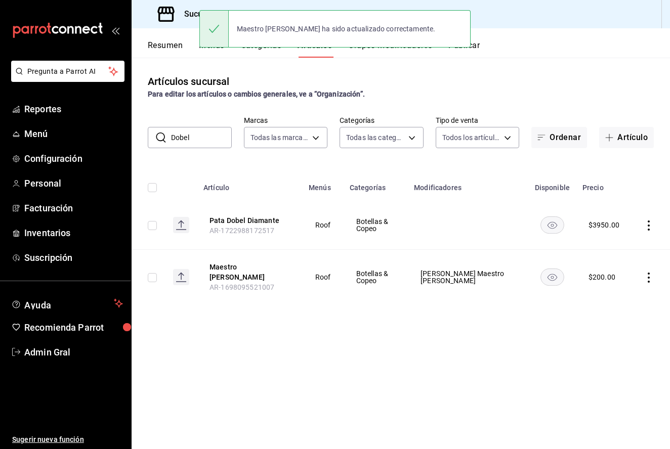
click at [197, 137] on input "Dobel" at bounding box center [201, 137] width 61 height 20
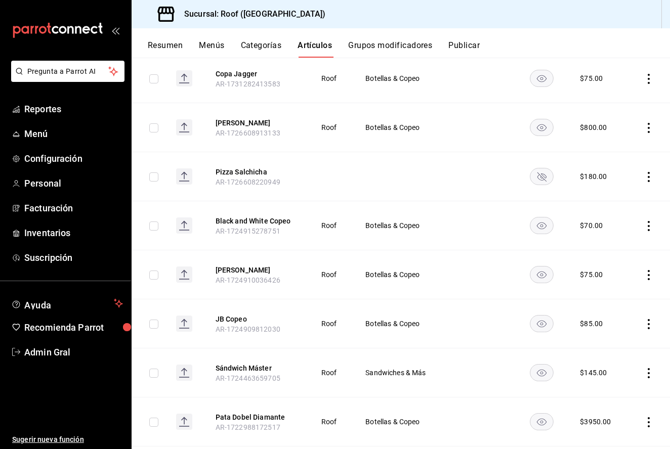
scroll to position [644, 0]
click at [650, 318] on icon "actions" at bounding box center [648, 323] width 10 height 10
click at [624, 337] on span "Editar" at bounding box center [618, 340] width 26 height 11
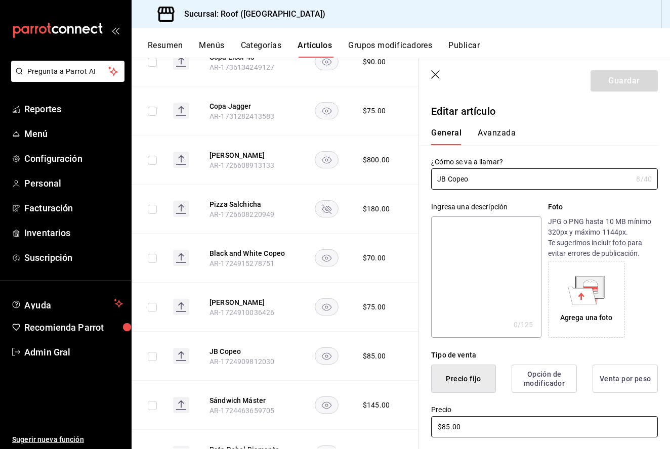
click at [452, 429] on input "$85.00" at bounding box center [544, 426] width 227 height 21
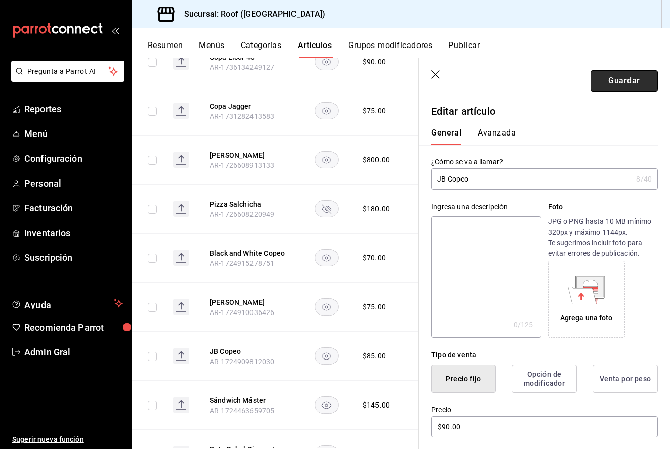
click at [605, 75] on button "Guardar" at bounding box center [623, 80] width 67 height 21
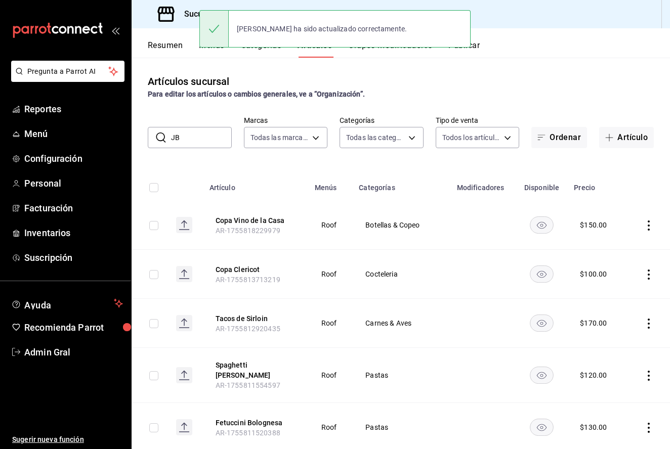
click at [196, 126] on div "​ JB ​ Marcas Todas las marcas, Sin marca f955a4cd-8b55-4cf0-a58d-af3b50c6e45e …" at bounding box center [400, 132] width 538 height 32
click at [194, 137] on input "JB" at bounding box center [201, 137] width 61 height 20
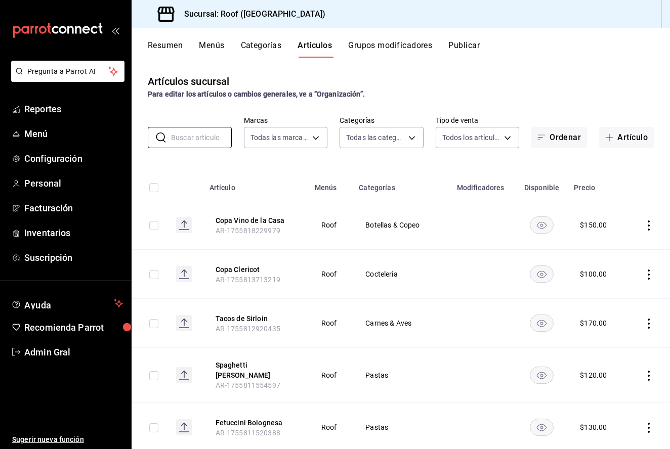
click at [375, 40] on div "Resumen Menús Categorías Artículos Grupos modificadores Publicar" at bounding box center [400, 42] width 538 height 29
click at [374, 50] on button "Grupos modificadores" at bounding box center [390, 48] width 84 height 17
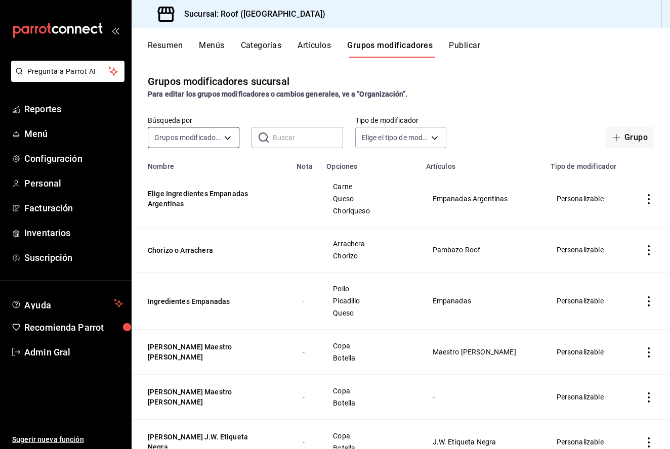
click at [186, 140] on body "Pregunta a Parrot AI Reportes Menú Configuración Personal Facturación Inventari…" at bounding box center [335, 224] width 670 height 449
click at [288, 140] on div at bounding box center [335, 224] width 670 height 449
click at [288, 140] on input "text" at bounding box center [308, 137] width 70 height 20
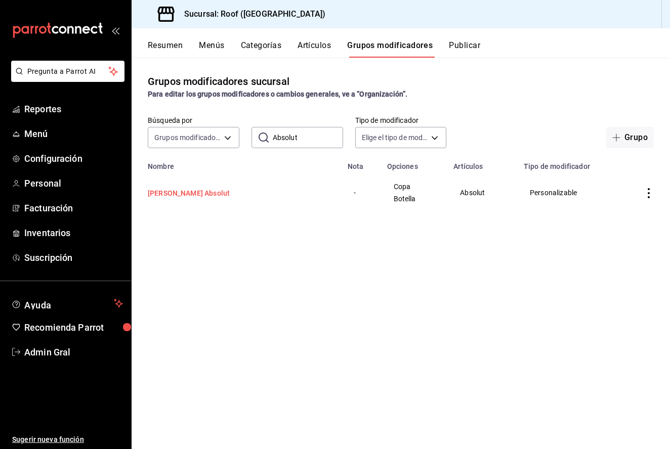
click at [190, 196] on button "Elige Tamaño Absolut" at bounding box center [208, 193] width 121 height 10
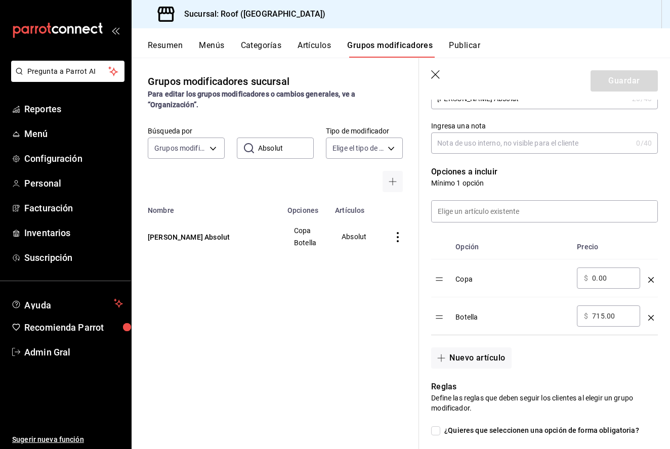
scroll to position [202, 0]
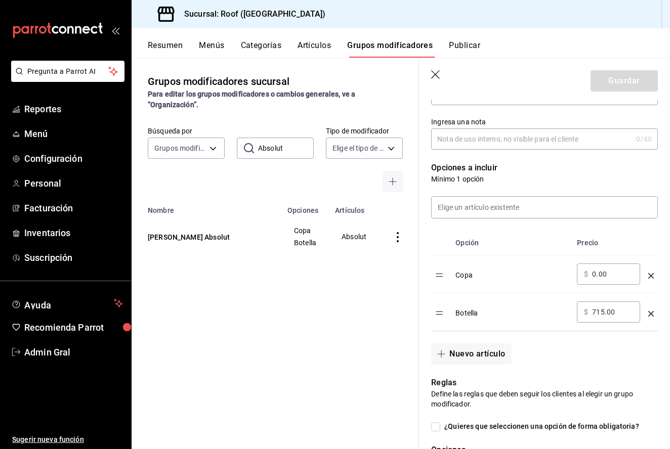
click at [595, 275] on input "0.00" at bounding box center [612, 274] width 41 height 10
click at [601, 316] on input "715.00" at bounding box center [612, 312] width 41 height 10
click at [620, 78] on button "Guardar" at bounding box center [623, 80] width 67 height 21
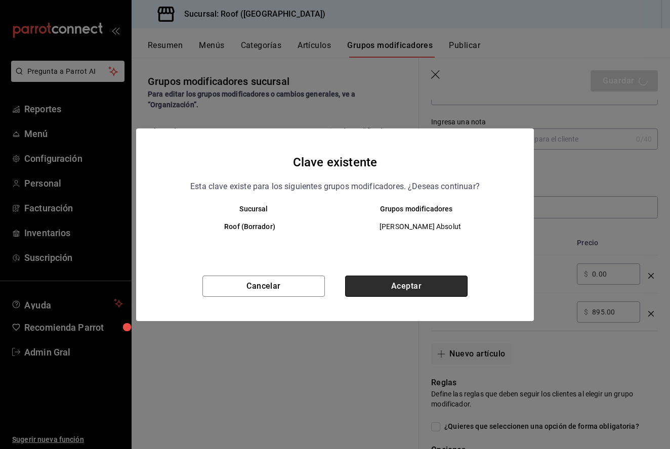
click at [395, 290] on button "Aceptar" at bounding box center [406, 286] width 122 height 21
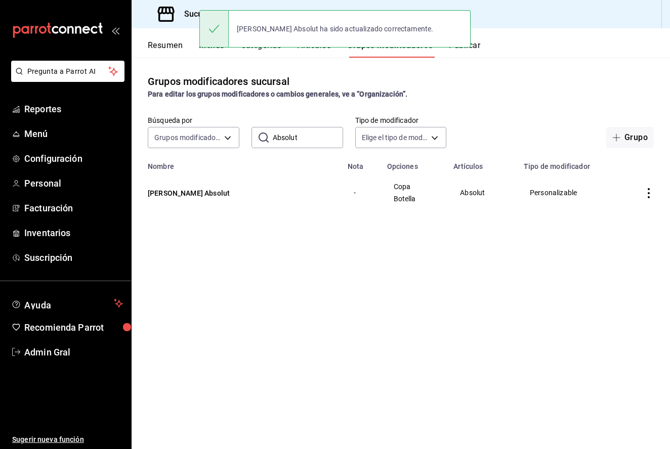
click at [312, 141] on input "Absolut" at bounding box center [308, 137] width 70 height 20
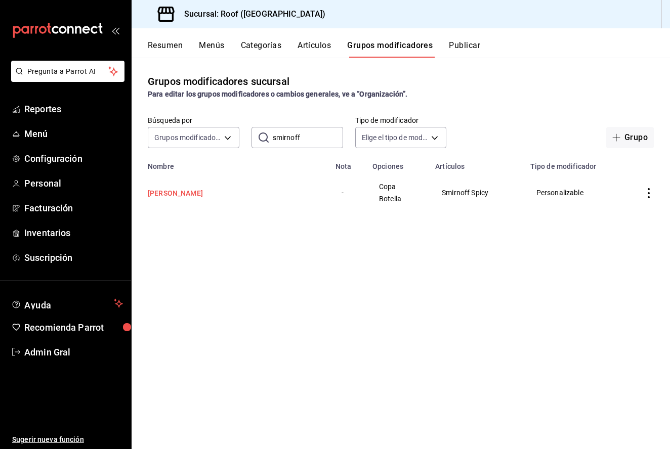
click at [174, 195] on button "Elige Tamaño Smirnoff" at bounding box center [208, 193] width 121 height 10
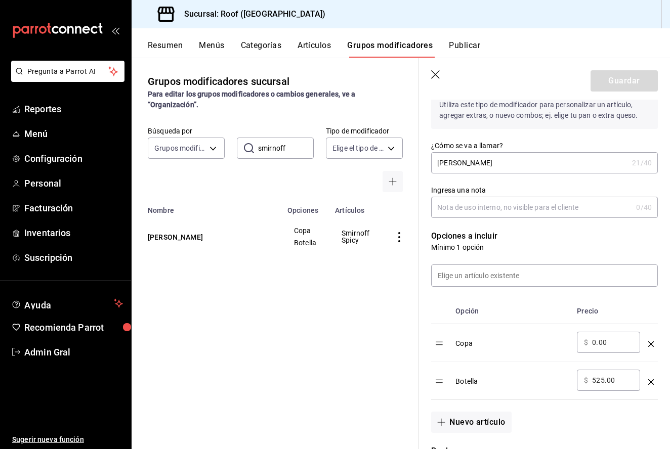
scroll to position [148, 0]
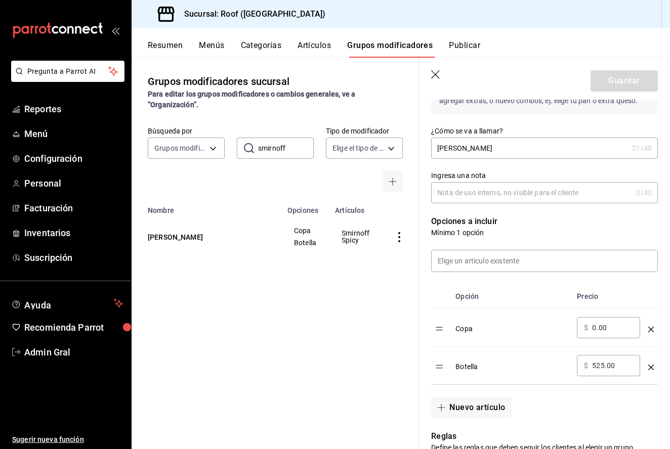
click at [602, 368] on input "525.00" at bounding box center [612, 366] width 41 height 10
click at [623, 80] on button "Guardar" at bounding box center [623, 80] width 67 height 21
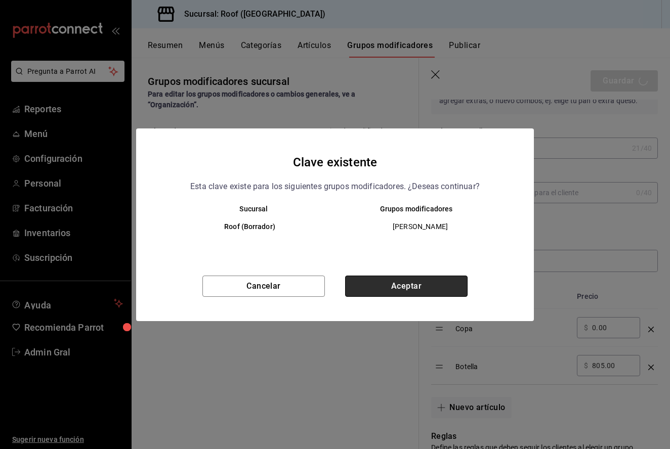
click at [408, 284] on button "Aceptar" at bounding box center [406, 286] width 122 height 21
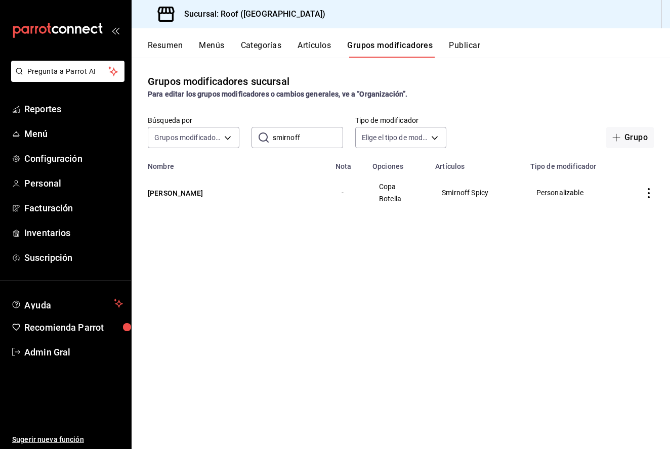
click at [306, 142] on input "smirnoff" at bounding box center [308, 137] width 70 height 20
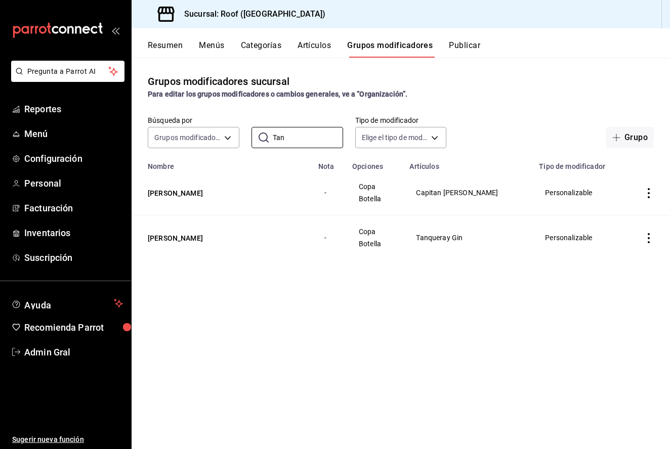
click at [645, 236] on icon "actions" at bounding box center [648, 238] width 10 height 10
click at [170, 220] on div at bounding box center [335, 224] width 670 height 449
click at [172, 234] on button "Elige Tamaño Tanqueray" at bounding box center [208, 238] width 121 height 10
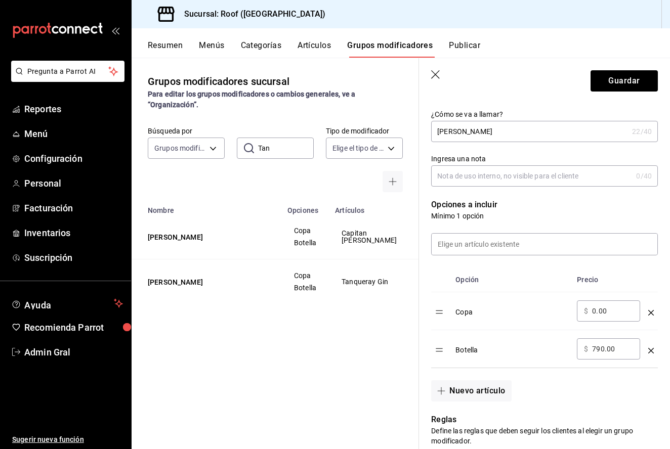
scroll to position [169, 0]
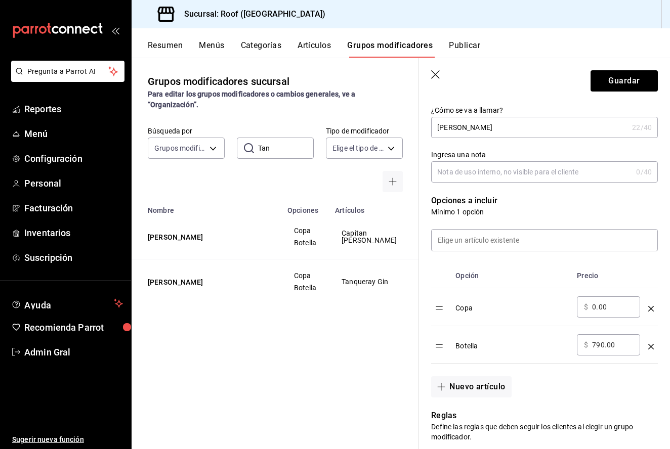
click at [602, 346] on input "790.00" at bounding box center [612, 345] width 41 height 10
click at [623, 86] on button "Guardar" at bounding box center [623, 80] width 67 height 21
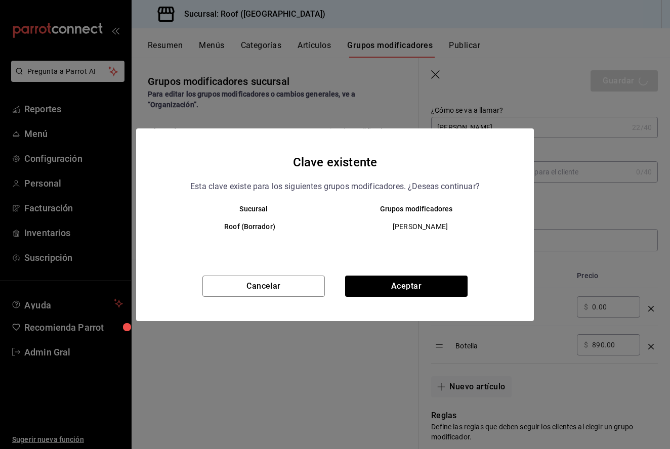
click at [399, 297] on div "Cancelar Aceptar" at bounding box center [334, 299] width 397 height 46
click at [401, 284] on button "Aceptar" at bounding box center [406, 286] width 122 height 21
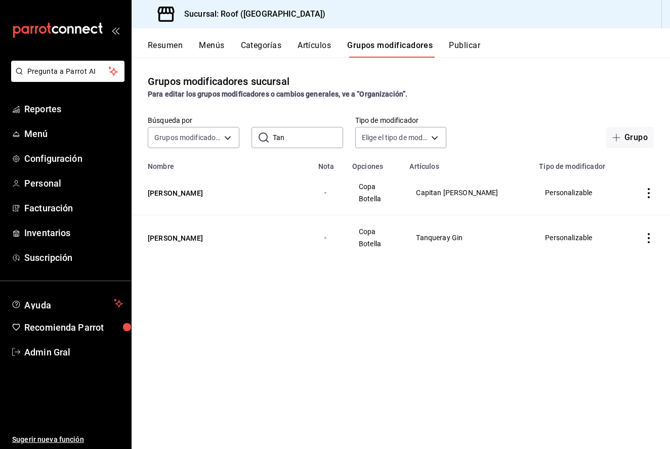
click at [298, 139] on input "Tan" at bounding box center [308, 137] width 70 height 20
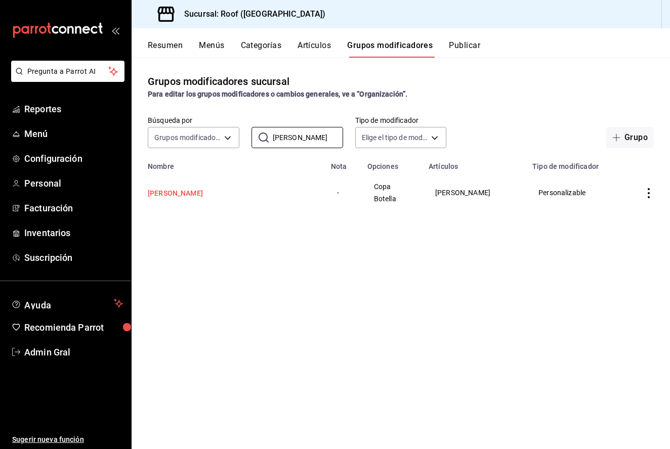
click at [209, 189] on button "Elige Tamaño Terry" at bounding box center [208, 193] width 121 height 10
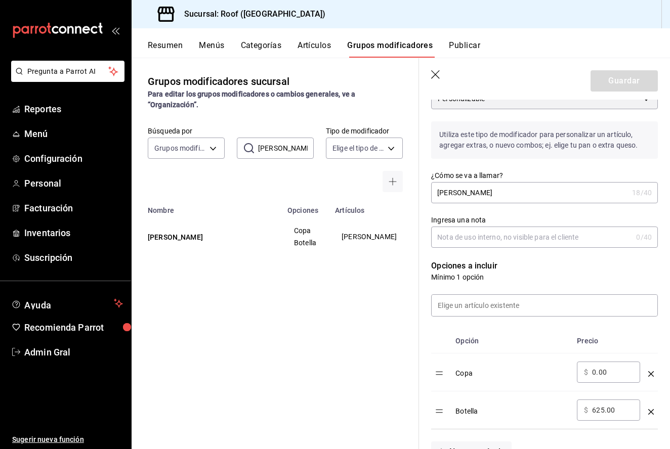
scroll to position [107, 0]
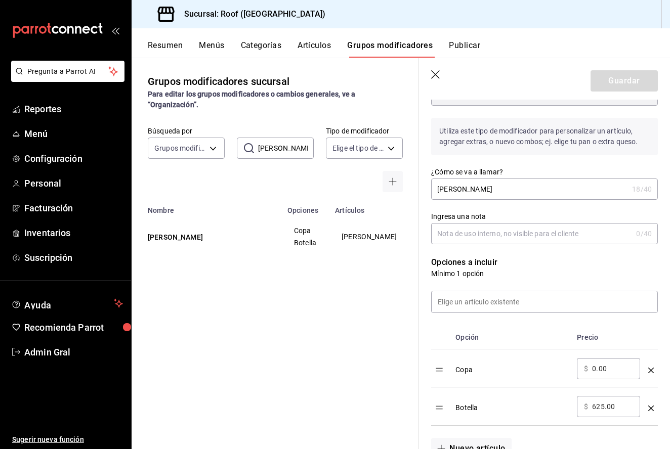
click at [603, 408] on input "625.00" at bounding box center [612, 407] width 41 height 10
click at [652, 67] on header "Guardar" at bounding box center [544, 78] width 251 height 41
click at [626, 74] on button "Guardar" at bounding box center [623, 80] width 67 height 21
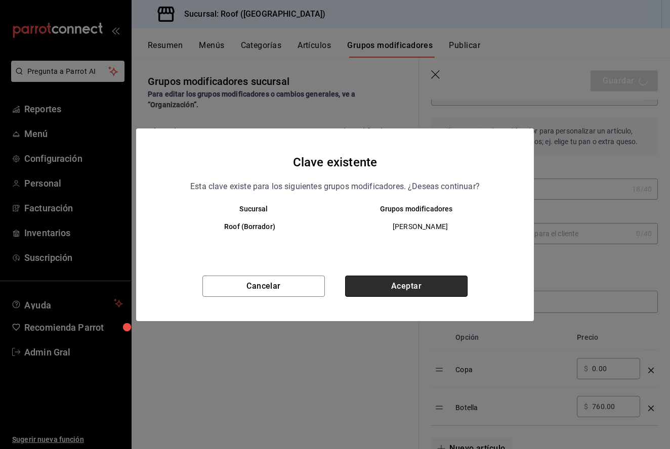
click at [405, 287] on button "Aceptar" at bounding box center [406, 286] width 122 height 21
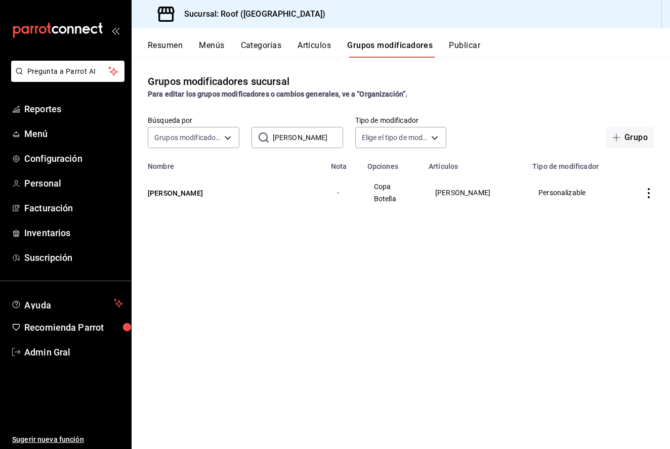
click at [291, 140] on input "terry" at bounding box center [308, 137] width 70 height 20
click at [202, 195] on button "Elige Tamaño Zacapa 23" at bounding box center [208, 193] width 121 height 10
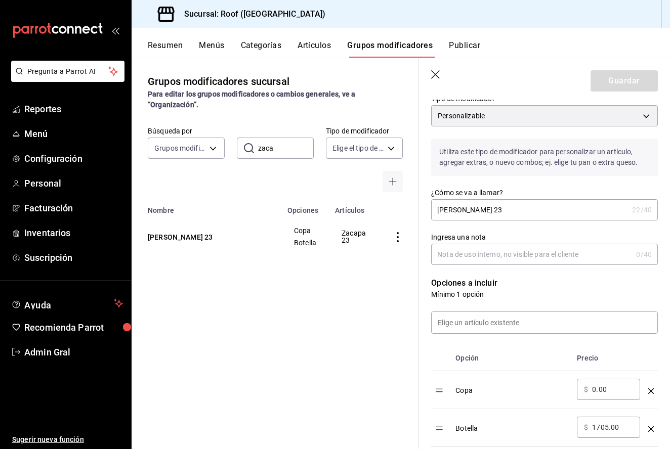
scroll to position [96, 0]
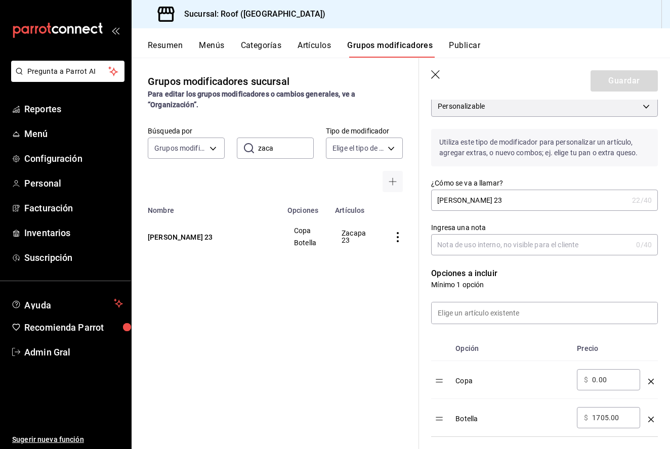
click at [607, 422] on input "1705.00" at bounding box center [612, 418] width 41 height 10
click at [626, 85] on button "Guardar" at bounding box center [623, 80] width 67 height 21
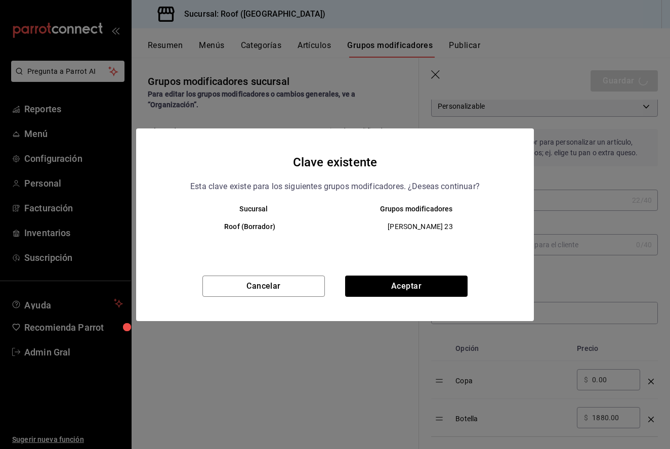
click at [366, 297] on div "Cancelar Aceptar" at bounding box center [334, 299] width 397 height 46
click at [366, 294] on button "Aceptar" at bounding box center [406, 286] width 122 height 21
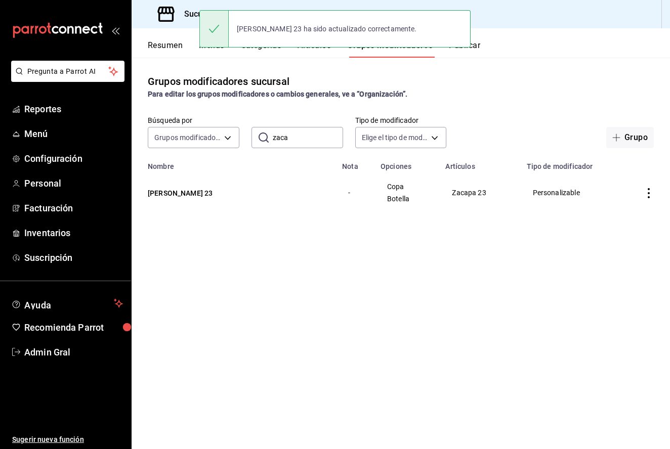
click at [301, 134] on input "zaca" at bounding box center [308, 137] width 70 height 20
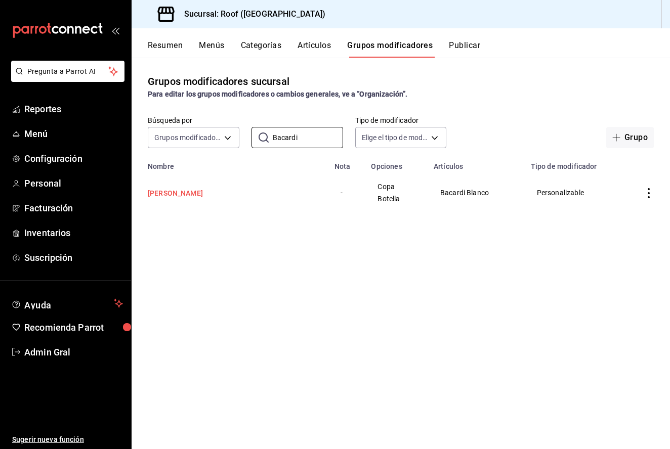
drag, startPoint x: 310, startPoint y: 151, endPoint x: 188, endPoint y: 194, distance: 129.9
click at [188, 194] on button "[PERSON_NAME]" at bounding box center [208, 193] width 121 height 10
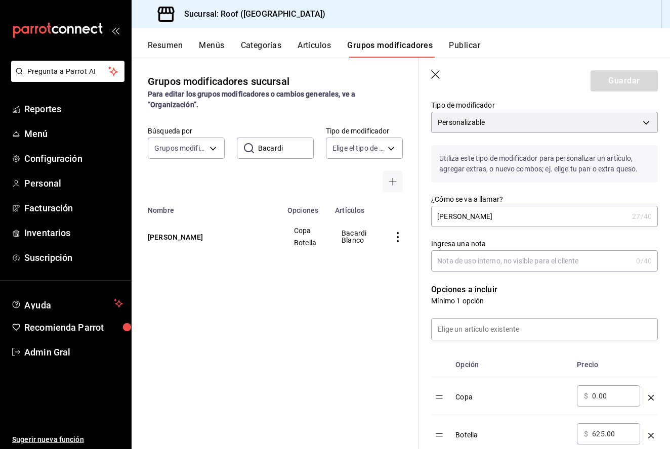
scroll to position [98, 0]
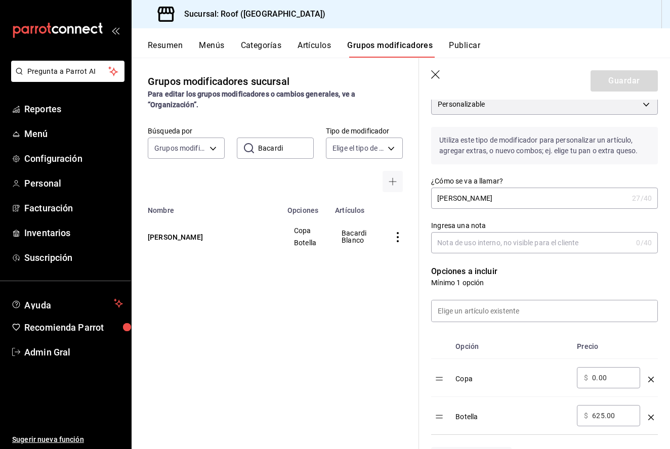
click at [597, 418] on input "625.00" at bounding box center [612, 416] width 41 height 10
click at [628, 68] on header "Guardar" at bounding box center [544, 78] width 251 height 41
click at [622, 87] on button "Guardar" at bounding box center [623, 80] width 67 height 21
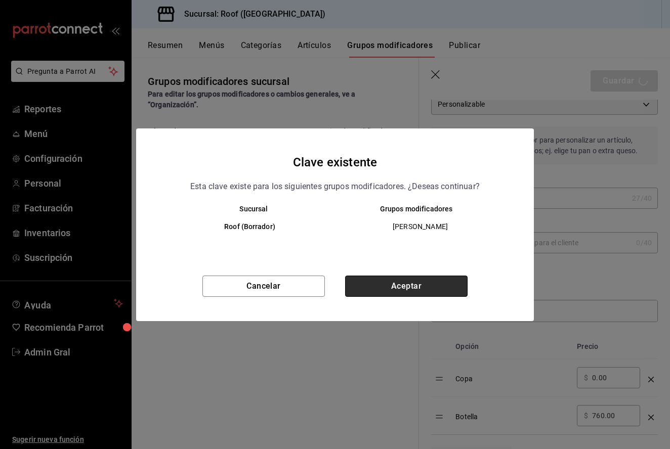
click at [355, 282] on button "Aceptar" at bounding box center [406, 286] width 122 height 21
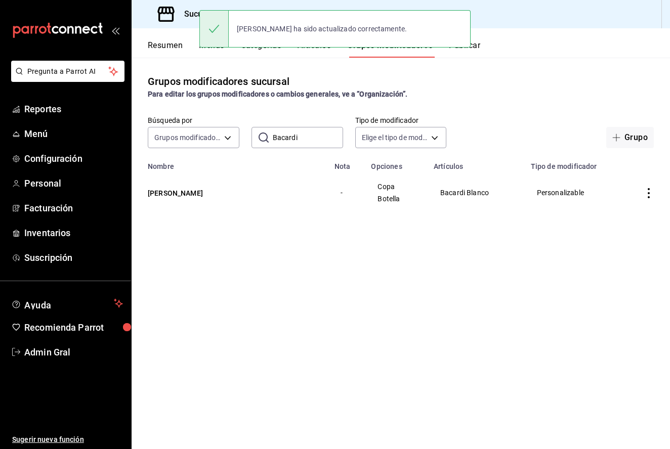
click at [309, 135] on input "Bacardi" at bounding box center [308, 137] width 70 height 20
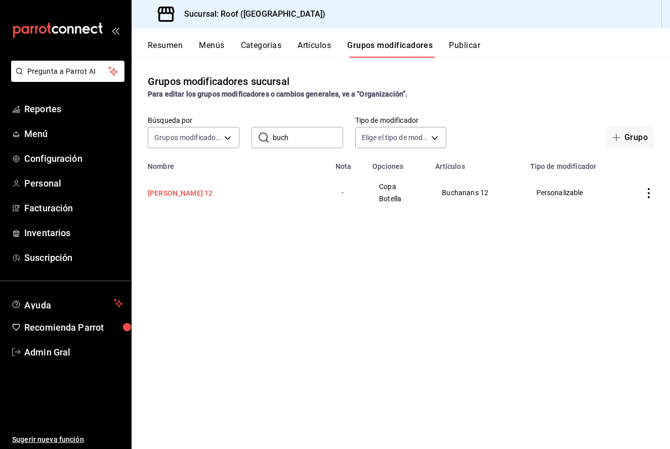
click at [208, 189] on button "[PERSON_NAME] 12" at bounding box center [208, 193] width 121 height 10
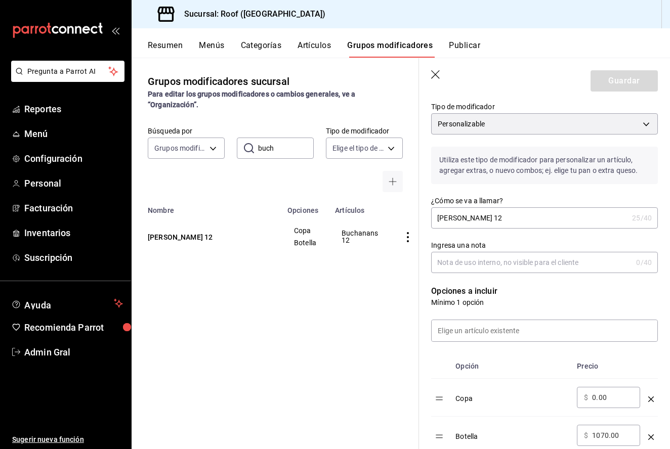
scroll to position [97, 0]
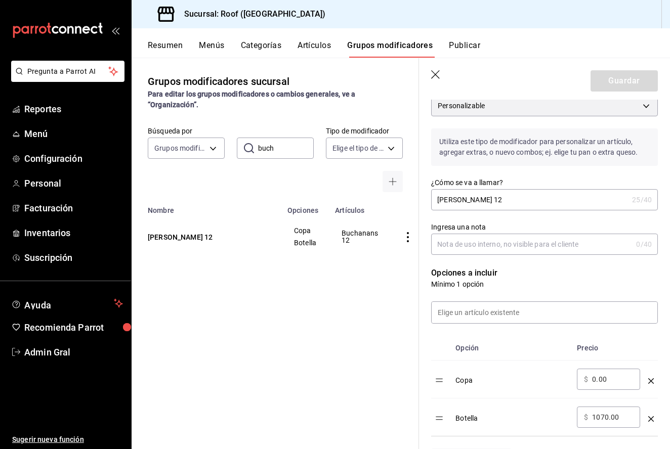
click at [604, 419] on input "1070.00" at bounding box center [612, 417] width 41 height 10
click at [634, 56] on div "Resumen Menús Categorías Artículos Grupos modificadores Publicar" at bounding box center [409, 48] width 522 height 17
click at [630, 73] on button "Guardar" at bounding box center [623, 80] width 67 height 21
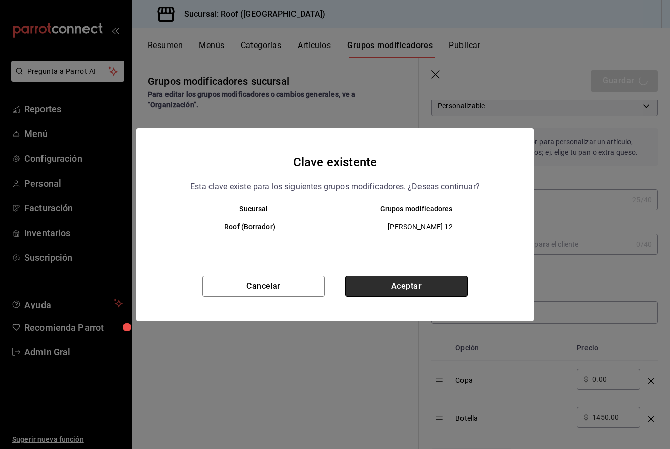
click at [379, 286] on button "Aceptar" at bounding box center [406, 286] width 122 height 21
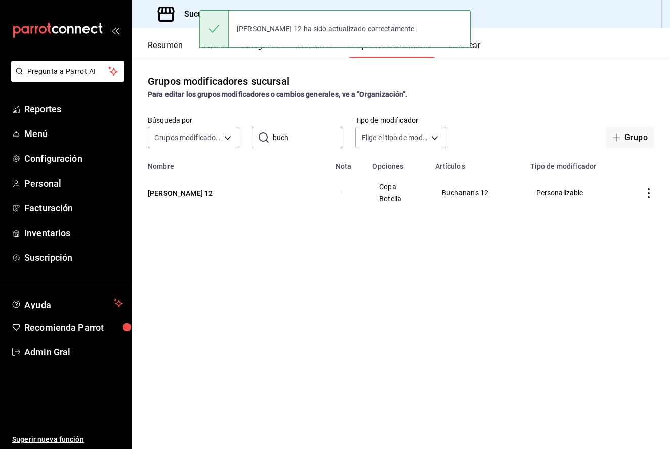
click at [289, 143] on input "buch" at bounding box center [308, 137] width 70 height 20
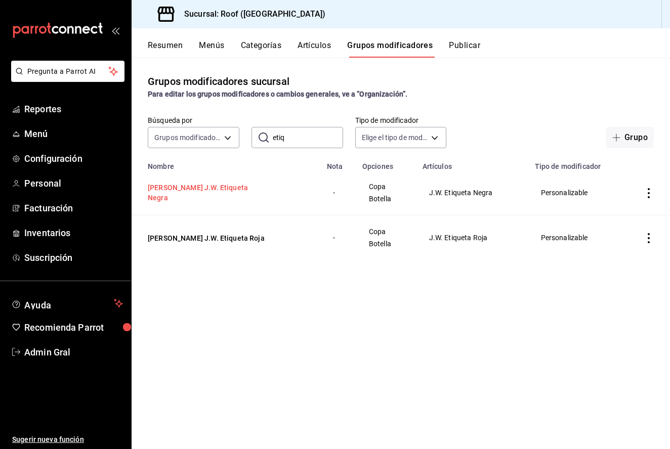
drag, startPoint x: 668, startPoint y: 178, endPoint x: 227, endPoint y: 196, distance: 440.9
click at [227, 196] on button "Elige Tamaño J.W. Etiqueta Negra" at bounding box center [208, 193] width 121 height 20
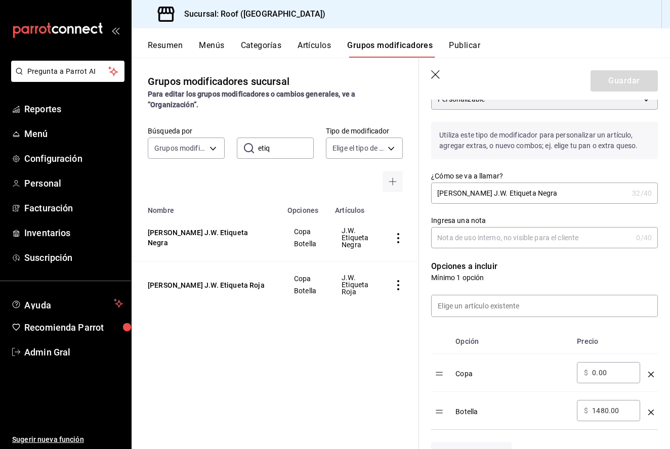
scroll to position [123, 0]
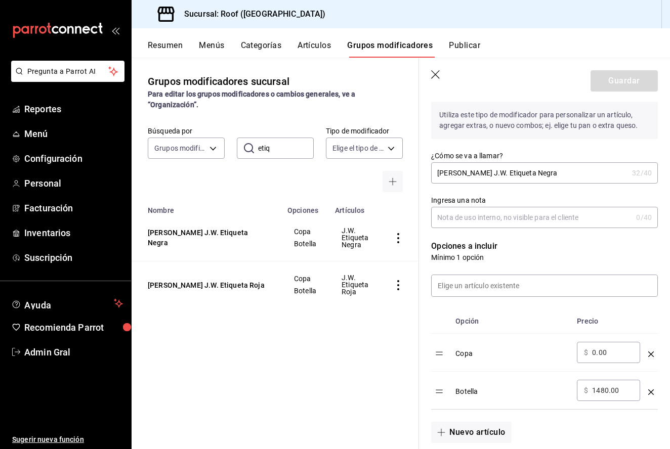
click at [600, 388] on input "1480.00" at bounding box center [612, 390] width 41 height 10
click at [642, 79] on button "Guardar" at bounding box center [623, 80] width 67 height 21
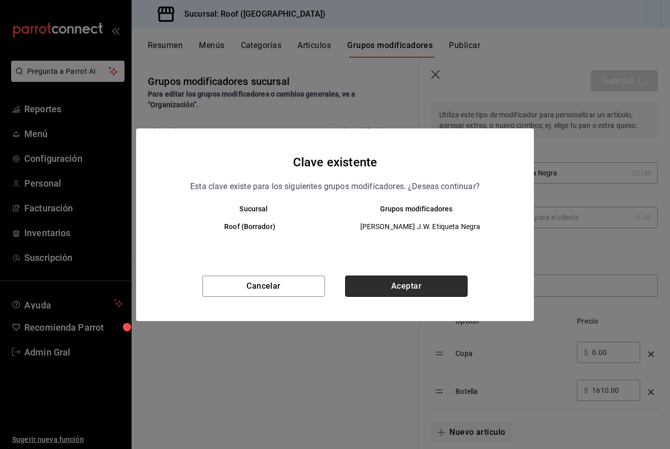
click at [416, 287] on button "Aceptar" at bounding box center [406, 286] width 122 height 21
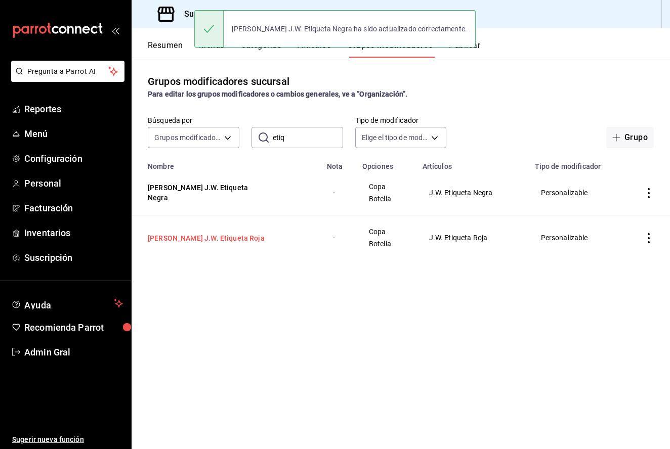
click at [220, 242] on button "Elige Tamaño J.W. Etiqueta Roja" at bounding box center [208, 238] width 121 height 10
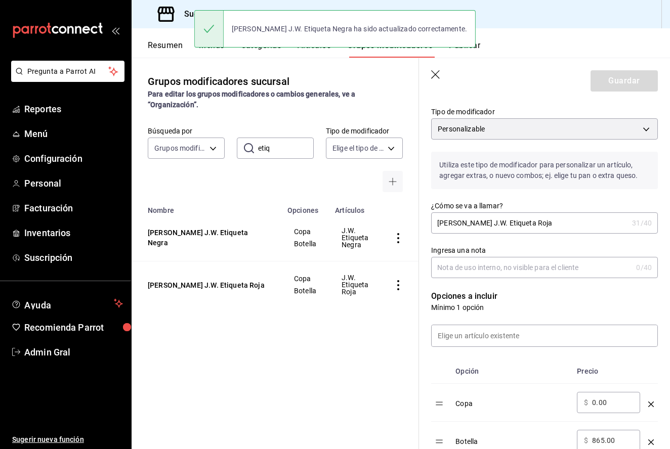
scroll to position [102, 0]
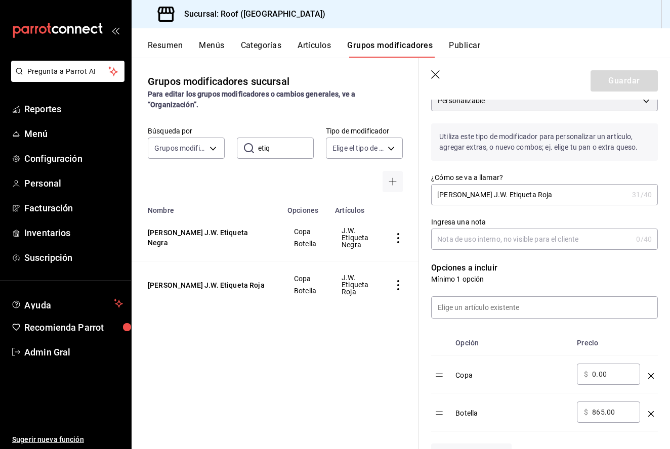
click at [606, 415] on input "865.00" at bounding box center [612, 412] width 41 height 10
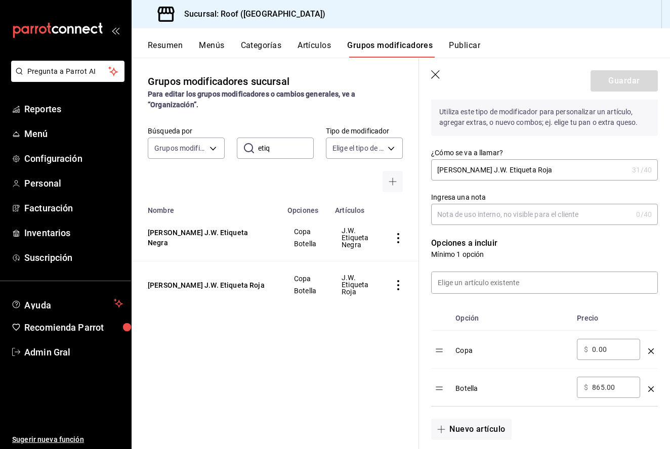
scroll to position [128, 0]
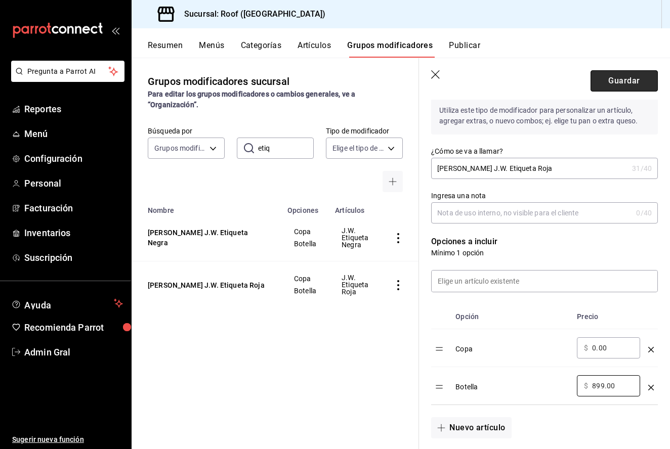
click at [619, 76] on button "Guardar" at bounding box center [623, 80] width 67 height 21
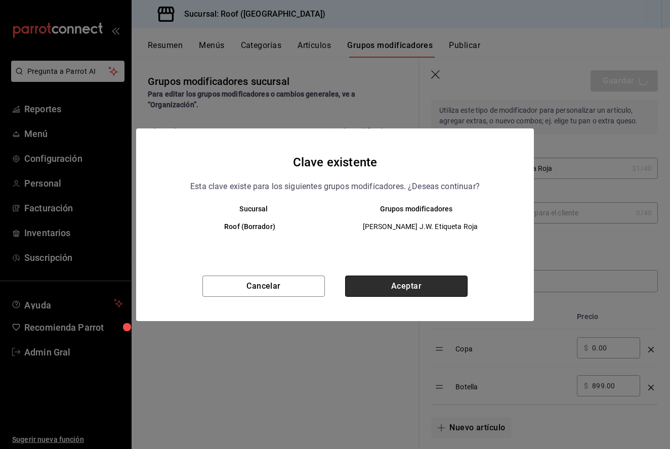
click at [425, 278] on button "Aceptar" at bounding box center [406, 286] width 122 height 21
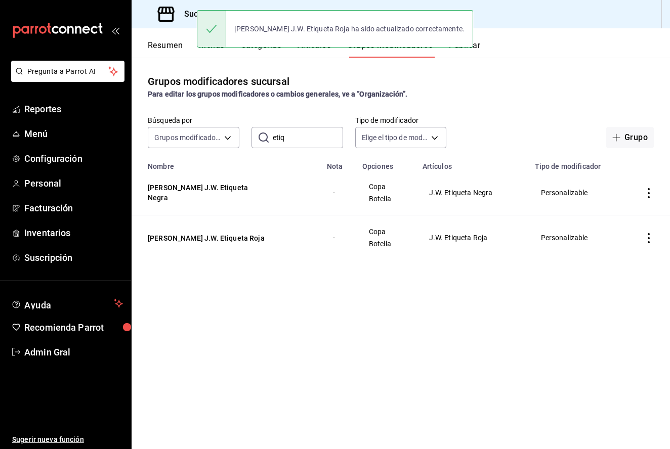
click at [301, 137] on input "etiq" at bounding box center [308, 137] width 70 height 20
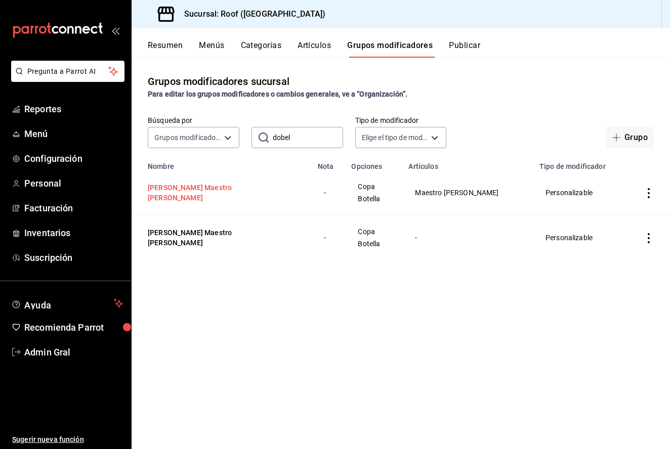
click at [228, 187] on button "Elige Tamaño Maestro Dobel Diamante" at bounding box center [208, 193] width 121 height 20
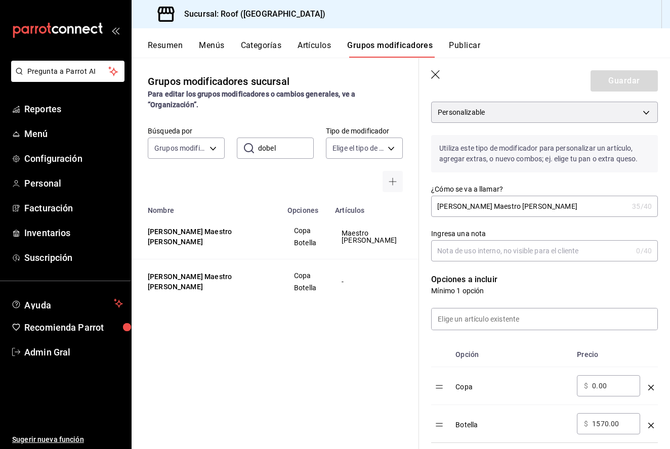
scroll to position [96, 0]
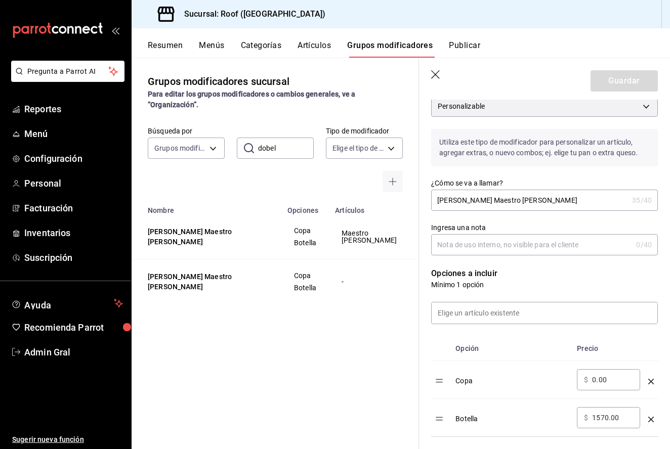
click at [596, 414] on input "1570.00" at bounding box center [612, 418] width 41 height 10
click at [625, 73] on button "Guardar" at bounding box center [623, 80] width 67 height 21
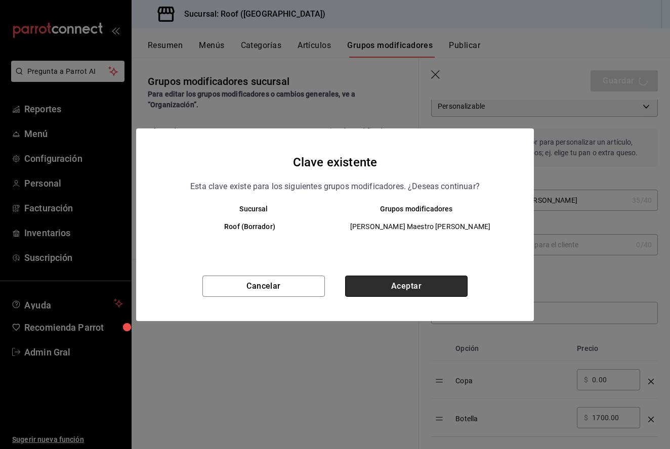
click at [394, 287] on button "Aceptar" at bounding box center [406, 286] width 122 height 21
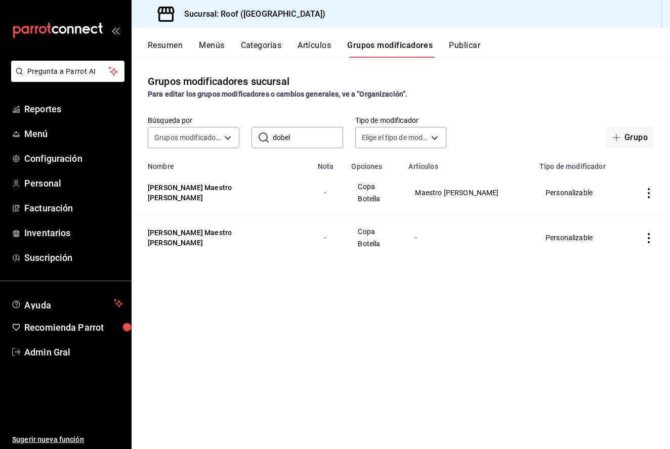
click at [302, 147] on input "dobel" at bounding box center [308, 137] width 70 height 20
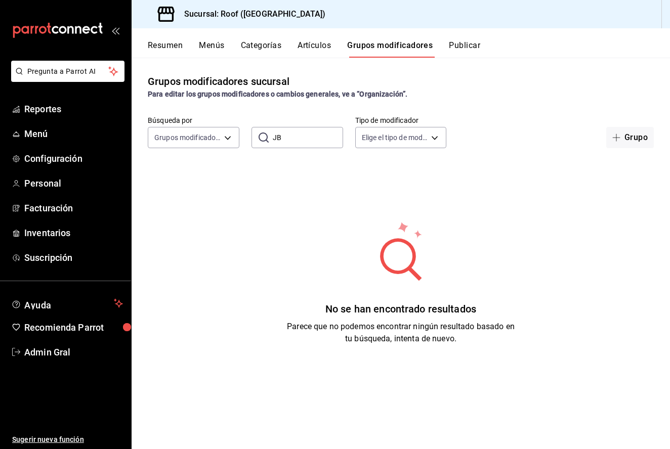
click at [322, 36] on div "Resumen Menús Categorías Artículos Grupos modificadores Publicar" at bounding box center [400, 42] width 538 height 29
click at [320, 46] on button "Artículos" at bounding box center [313, 48] width 33 height 17
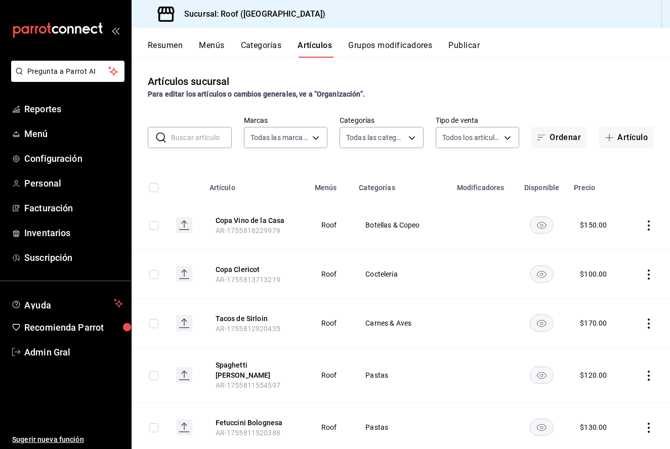
click at [186, 137] on input "text" at bounding box center [201, 137] width 61 height 20
click at [162, 139] on icon at bounding box center [161, 137] width 12 height 12
click at [206, 136] on input "jb" at bounding box center [201, 137] width 61 height 20
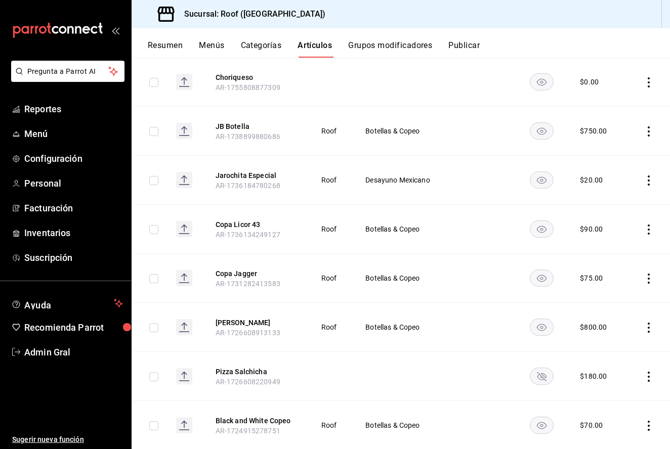
scroll to position [445, 0]
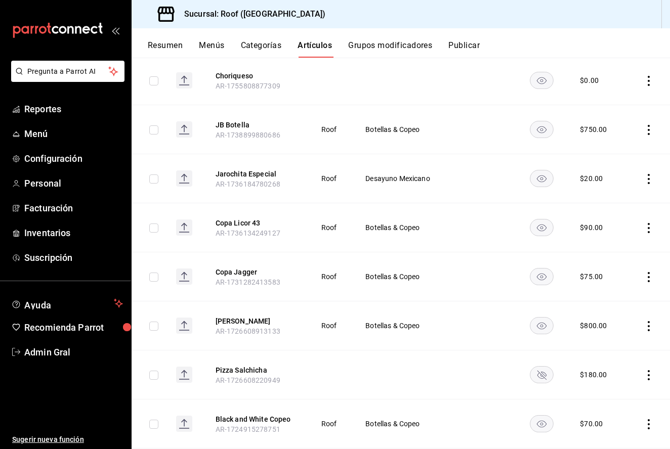
click at [234, 107] on th "JB Botella AR-1738899880686" at bounding box center [255, 129] width 105 height 49
click at [235, 120] on button "JB Botella" at bounding box center [255, 125] width 81 height 10
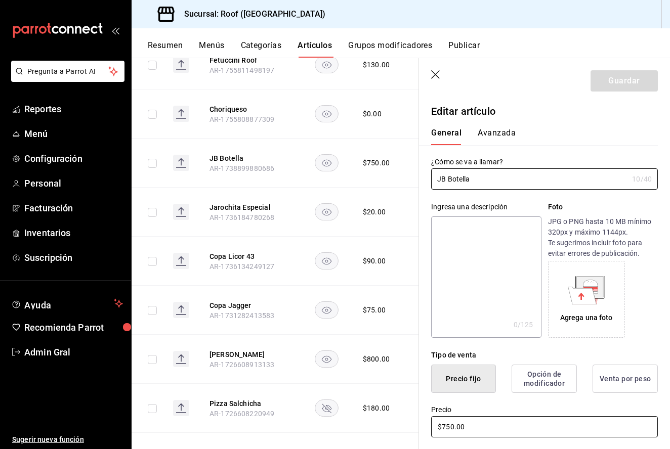
click at [474, 432] on input "$750.00" at bounding box center [544, 426] width 227 height 21
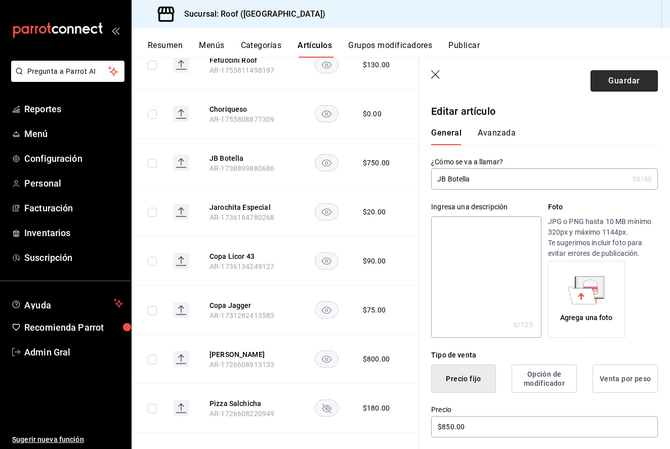
click at [626, 82] on button "Guardar" at bounding box center [623, 80] width 67 height 21
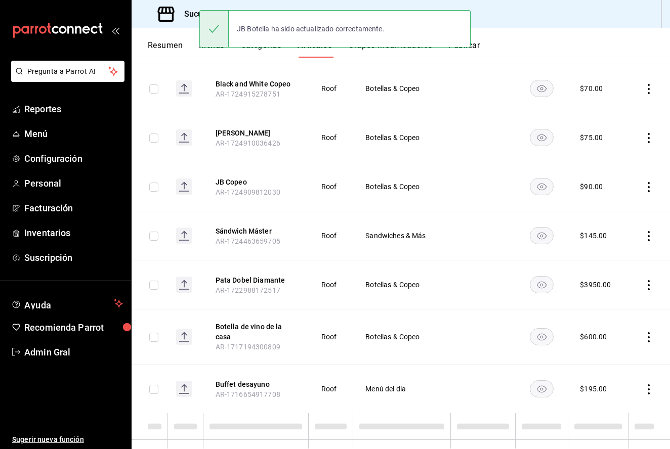
scroll to position [790, 0]
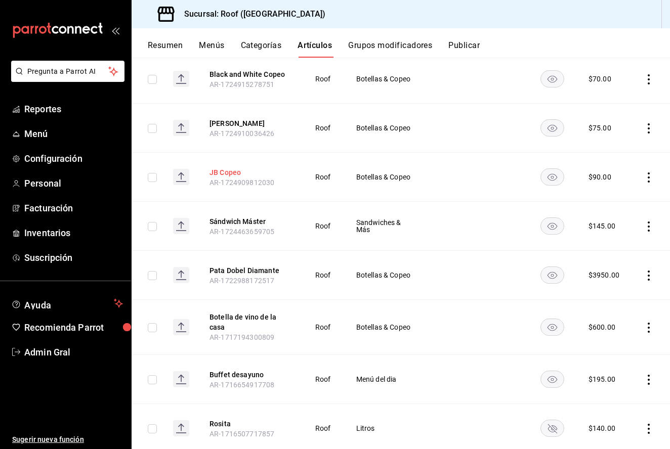
click at [225, 167] on button "JB Copeo" at bounding box center [249, 172] width 81 height 10
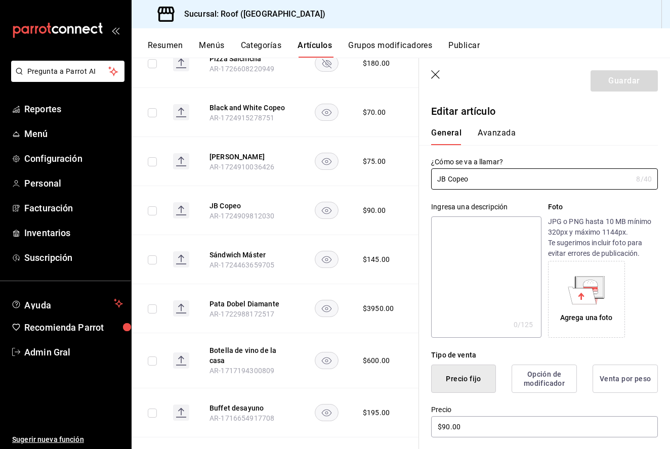
click at [434, 67] on header "Guardar" at bounding box center [544, 78] width 251 height 41
click at [434, 71] on icon "button" at bounding box center [436, 75] width 10 height 10
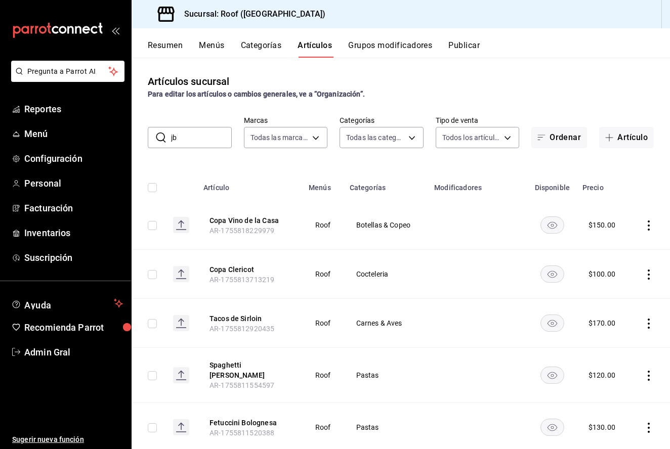
click at [182, 150] on div "Artículos sucursal Para editar los artículos o cambios generales, ve a “Organiz…" at bounding box center [400, 253] width 538 height 391
click at [183, 141] on input "jb" at bounding box center [201, 137] width 61 height 20
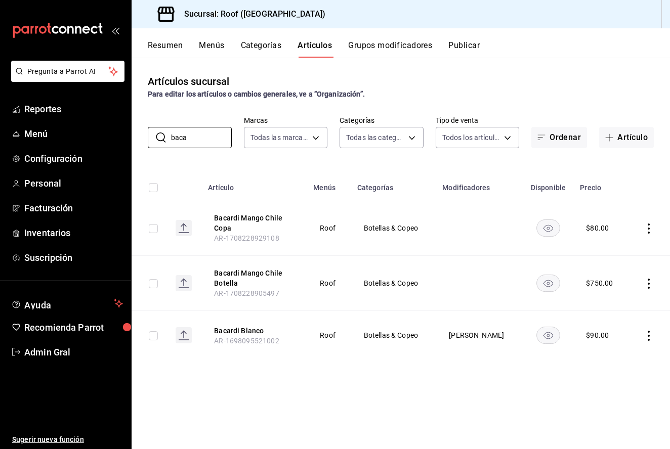
click at [247, 212] on th "Bacardi Mango Chile Copa AR-1708228929108" at bounding box center [254, 228] width 105 height 55
click at [247, 215] on button "Bacardi Mango Chile Copa" at bounding box center [254, 223] width 81 height 20
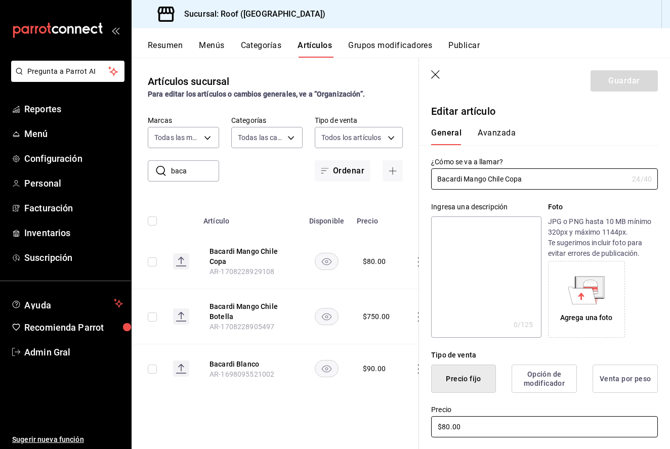
click at [447, 423] on input "$80.00" at bounding box center [544, 426] width 227 height 21
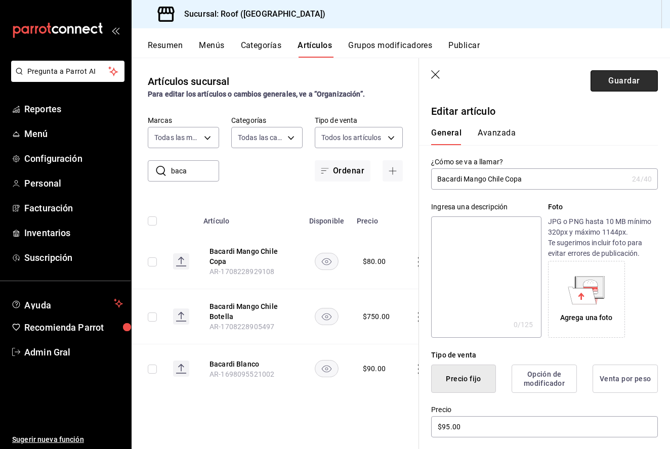
click at [620, 83] on button "Guardar" at bounding box center [623, 80] width 67 height 21
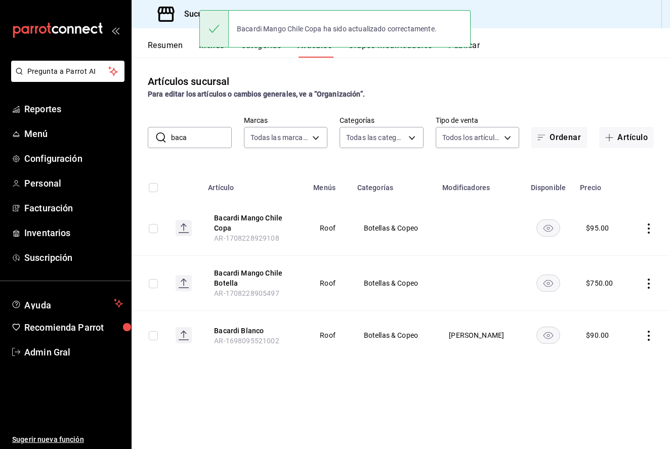
click at [200, 141] on input "baca" at bounding box center [201, 137] width 61 height 20
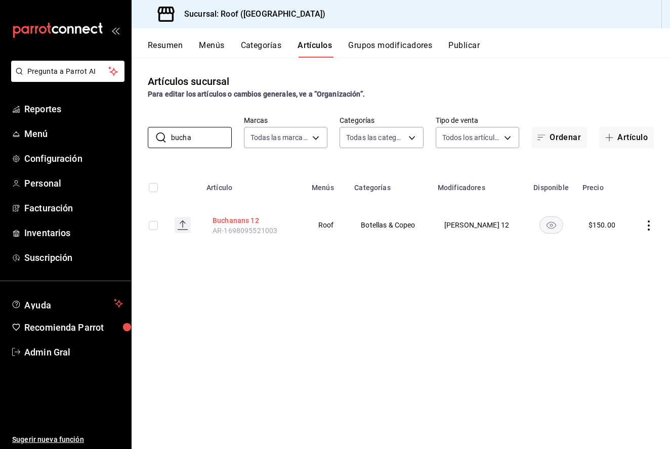
click at [237, 224] on button "Buchanans 12" at bounding box center [252, 220] width 81 height 10
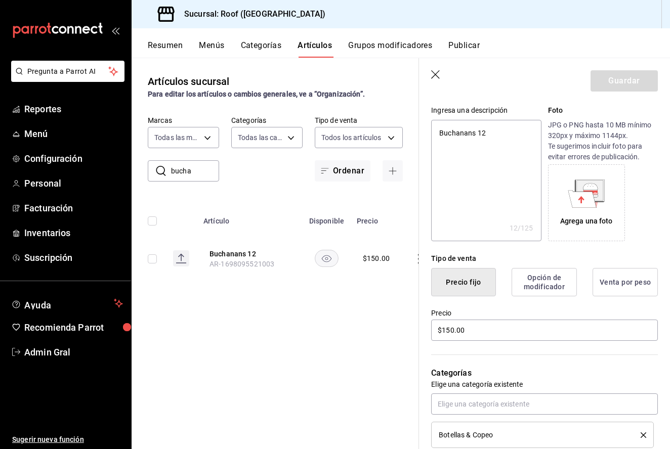
scroll to position [116, 0]
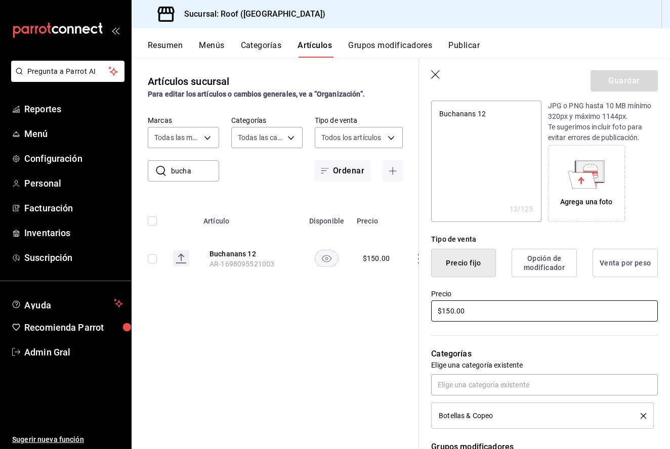
click at [453, 314] on input "$150.00" at bounding box center [544, 310] width 227 height 21
click at [608, 83] on button "Guardar" at bounding box center [623, 80] width 67 height 21
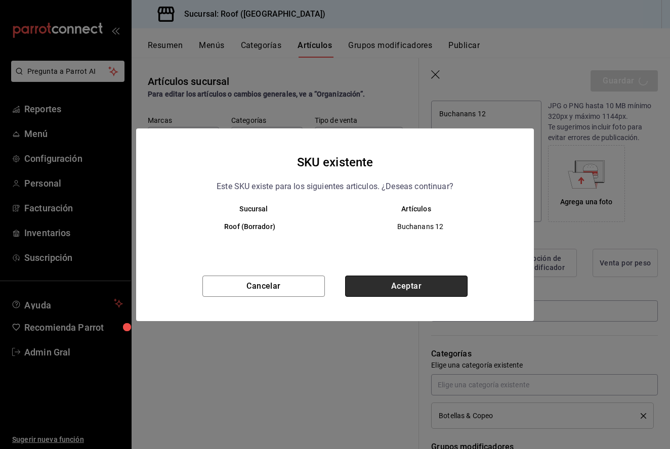
click at [407, 282] on button "Aceptar" at bounding box center [406, 286] width 122 height 21
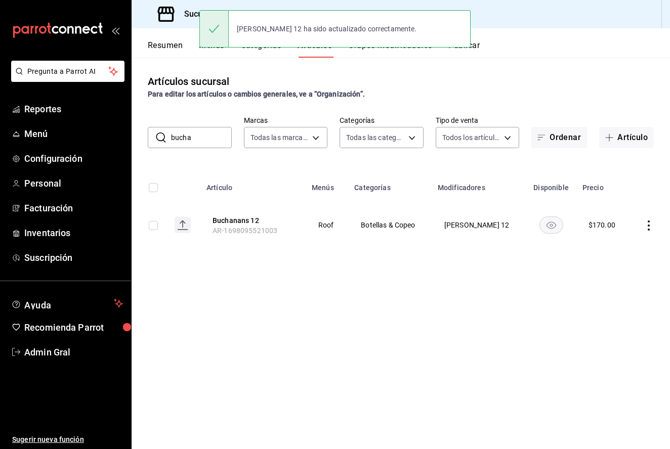
click at [219, 137] on input "bucha" at bounding box center [201, 137] width 61 height 20
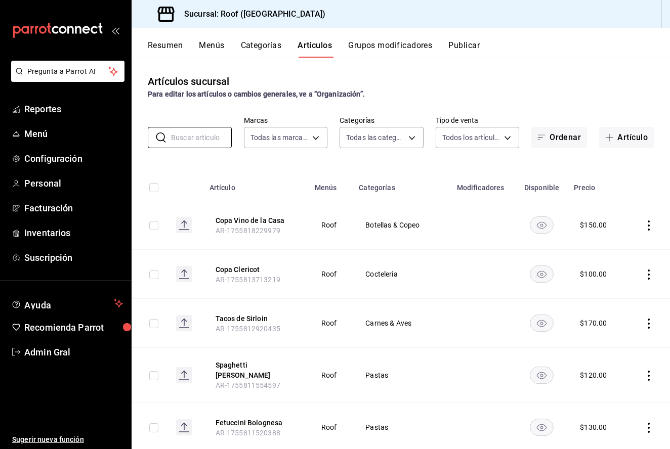
click at [374, 48] on button "Grupos modificadores" at bounding box center [390, 48] width 84 height 17
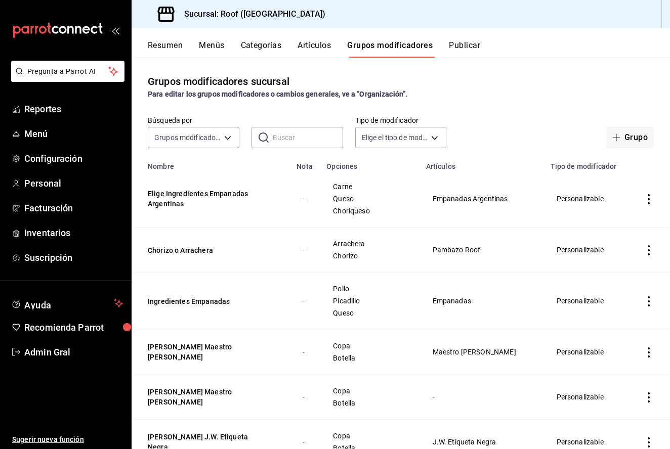
click at [302, 136] on input "text" at bounding box center [308, 137] width 70 height 20
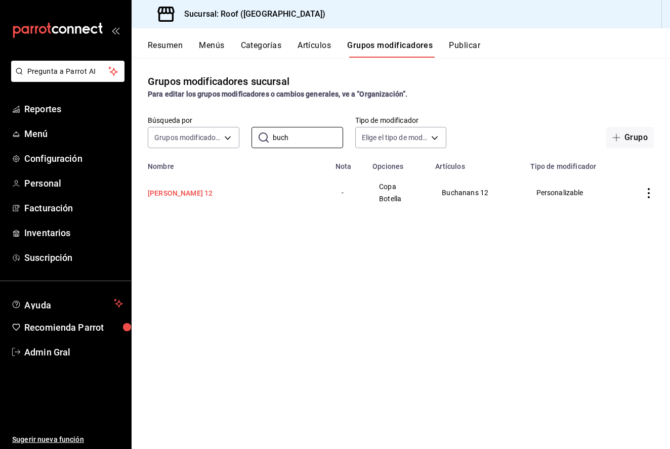
type input "buch"
click at [234, 195] on button "[PERSON_NAME] 12" at bounding box center [208, 193] width 121 height 10
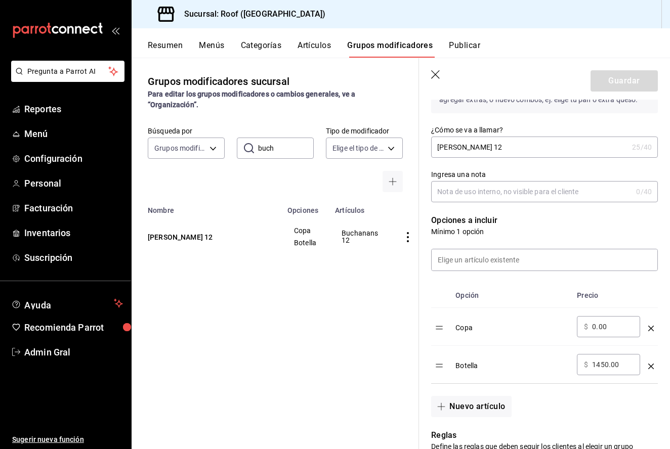
scroll to position [154, 0]
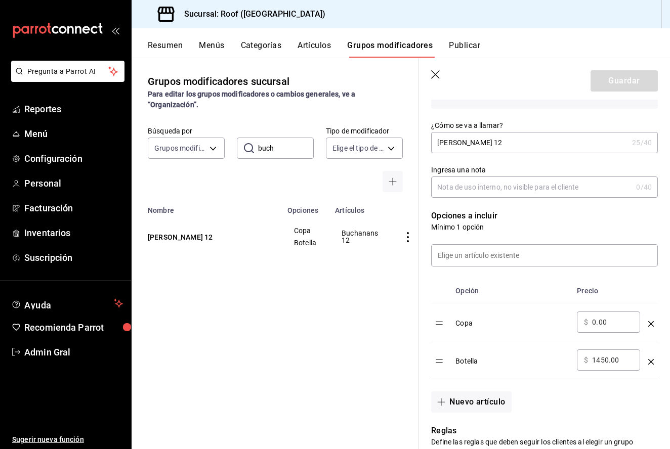
click at [611, 323] on input "0.00" at bounding box center [612, 322] width 41 height 10
click at [608, 361] on input "1450.00" at bounding box center [612, 360] width 41 height 10
type input "1480.00"
click at [608, 76] on button "Guardar" at bounding box center [623, 80] width 67 height 21
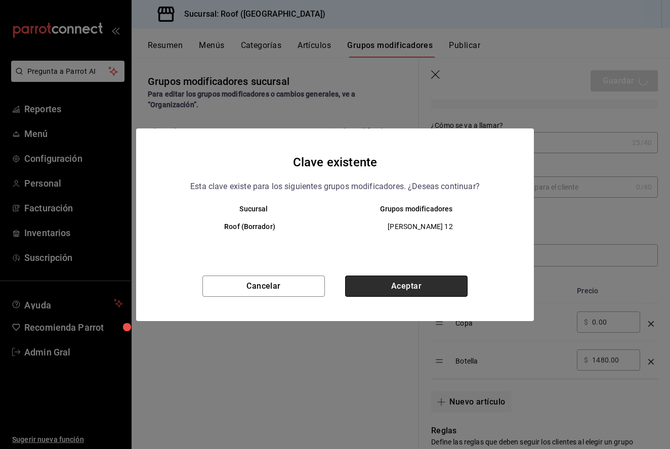
click at [410, 289] on button "Aceptar" at bounding box center [406, 286] width 122 height 21
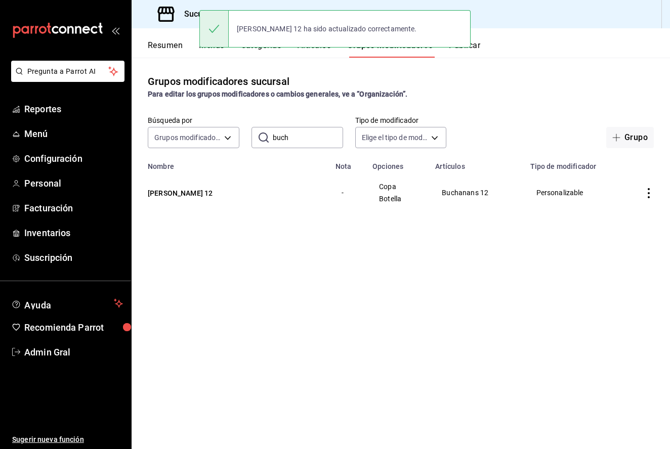
click at [263, 53] on button "Categorías" at bounding box center [261, 48] width 41 height 17
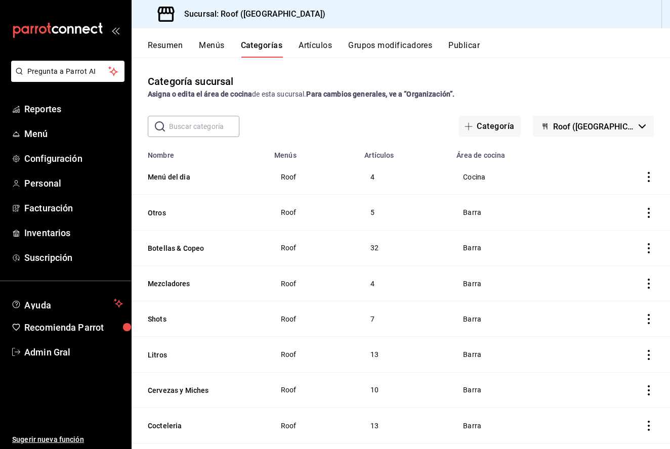
click at [305, 50] on button "Artículos" at bounding box center [314, 48] width 33 height 17
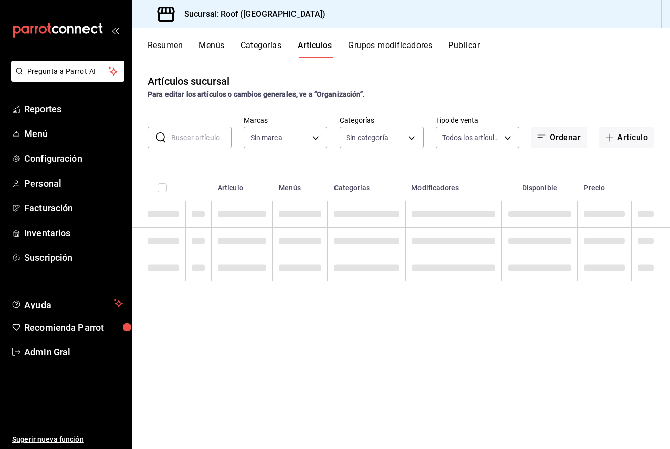
click at [202, 139] on input "text" at bounding box center [201, 137] width 61 height 20
type input "ba"
type input "f955a4cd-8b55-4cf0-a58d-af3b50c6e45e"
type input "bac"
type input "947ffdbc-cc80-4cb2-9811-b80ab4296b39,9d7db79b-6f27-410c-b83c-dcc6ff9c6244,e6891…"
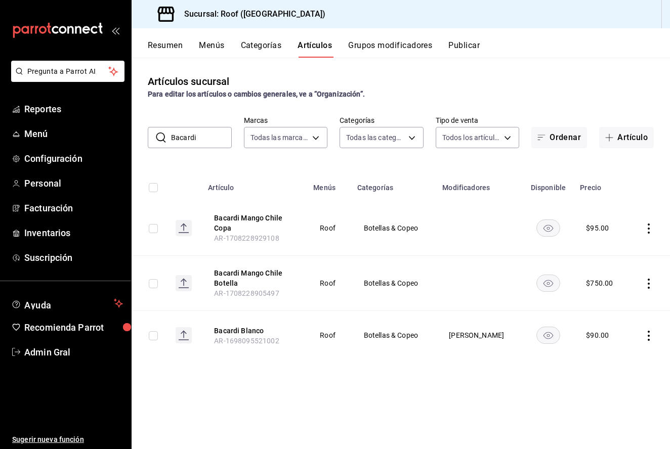
type input "Bacardi"
drag, startPoint x: 202, startPoint y: 139, endPoint x: 247, endPoint y: 273, distance: 141.7
click at [247, 273] on button "Bacardi Mango Chile Botella" at bounding box center [254, 278] width 81 height 20
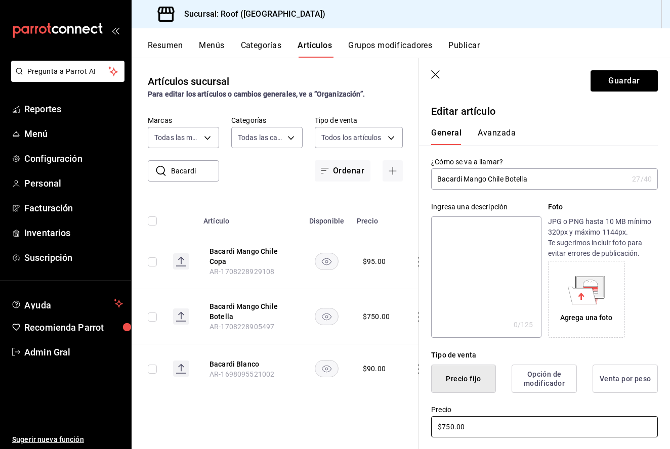
click at [452, 425] on input "$750.00" at bounding box center [544, 426] width 227 height 21
type input "$7.00"
type input "$900.00"
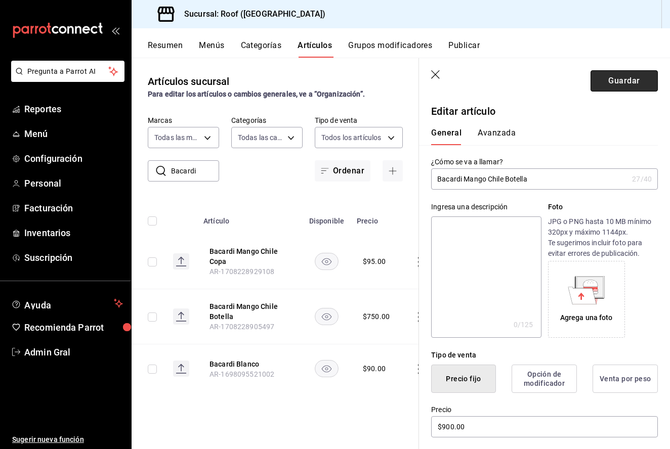
click at [618, 76] on button "Guardar" at bounding box center [623, 80] width 67 height 21
